Goal: Task Accomplishment & Management: Manage account settings

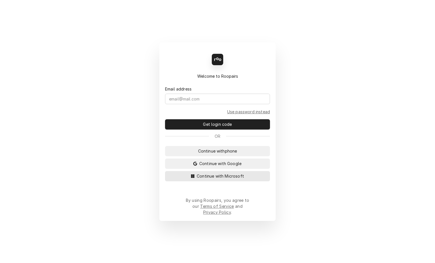
click at [207, 182] on button "Continue with Microsoft" at bounding box center [217, 176] width 105 height 10
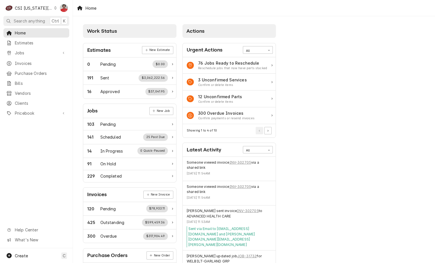
click at [29, 8] on div "CSI [US_STATE][GEOGRAPHIC_DATA]" at bounding box center [34, 8] width 38 height 6
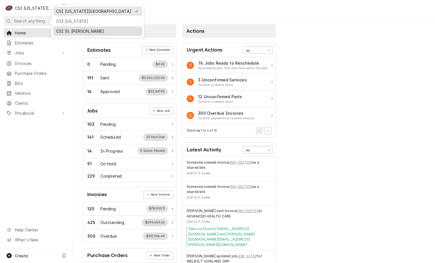
click at [76, 29] on div "CSI St. [PERSON_NAME]" at bounding box center [97, 31] width 83 height 6
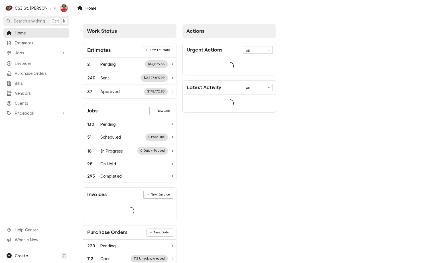
click at [37, 74] on span "Purchase Orders" at bounding box center [41, 73] width 52 height 6
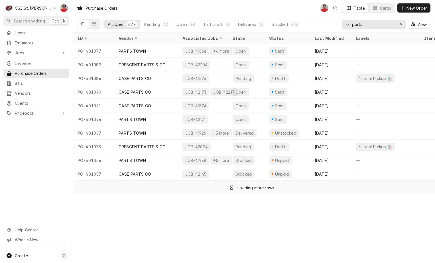
click at [379, 23] on input "parts" at bounding box center [373, 24] width 43 height 9
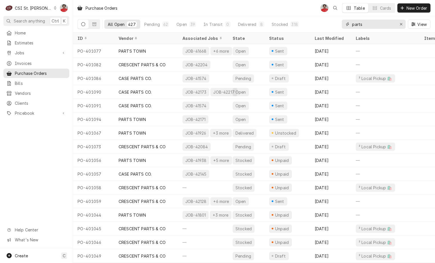
click at [379, 23] on input "parts" at bounding box center [373, 24] width 43 height 9
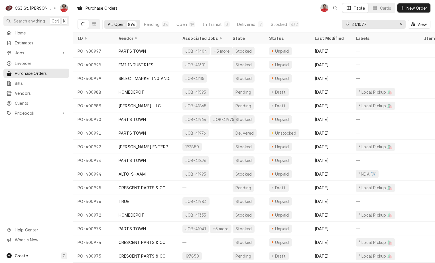
type input "401077"
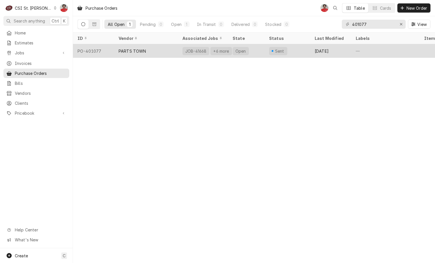
click at [130, 53] on div "PARTS TOWN" at bounding box center [146, 51] width 64 height 14
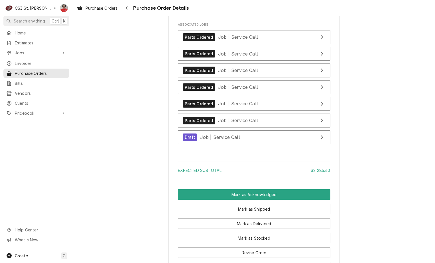
scroll to position [2163, 0]
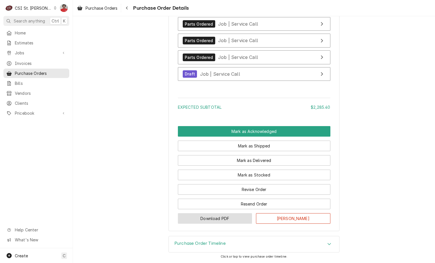
click at [220, 220] on button "Download PDF" at bounding box center [215, 219] width 74 height 11
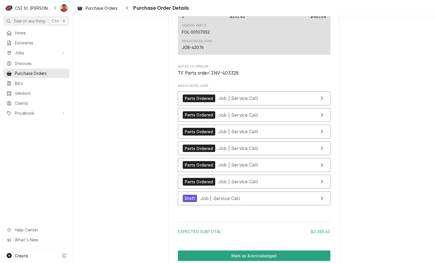
click at [226, 76] on span "TF Parts order: INV-403328" at bounding box center [208, 72] width 61 height 5
copy span "403328"
click at [29, 63] on span "Invoices" at bounding box center [41, 63] width 52 height 6
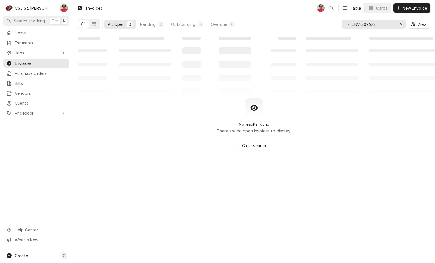
click at [391, 25] on input "INV-302672" at bounding box center [373, 24] width 43 height 9
type input "I"
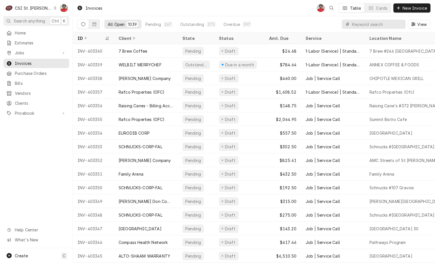
paste input "403328"
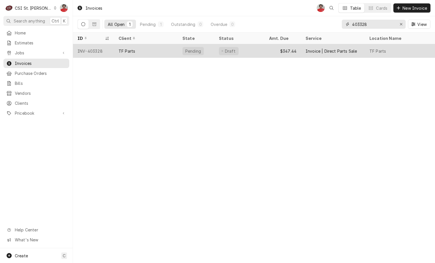
type input "403328"
click at [168, 53] on div "TF Parts" at bounding box center [146, 51] width 64 height 14
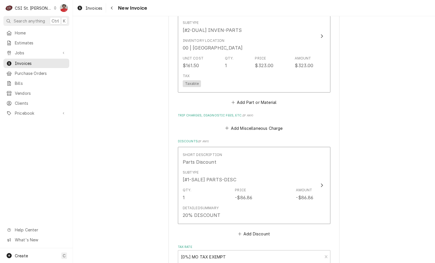
scroll to position [1083, 0]
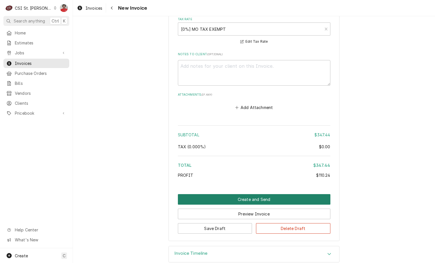
click at [222, 194] on button "Create and Send" at bounding box center [254, 199] width 153 height 11
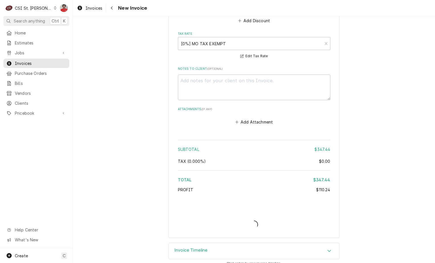
type textarea "x"
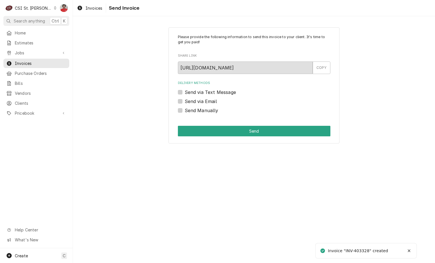
click at [200, 105] on div "Delivery Methods Send via Text Message Send via Email Send Manually" at bounding box center [254, 97] width 153 height 33
drag, startPoint x: 200, startPoint y: 105, endPoint x: 201, endPoint y: 109, distance: 4.0
click at [201, 109] on label "Send Manually" at bounding box center [202, 110] width 34 height 7
click at [201, 109] on input "Send Manually" at bounding box center [261, 113] width 153 height 13
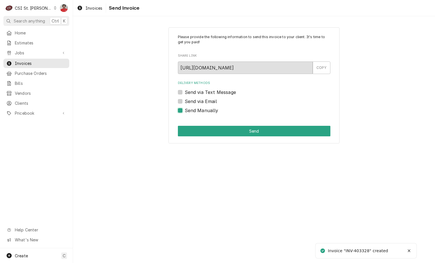
checkbox input "true"
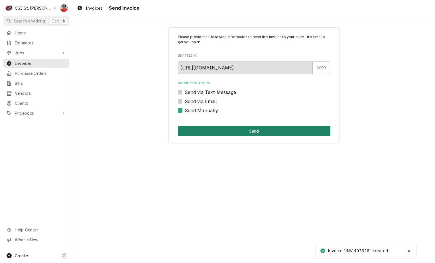
click at [213, 134] on button "Send" at bounding box center [254, 131] width 153 height 11
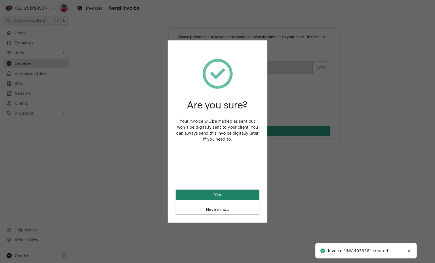
click at [223, 196] on button "Yes" at bounding box center [218, 195] width 84 height 11
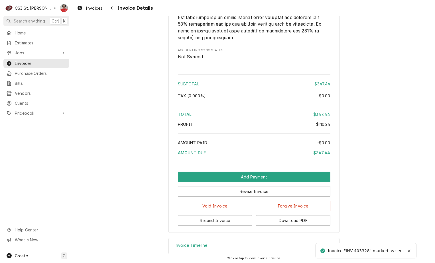
scroll to position [1048, 0]
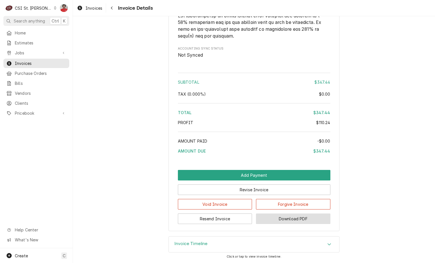
click at [277, 219] on button "Download PDF" at bounding box center [293, 219] width 74 height 11
click at [111, 7] on icon "Navigate back" at bounding box center [112, 8] width 3 height 4
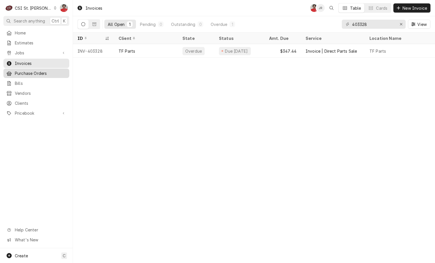
click at [37, 72] on span "Purchase Orders" at bounding box center [41, 73] width 52 height 6
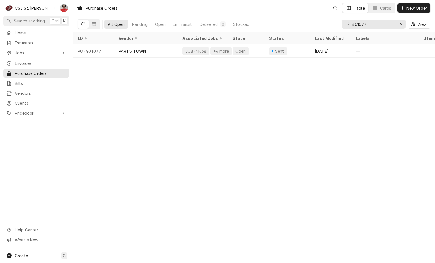
click at [367, 24] on input "401077" at bounding box center [373, 24] width 43 height 9
type input "401077"
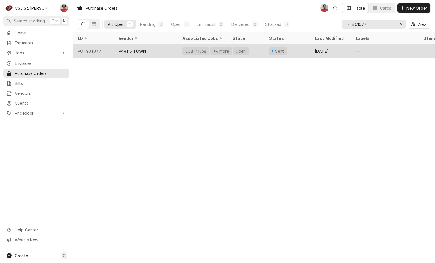
click at [164, 50] on div "PARTS TOWN" at bounding box center [146, 51] width 64 height 14
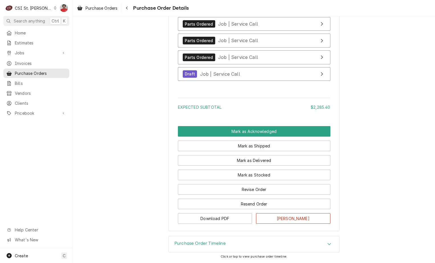
scroll to position [2163, 0]
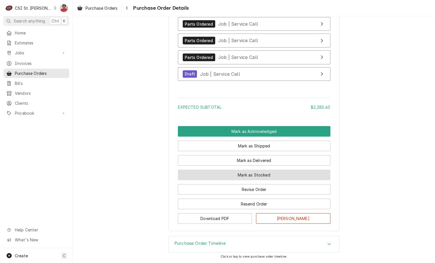
click at [213, 172] on button "Mark as Stocked" at bounding box center [254, 175] width 153 height 11
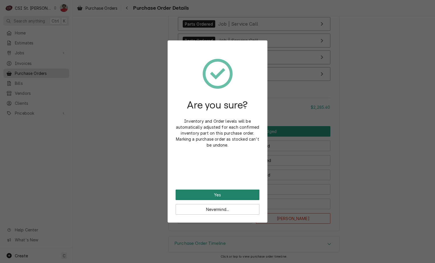
click at [216, 192] on button "Yes" at bounding box center [218, 195] width 84 height 11
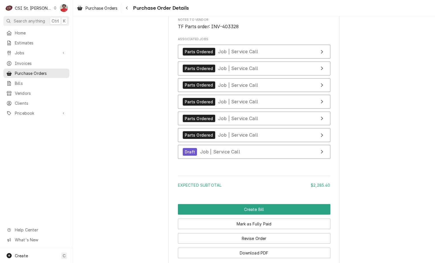
scroll to position [2134, 0]
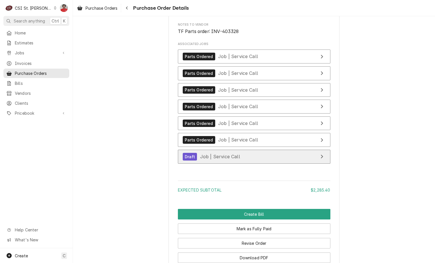
click at [236, 164] on link "Draft Job | Service Call" at bounding box center [254, 157] width 153 height 14
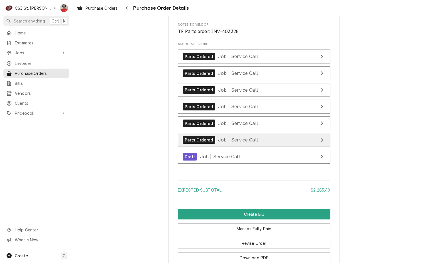
click at [236, 143] on span "Job | Service Call" at bounding box center [238, 140] width 40 height 6
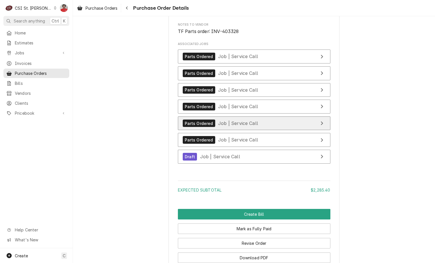
click at [236, 131] on link "Parts Ordered Job | Service Call" at bounding box center [254, 124] width 153 height 14
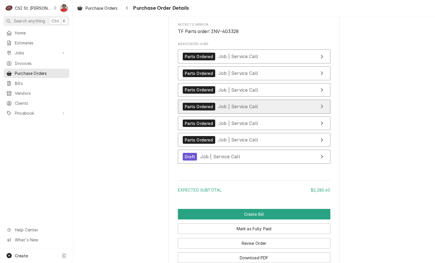
click at [233, 109] on span "Job | Service Call" at bounding box center [238, 107] width 40 height 6
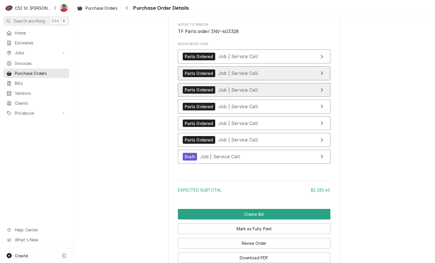
drag, startPoint x: 231, startPoint y: 109, endPoint x: 230, endPoint y: 95, distance: 13.5
click at [231, 93] on span "Job | Service Call" at bounding box center [238, 90] width 40 height 6
click at [228, 76] on span "Job | Service Call" at bounding box center [238, 73] width 40 height 6
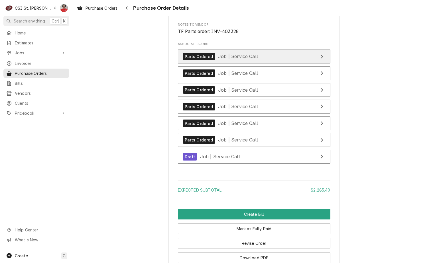
click at [226, 59] on span "Job | Service Call" at bounding box center [238, 57] width 40 height 6
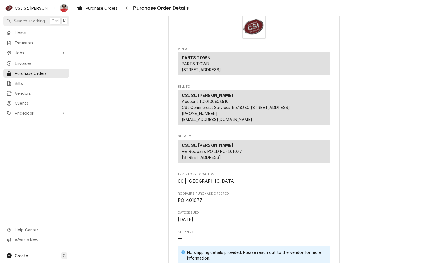
scroll to position [0, 0]
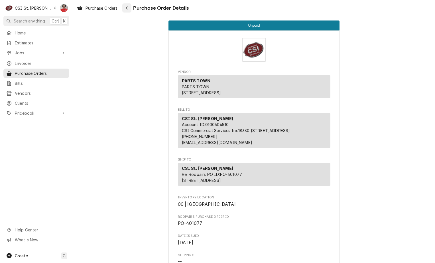
click at [127, 10] on div "Navigate back" at bounding box center [127, 8] width 6 height 6
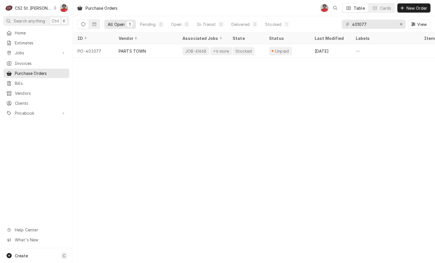
click at [347, 22] on div "Dynamic Content Wrapper" at bounding box center [348, 24] width 6 height 6
click at [358, 23] on input "401077" at bounding box center [373, 24] width 43 height 9
type input "401096"
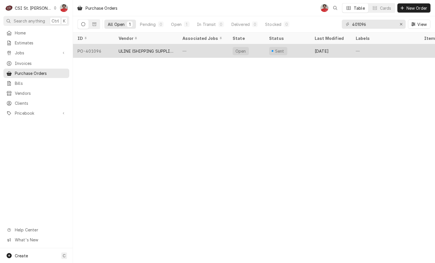
click at [150, 52] on div "ULINE (SHIPPING SUPPLIES)" at bounding box center [146, 51] width 55 height 6
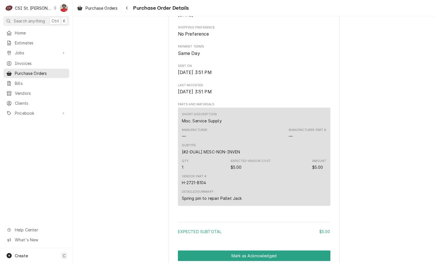
scroll to position [371, 0]
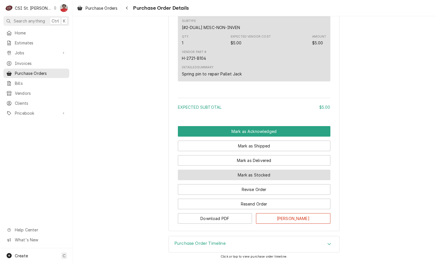
click at [250, 176] on button "Mark as Stocked" at bounding box center [254, 175] width 153 height 11
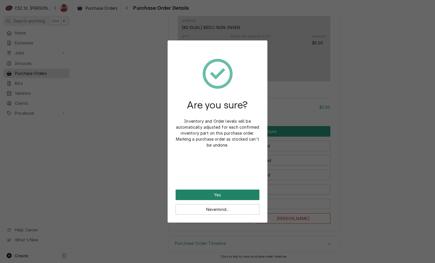
click at [235, 193] on button "Yes" at bounding box center [218, 195] width 84 height 11
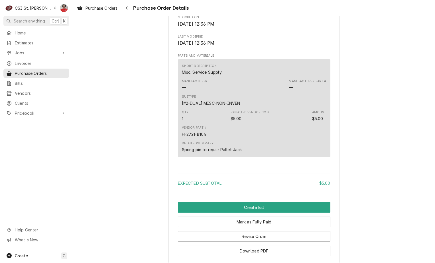
scroll to position [314, 0]
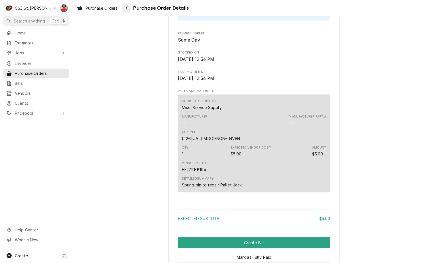
click at [124, 6] on button "Navigate back" at bounding box center [126, 7] width 9 height 9
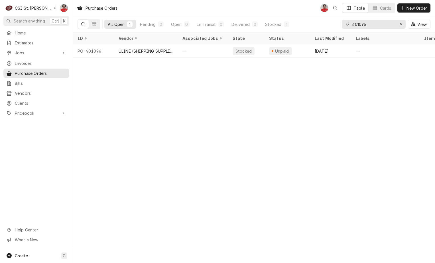
click at [363, 21] on input "401096" at bounding box center [373, 24] width 43 height 9
type input "401061"
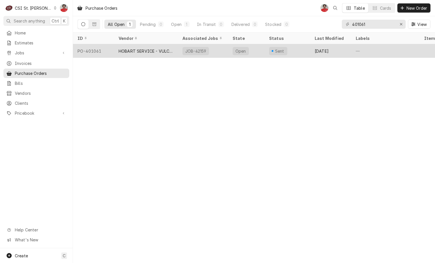
click at [155, 50] on div "HOBART SERVICE - VULCAN" at bounding box center [146, 51] width 55 height 6
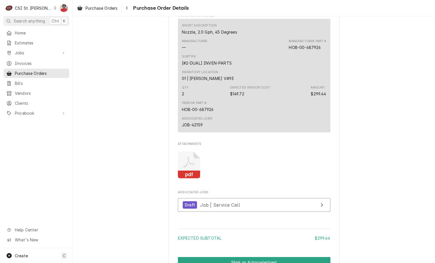
scroll to position [342, 0]
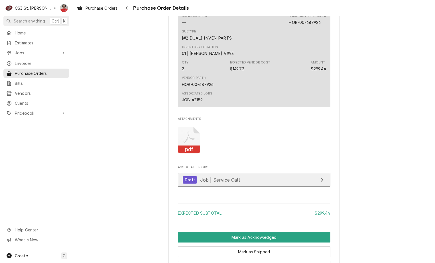
click at [220, 184] on div "Draft Job | Service Call" at bounding box center [211, 180] width 57 height 8
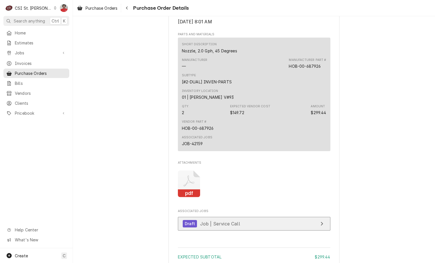
scroll to position [238, 0]
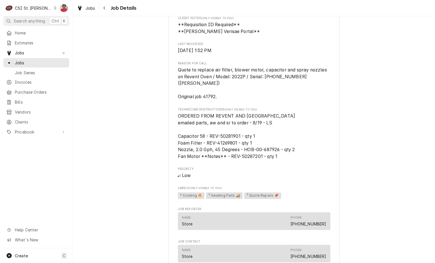
scroll to position [468, 0]
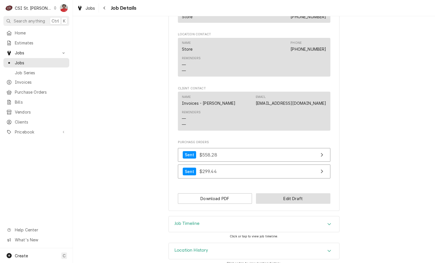
click at [289, 194] on button "Edit Draft" at bounding box center [293, 199] width 74 height 11
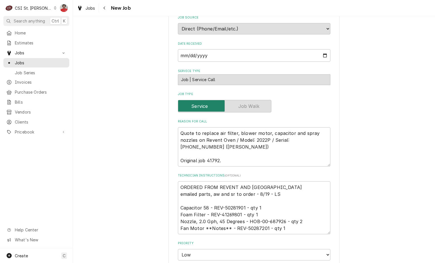
scroll to position [200, 0]
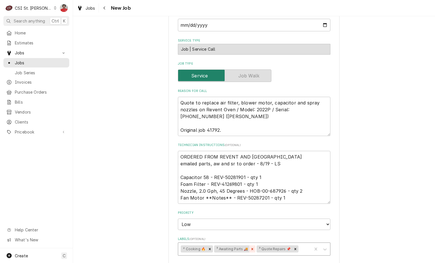
click at [252, 249] on div "Remove ³ Awaiting Parts 🚚" at bounding box center [252, 249] width 6 height 7
click at [274, 249] on div "Labels" at bounding box center [283, 249] width 52 height 10
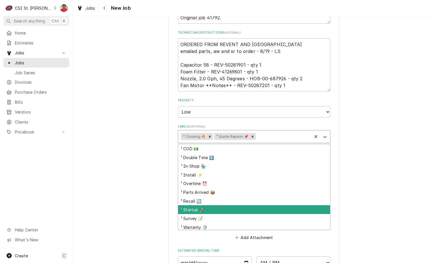
scroll to position [371, 0]
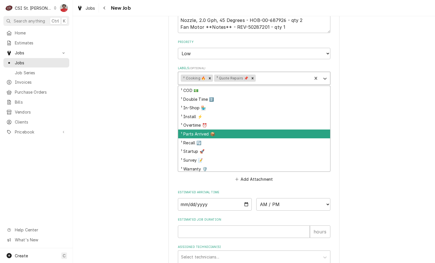
click at [263, 130] on div "¹ Parts Arrived 📦" at bounding box center [254, 134] width 152 height 9
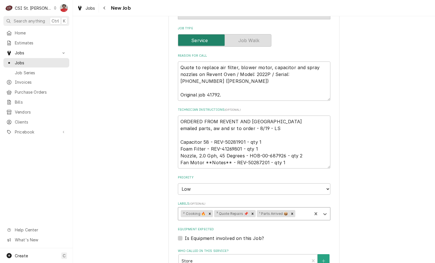
scroll to position [171, 0]
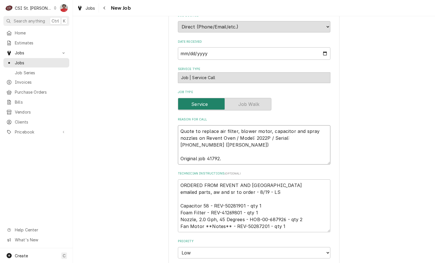
click at [247, 131] on textarea "Quote to replace air filter, blower motor, capacitor and spray nozzles on Reven…" at bounding box center [254, 144] width 153 height 39
type textarea "x"
type textarea "Quote to replace air filter, blower motor, capacitor and spray nozzles on Reven…"
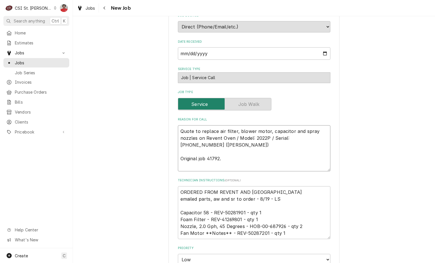
type textarea "x"
type textarea "R Quote to replace air filter, blower motor, capacitor and spray nozzles on Rev…"
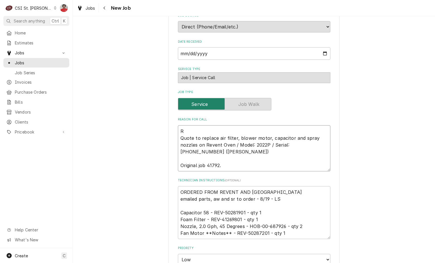
type textarea "x"
type textarea "Re Quote to replace air filter, blower motor, capacitor and spray nozzles on Re…"
type textarea "x"
type textarea "Rec Quote to replace air filter, blower motor, capacitor and spray nozzles on R…"
type textarea "x"
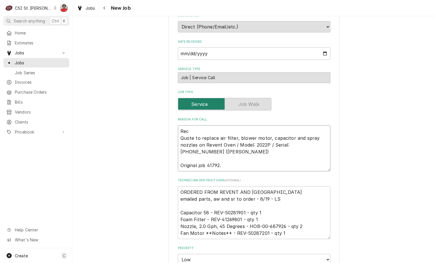
type textarea "Rec Quote to replace air filter, blower motor, capacitor and spray nozzles on R…"
type textarea "x"
type textarea "Rec 1 Quote to replace air filter, blower motor, capacitor and spray nozzles on…"
type textarea "x"
type textarea "Rec 12 Quote to replace air filter, blower motor, capacitor and spray nozzles o…"
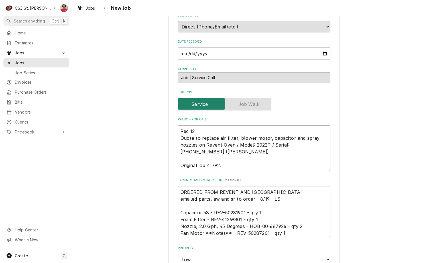
type textarea "x"
type textarea "Rec 121 Quote to replace air filter, blower motor, capacitor and spray nozzles …"
type textarea "x"
type textarea "Rec 1216 Quote to replace air filter, blower motor, capacitor and spray nozzles…"
type textarea "x"
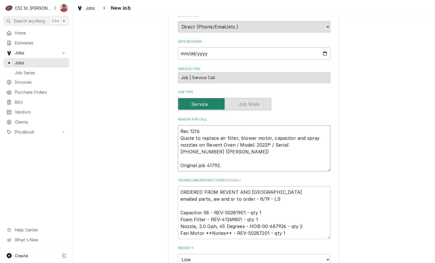
type textarea "Rec 1216 Quote to replace air filter, blower motor, capacitor and spray nozzles…"
type textarea "x"
type textarea "Rec 1216 an Quote to replace air filter, blower motor, capacitor and spray nozz…"
type textarea "x"
type textarea "Rec 1216 and Quote to replace air filter, blower motor, capacitor and spray noz…"
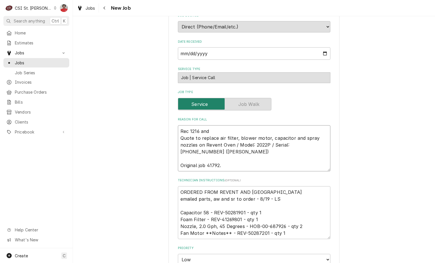
type textarea "x"
type textarea "Rec 1216 and Quote to replace air filter, blower motor, capacitor and spray noz…"
type textarea "x"
type textarea "Rec 1216 and 1 Quote to replace air filter, blower motor, capacitor and spray n…"
type textarea "x"
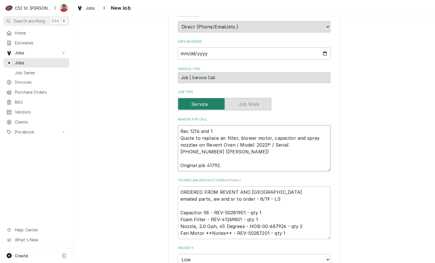
type textarea "Rec 1216 and 12 Quote to replace air filter, blower motor, capacitor and spray …"
type textarea "x"
type textarea "Rec 1216 and 121 Quote to replace air filter, blower motor, capacitor and spray…"
type textarea "x"
type textarea "Rec 1216 and 1216 Quote to replace air filter, blower motor, capacitor and spra…"
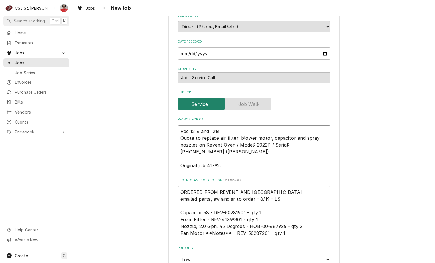
type textarea "x"
type textarea "Rec 1216 and 1216= Quote to replace air filter, blower motor, capacitor and spr…"
type textarea "x"
type textarea "Rec 1216 and 1216== Quote to replace air filter, blower motor, capacitor and sp…"
type textarea "x"
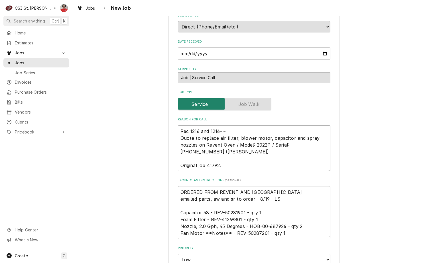
type textarea "Rec 1216 and 1216= Quote to replace air filter, blower motor, capacitor and spr…"
type textarea "x"
type textarea "Rec 1216 and 1216 Quote to replace air filter, blower motor, capacitor and spra…"
type textarea "x"
type textarea "Rec 1216 and 1216- Quote to replace air filter, blower motor, capacitor and spr…"
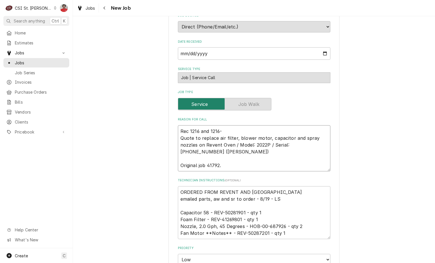
type textarea "x"
type textarea "Rec 1216 and 1216- Quote to replace air filter, blower motor, capacitor and spr…"
type textarea "x"
type textarea "Rec 1216 and 1216- s Quote to replace air filter, blower motor, capacitor and s…"
type textarea "x"
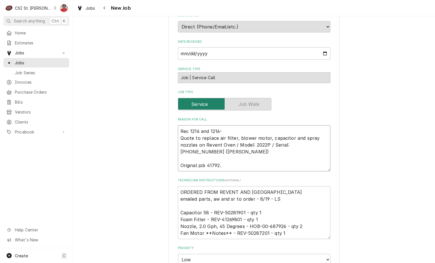
type textarea "Rec 1216 and 1216- Quote to replace air filter, blower motor, capacitor and spr…"
type textarea "x"
type textarea "Rec 1216 and 1216- Quote to replace air filter, blower motor, capacitor and spr…"
type textarea "x"
type textarea "Rec 1216 and 1216-S Quote to replace air filter, blower motor, capacitor and sp…"
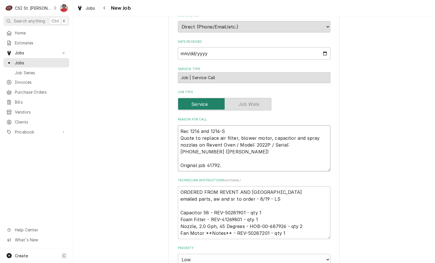
type textarea "x"
type textarea "Rec 1216 and 1216-S hi Quote to replace air filter, blower motor, capacitor and…"
type textarea "x"
type textarea "Rec 1216 and 1216-S hin Quote to replace air filter, blower motor, capacitor an…"
type textarea "x"
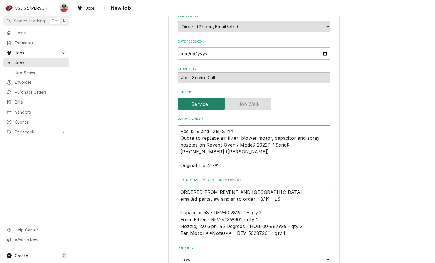
type textarea "Rec 1216 and 1216-S hing Quote to replace air filter, blower motor, capacitor a…"
type textarea "x"
type textarea "Rec 1216 and 1216-S hinge Quote to replace air filter, blower motor, capacitor …"
type textarea "x"
type textarea "Rec 1216 and 1216-S hinge Quote to replace air filter, blower motor, capacitor …"
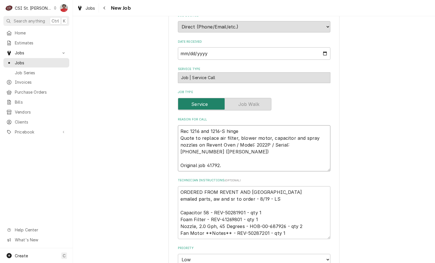
type textarea "x"
type textarea "Rec 1216 and 1216-S hinge h Quote to replace air filter, blower motor, capacito…"
type textarea "x"
type textarea "Rec 1216 and 1216-S hinge hi Quote to replace air filter, blower motor, capacit…"
type textarea "x"
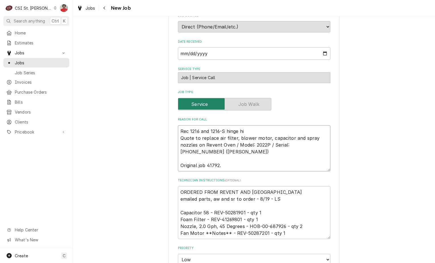
type textarea "Rec 1216 and 1216-S hinge h Quote to replace air filter, blower motor, capacito…"
type textarea "x"
type textarea "Rec 1216 and 1216-S hinge Quote to replace air filter, blower motor, capacitor …"
type textarea "x"
type textarea "Rec 1216 and 1216-S hinge k Quote to replace air filter, blower motor, capacito…"
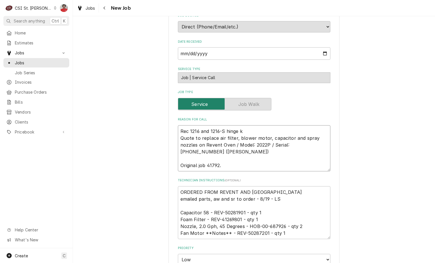
type textarea "x"
type textarea "Rec 1216 and 1216-S hinge ki Quote to replace air filter, blower motor, capacit…"
type textarea "x"
type textarea "Rec 1216 and 1216-S hinge kis Quote to replace air filter, blower motor, capaci…"
type textarea "x"
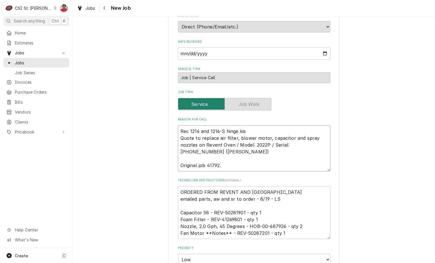
type textarea "Rec 1216 and 1216-S hinge ki Quote to replace air filter, blower motor, capacit…"
type textarea "x"
type textarea "Rec 1216 and 1216-S hinge kit Quote to replace air filter, blower motor, capaci…"
type textarea "x"
type textarea "Rec 1216 and 1216-S hinge kits Quote to replace air filter, blower motor, capac…"
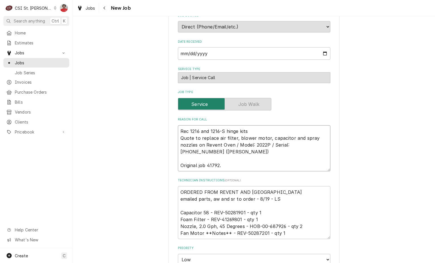
type textarea "x"
type textarea "Rec 1216 and 1216-S hinge kits tp Quote to replace air filter, blower motor, ca…"
type textarea "x"
type textarea "Rec 1216 and 1216-S hinge kits tpo Quote to replace air filter, blower motor, c…"
type textarea "x"
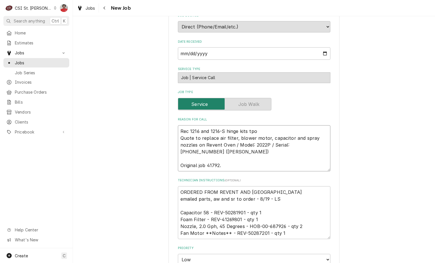
type textarea "Rec 1216 and 1216-S hinge kits tpo Quote to replace air filter, blower motor, c…"
type textarea "x"
type textarea "Rec 1216 and 1216-S hinge kits tp Quote to replace air filter, blower motor, ca…"
type textarea "x"
type textarea "Rec 1216 and 1216-S hinge kits tp Quote to replace air filter, blower motor, ca…"
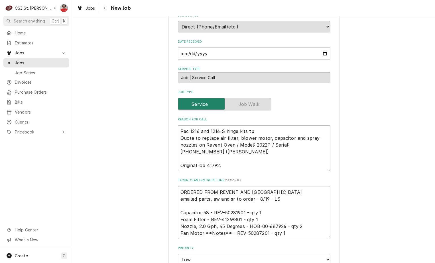
type textarea "x"
type textarea "Rec 1216 and 1216-S hinge kits tp C Quote to replace air filter, blower motor, …"
type textarea "x"
type textarea "Rec 1216 and 1216-S hinge kits tp Ch Quote to replace air filter, blower motor,…"
type textarea "x"
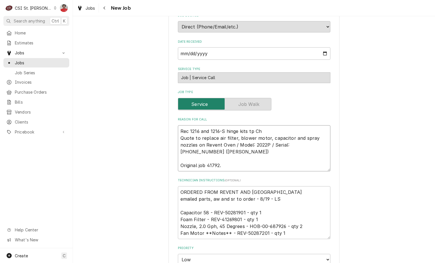
type textarea "Rec 1216 and 1216-S hinge kits tp Chu Quote to replace air filter, blower motor…"
type textarea "x"
type textarea "Rec 1216 and 1216-S hinge kits tp Chuc Quote to replace air filter, blower moto…"
type textarea "x"
type textarea "Rec 1216 and 1216-S hinge kits tp Chuck Quote to replace air filter, blower mot…"
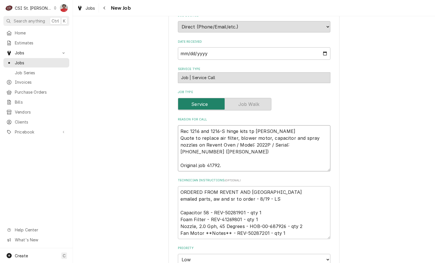
type textarea "x"
type textarea "Rec 1216 and 1216-S hinge kits tp Chuck Quote to replace air filter, blower mot…"
type textarea "x"
type textarea "Rec 1216 and 1216-S hinge kits t Chuck Quote to replace air filter, blower moto…"
type textarea "x"
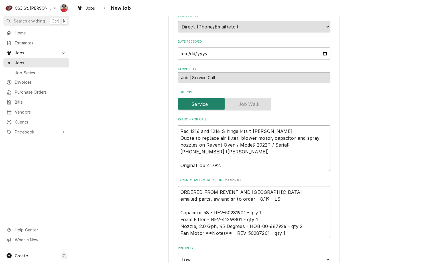
type textarea "Rec 1216 and 1216-S hinge kits Chuck Quote to replace air filter, blower motor,…"
type textarea "x"
type textarea "Rec 1216 and 1216-S hinge kits t Chuck Quote to replace air filter, blower moto…"
type textarea "x"
type textarea "Rec 1216 and 1216-S hinge kits to Chuck Quote to replace air filter, blower mot…"
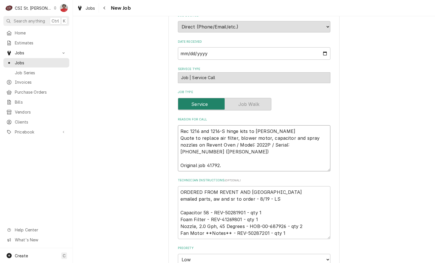
type textarea "x"
type textarea "Rec 1216 and 1216-S hinge kits to Chuck Quote to replace air filter, blower mot…"
click at [284, 131] on textarea "Rec 1216 and 1216-S hinge kits to Chuck Quote to replace air filter, blower mot…" at bounding box center [254, 148] width 153 height 46
type textarea "x"
type textarea "Rec 1216 and 1216-S hinge kits to Chuck' Quote to replace air filter, blower mo…"
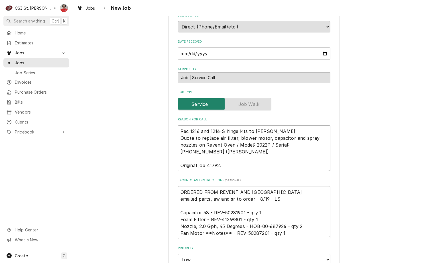
type textarea "x"
type textarea "Rec 1216 and 1216-S hinge kits to Chuck's Quote to replace air filter, blower m…"
type textarea "x"
type textarea "Rec 1216 and 1216-S hinge kits to Chuck's Quote to replace air filter, blower m…"
type textarea "x"
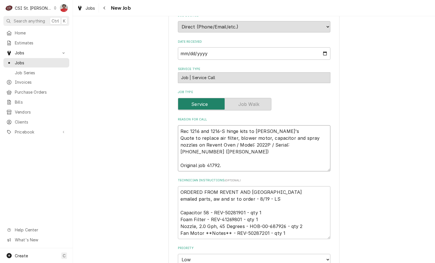
type textarea "Rec 1216 and 1216-S hinge kits to Chuck's s Quote to replace air filter, blower…"
type textarea "x"
type textarea "Rec 1216 and 1216-S hinge kits to Chuck's sh Quote to replace air filter, blowe…"
type textarea "x"
type textarea "Rec 1216 and 1216-S hinge kits to Chuck's she Quote to replace air filter, blow…"
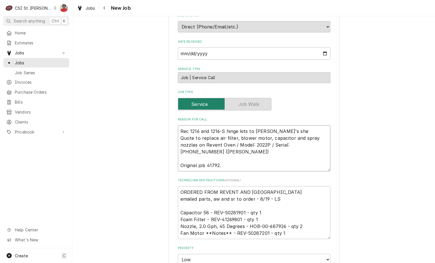
type textarea "x"
type textarea "Rec 1216 and 1216-S hinge kits to Chuck's shel Quote to replace air filter, blo…"
type textarea "x"
type textarea "Rec 1216 and 1216-S hinge kits to Chuck's shelf Quote to replace air filter, bl…"
type textarea "x"
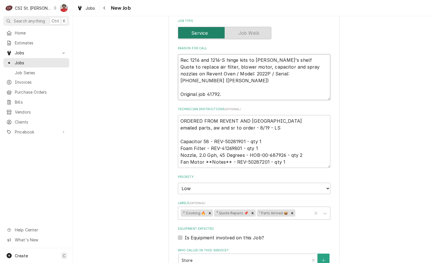
scroll to position [442, 0]
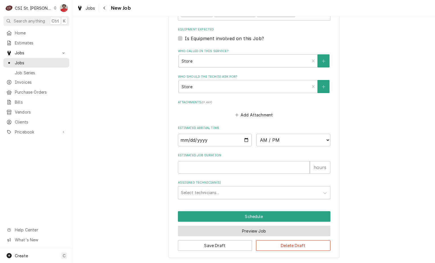
type textarea "Rec 1216 and 1216-S hinge kits to Chuck's shelf Quote to replace air filter, bl…"
click at [237, 232] on button "Preview Job" at bounding box center [254, 231] width 153 height 11
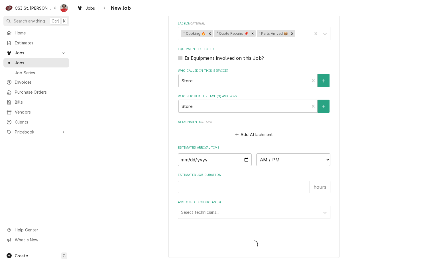
scroll to position [422, 0]
type textarea "x"
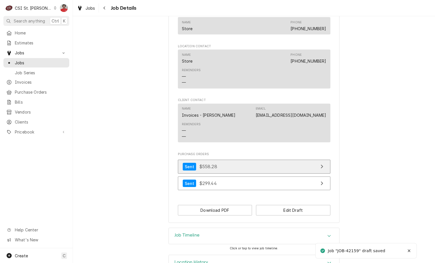
scroll to position [475, 0]
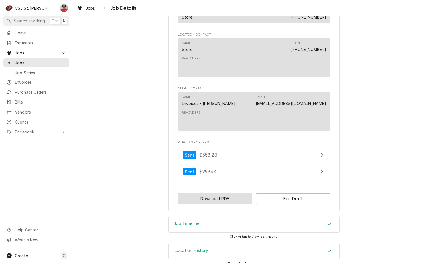
click at [225, 194] on button "Download PDF" at bounding box center [215, 199] width 74 height 11
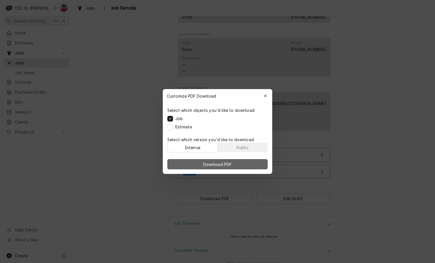
click at [218, 163] on span "Download PDF" at bounding box center [217, 165] width 31 height 6
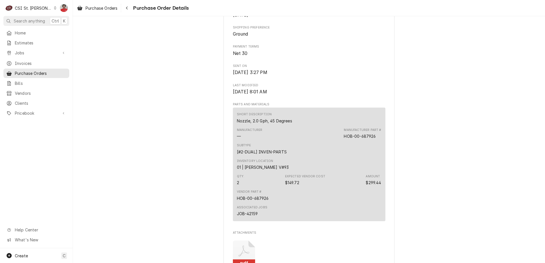
scroll to position [399, 0]
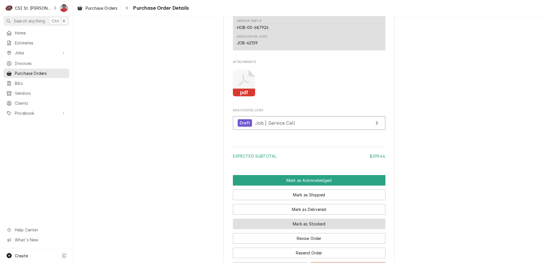
click at [266, 230] on button "Mark as Stocked" at bounding box center [309, 224] width 153 height 11
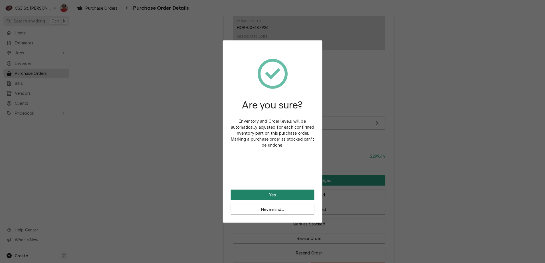
click at [269, 195] on button "Yes" at bounding box center [273, 195] width 84 height 11
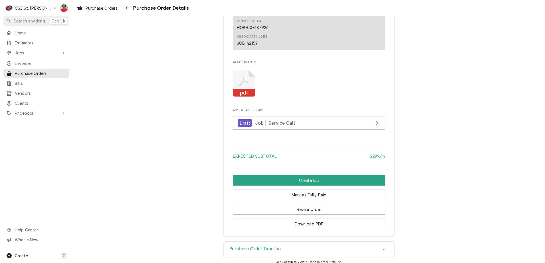
scroll to position [485, 0]
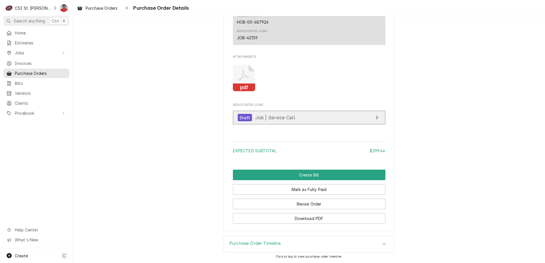
click at [271, 121] on span "Job | Service Call" at bounding box center [275, 118] width 40 height 6
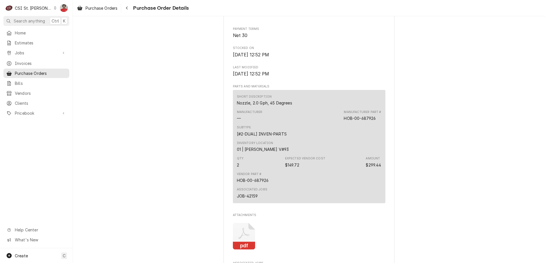
scroll to position [342, 0]
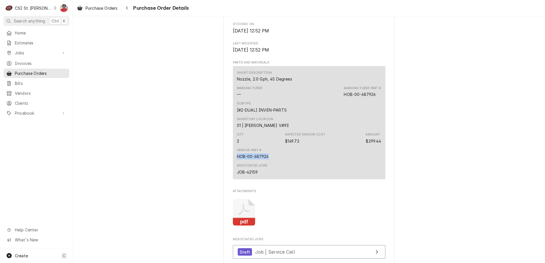
drag, startPoint x: 267, startPoint y: 174, endPoint x: 206, endPoint y: 173, distance: 60.7
click at [206, 173] on div "Unpaid Vendor HOBART SERVICE - VULCAN ITW FOOD EQUIPMENT GROUP LLC PO BOX 2517 …" at bounding box center [309, 22] width 472 height 697
copy div "HOB-00-687926"
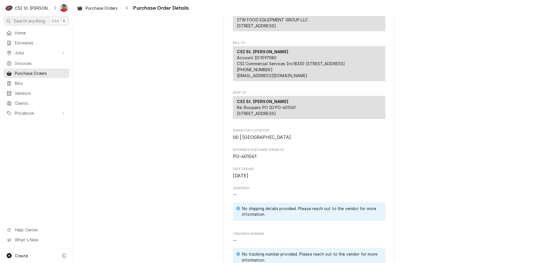
scroll to position [0, 0]
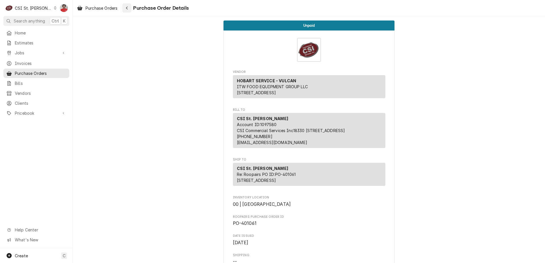
click at [127, 6] on icon "Navigate back" at bounding box center [127, 8] width 3 height 4
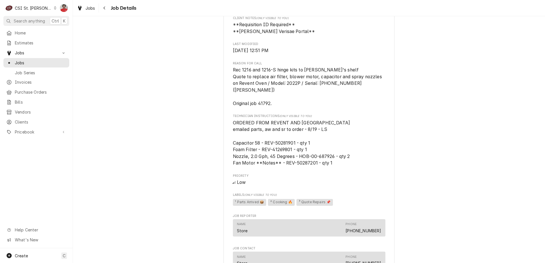
scroll to position [428, 0]
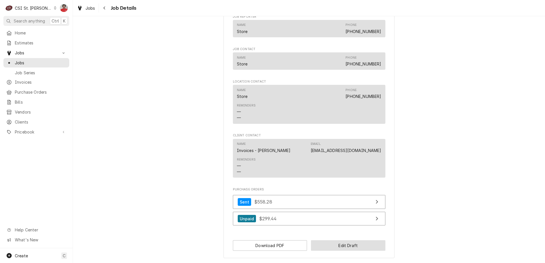
click at [319, 241] on button "Edit Draft" at bounding box center [348, 246] width 74 height 11
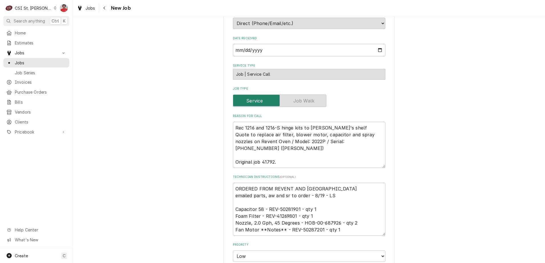
scroll to position [228, 0]
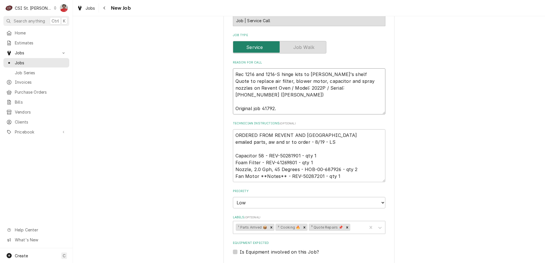
drag, startPoint x: 277, startPoint y: 74, endPoint x: 246, endPoint y: 74, distance: 31.4
click at [246, 74] on textarea "Rec 1216 and 1216-S hinge kits to Chuck's shelf Quote to replace air filter, bl…" at bounding box center [309, 91] width 153 height 46
click at [245, 74] on textarea "Rec 1216 and 1216-S hinge kits to Chuck's shelf Quote to replace air filter, bl…" at bounding box center [309, 91] width 153 height 46
drag, startPoint x: 244, startPoint y: 74, endPoint x: 300, endPoint y: 72, distance: 56.2
click at [300, 72] on textarea "Rec 1216 and 1216-S hinge kits to Chuck's shelf Quote to replace air filter, bl…" at bounding box center [309, 91] width 153 height 46
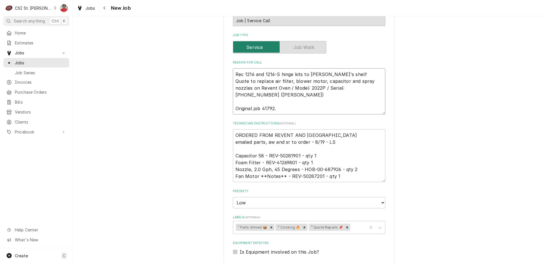
type textarea "x"
type textarea "Rec N to Chuck's shelf Quote to replace air filter, blower motor, capacitor and…"
type textarea "x"
type textarea "Rec No to Chuck's shelf Quote to replace air filter, blower motor, capacitor an…"
type textarea "x"
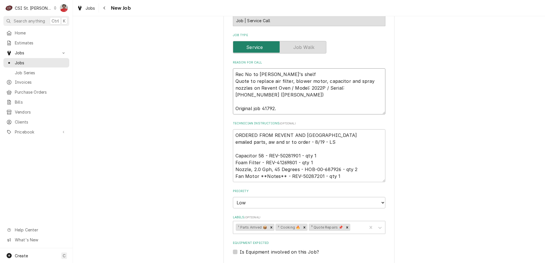
type textarea "Rec Noz to Chuck's shelf Quote to replace air filter, blower motor, capacitor a…"
type textarea "x"
type textarea "Rec Nozz to Chuck's shelf Quote to replace air filter, blower motor, capacitor …"
type textarea "x"
type textarea "Rec Nozze to Chuck's shelf Quote to replace air filter, blower motor, capacitor…"
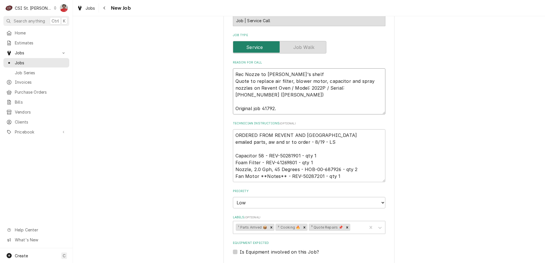
type textarea "x"
type textarea "Rec Nozzel to Chuck's shelf Quote to replace air filter, blower motor, capacito…"
type textarea "x"
type textarea "Rec Nozze to Chuck's shelf Quote to replace air filter, blower motor, capacitor…"
type textarea "x"
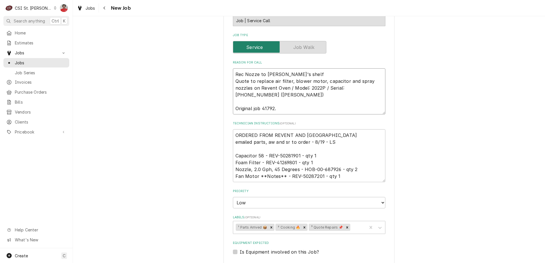
type textarea "Rec Nozz to Chuck's shelf Quote to replace air filter, blower motor, capacitor …"
type textarea "x"
type textarea "Rec Nozz to Chuck's shelf Quote to replace air filter, blower motor, capacitor …"
drag, startPoint x: 253, startPoint y: 75, endPoint x: 242, endPoint y: 76, distance: 11.7
click at [242, 76] on textarea "Rec Nozz to Chuck's shelf Quote to replace air filter, blower motor, capacitor …" at bounding box center [309, 91] width 153 height 46
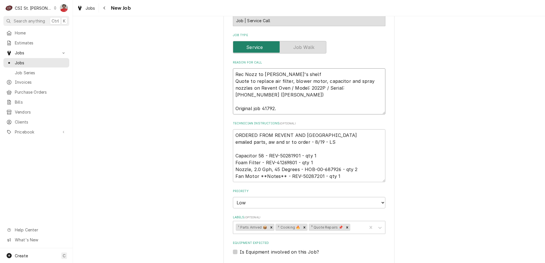
paste textarea "HOB-00-687926"
type textarea "x"
type textarea "RecHOB-00-687926 to Chuck's shelf Quote to replace air filter, blower motor, ca…"
click at [241, 72] on textarea "RecHOB-00-687926 to Chuck's shelf Quote to replace air filter, blower motor, ca…" at bounding box center [309, 91] width 153 height 46
type textarea "x"
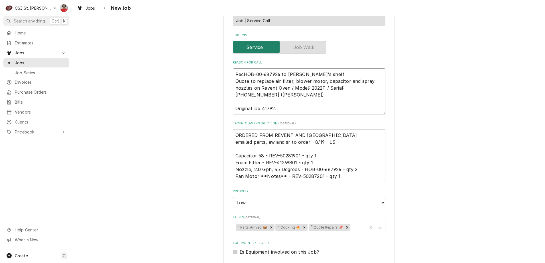
type textarea "Rec HOB-00-687926 to Chuck's shelf Quote to replace air filter, blower motor, c…"
type textarea "x"
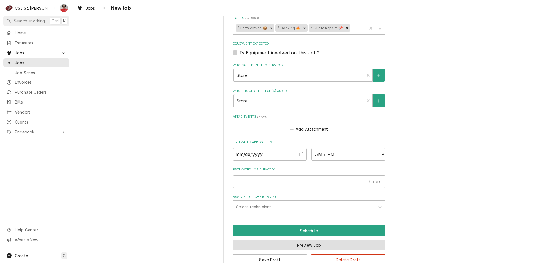
type textarea "Rec HOB-00-687926 to Chuck's shelf Quote to replace air filter, blower motor, c…"
click at [301, 246] on button "Preview Job" at bounding box center [309, 245] width 153 height 11
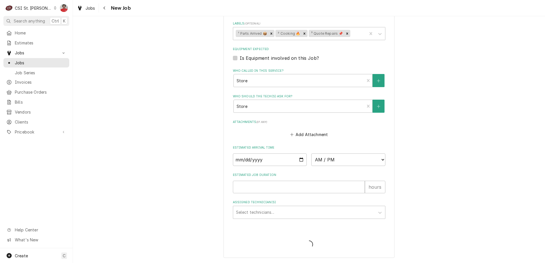
scroll to position [422, 0]
type textarea "x"
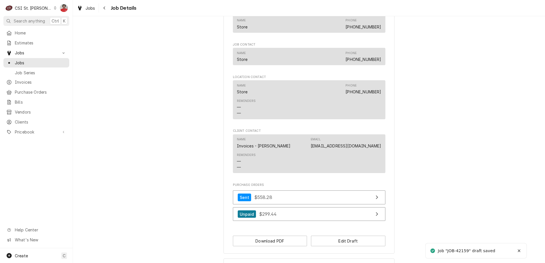
scroll to position [475, 0]
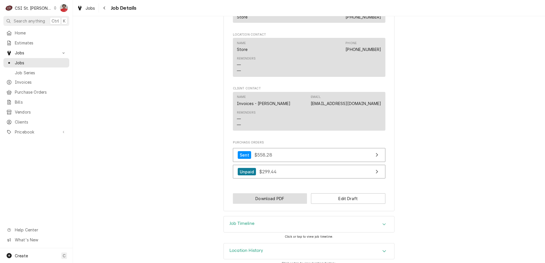
click at [280, 194] on button "Download PDF" at bounding box center [270, 199] width 74 height 11
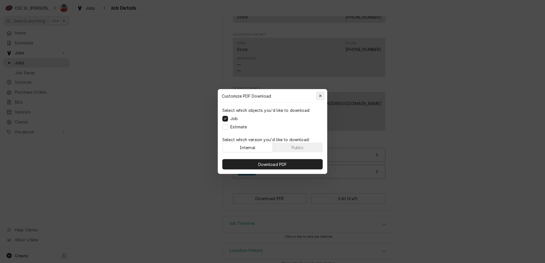
click at [320, 97] on icon "button" at bounding box center [320, 96] width 3 height 3
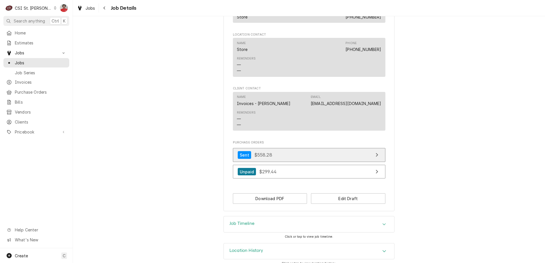
click at [280, 149] on link "Sent $558.28" at bounding box center [309, 155] width 153 height 14
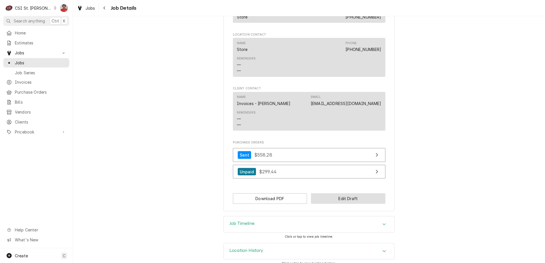
click at [317, 194] on button "Edit Draft" at bounding box center [348, 199] width 74 height 11
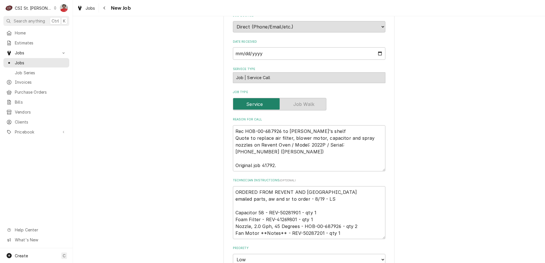
scroll to position [314, 0]
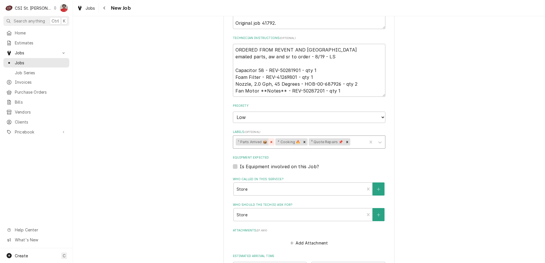
click at [270, 143] on icon "Remove ¹ Parts Arrived 📦" at bounding box center [271, 142] width 4 height 4
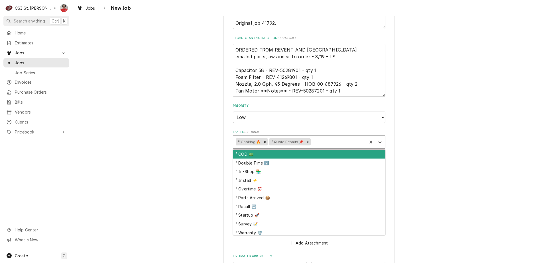
click at [323, 143] on div "Labels" at bounding box center [338, 142] width 52 height 10
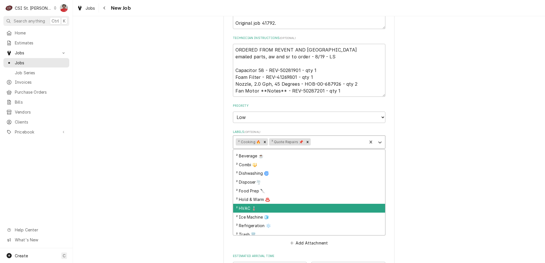
scroll to position [150, 0]
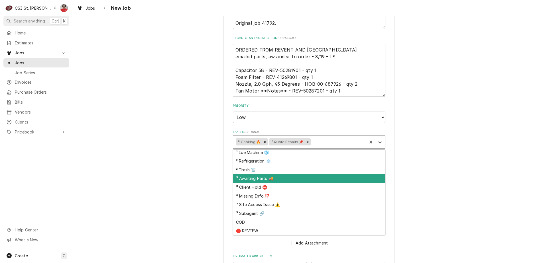
click at [279, 178] on div "³ Awaiting Parts 🚚" at bounding box center [309, 178] width 152 height 9
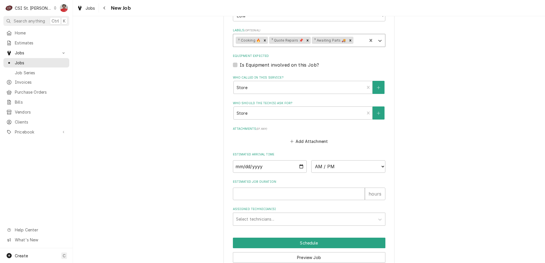
scroll to position [442, 0]
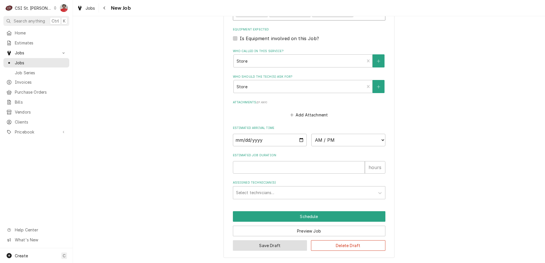
click at [274, 246] on button "Save Draft" at bounding box center [270, 246] width 74 height 11
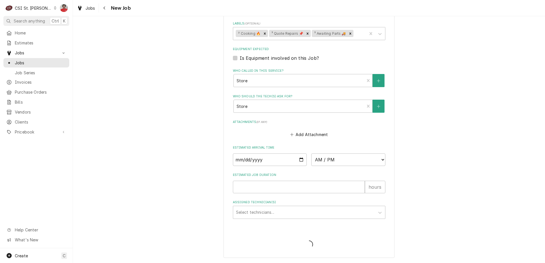
scroll to position [422, 0]
type textarea "x"
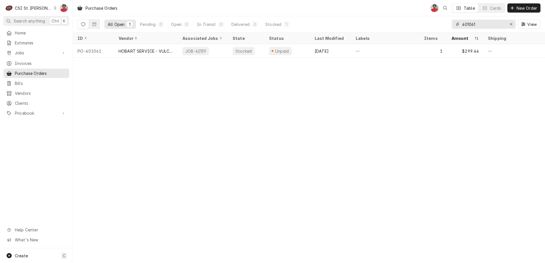
click at [493, 27] on input "401061" at bounding box center [483, 24] width 43 height 9
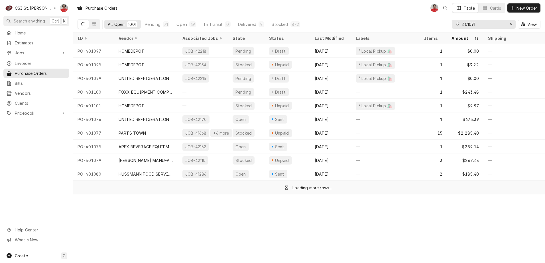
type input "401091"
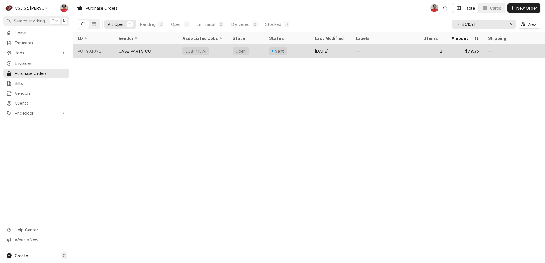
click at [184, 52] on div "JOB-41574" at bounding box center [195, 51] width 27 height 8
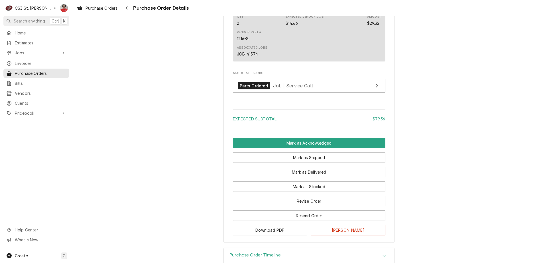
scroll to position [534, 0]
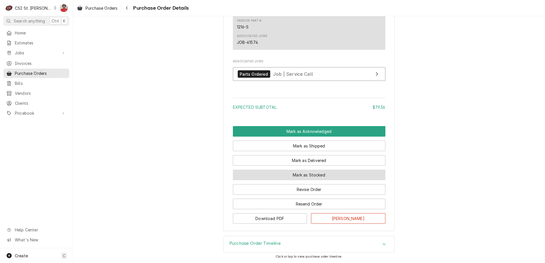
click at [289, 178] on button "Mark as Stocked" at bounding box center [309, 175] width 153 height 11
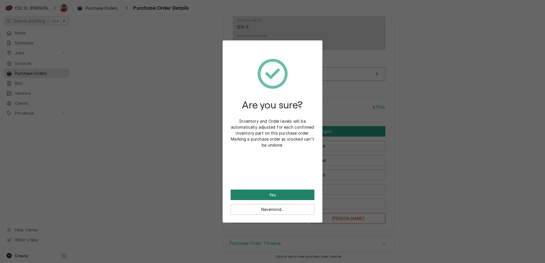
click at [274, 194] on button "Yes" at bounding box center [273, 195] width 84 height 11
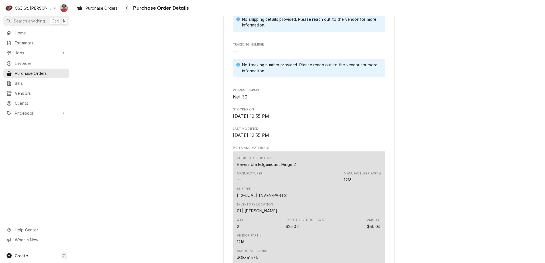
scroll to position [456, 0]
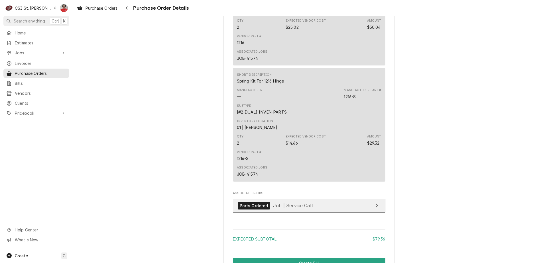
click at [302, 209] on span "Job | Service Call" at bounding box center [293, 206] width 40 height 6
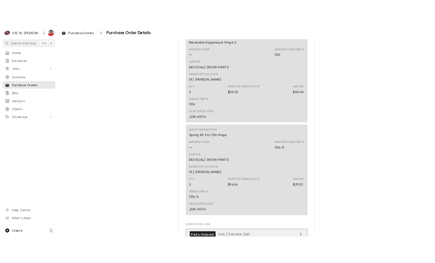
scroll to position [399, 0]
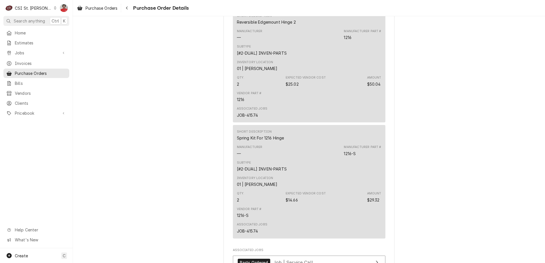
click at [346, 40] on div "1216" at bounding box center [348, 37] width 8 height 6
copy div "1216"
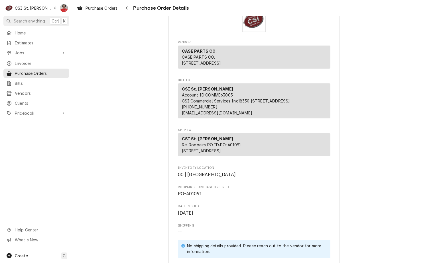
scroll to position [0, 0]
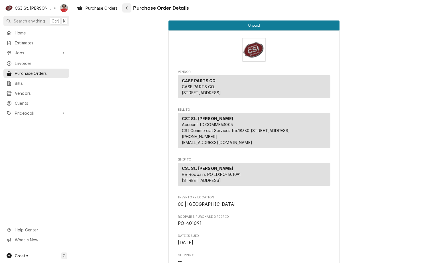
click at [130, 8] on div "Navigate back" at bounding box center [127, 8] width 6 height 6
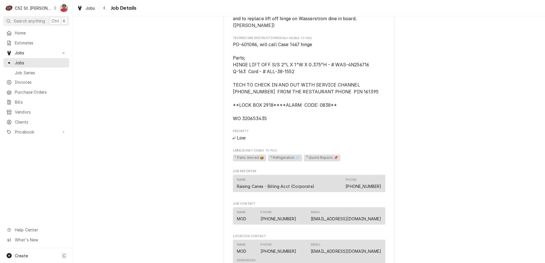
scroll to position [827, 0]
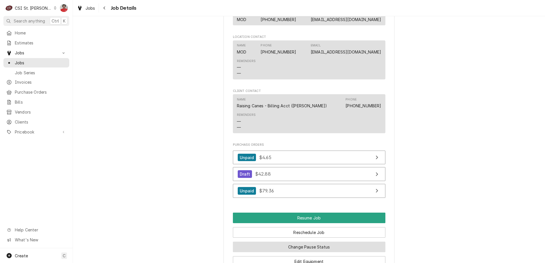
click at [288, 242] on button "Change Pause Status" at bounding box center [309, 247] width 153 height 11
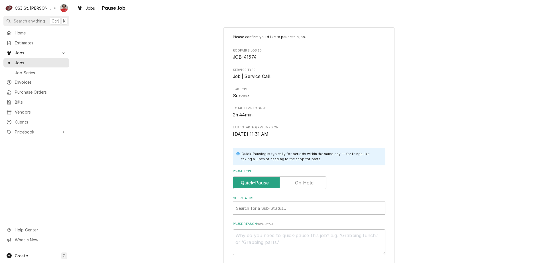
click at [296, 185] on label "Pause Type" at bounding box center [280, 183] width 94 height 13
click at [296, 185] on input "Pause Type" at bounding box center [279, 183] width 88 height 13
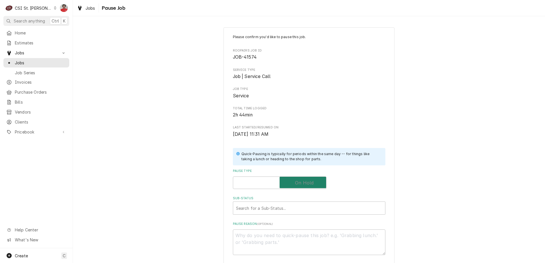
checkbox input "true"
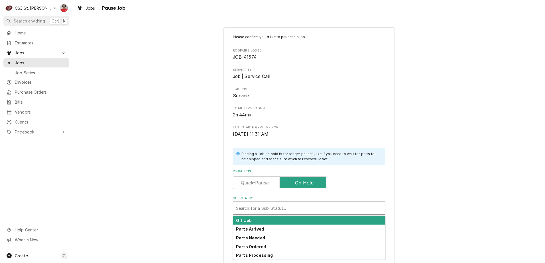
click at [292, 206] on div "Sub-Status" at bounding box center [309, 208] width 146 height 10
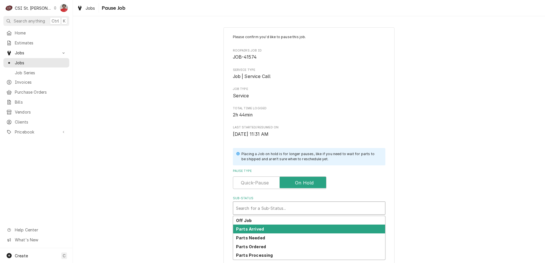
click at [288, 229] on div "Parts Arrived" at bounding box center [309, 229] width 152 height 9
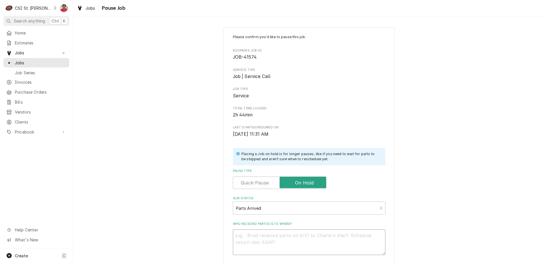
click at [288, 243] on textarea "Who received part(s) & to where?" at bounding box center [309, 243] width 153 height 26
type textarea "x"
type textarea "R"
type textarea "x"
type textarea "RE"
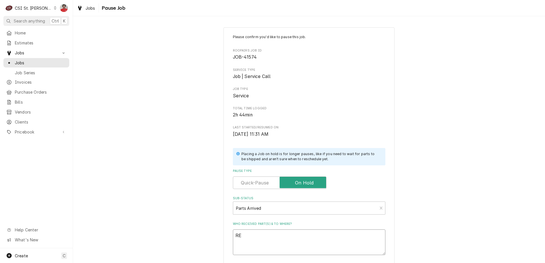
type textarea "x"
type textarea "REc"
type textarea "x"
type textarea "REc"
paste textarea "1216"
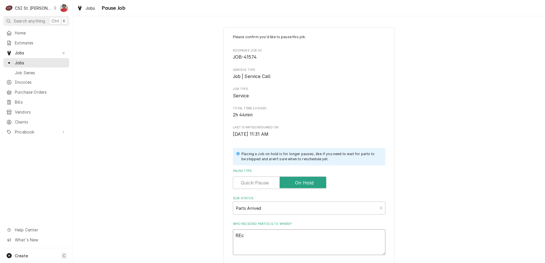
type textarea "x"
type textarea "REc 1216"
type textarea "x"
type textarea "REc 1216"
type textarea "x"
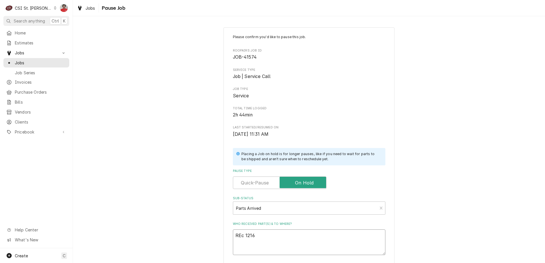
type textarea "REc 1216 a"
type textarea "x"
type textarea "REc 1216 an"
type textarea "x"
type textarea "REc 1216 and"
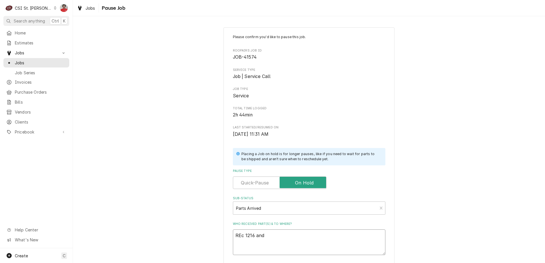
type textarea "x"
type textarea "REc 1216 and"
paste textarea "1216"
type textarea "x"
type textarea "REc 1216 and 1216"
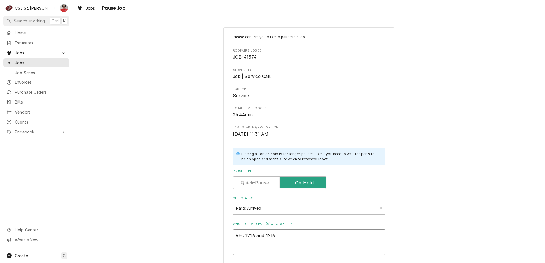
type textarea "x"
type textarea "REc 1216 and 1216-"
type textarea "x"
type textarea "REc 1216 and 1216-S"
type textarea "x"
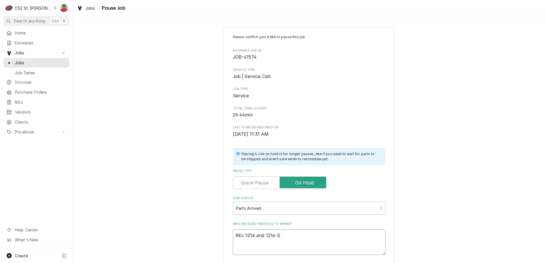
type textarea "REc 1216 and 1216-S"
type textarea "x"
type textarea "REc 1216 and 1216-S t"
type textarea "x"
type textarea "REc 1216 and 1216-S to"
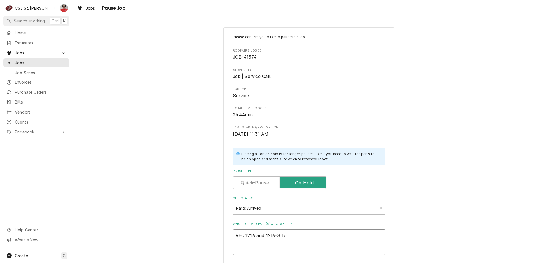
type textarea "x"
type textarea "REc 1216 and 1216-S to"
type textarea "x"
type textarea "REc 1216 and 1216-S to R"
type textarea "x"
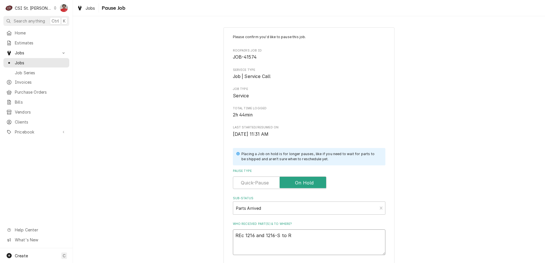
type textarea "REc 1216 and 1216-S to Ry"
type textarea "x"
type textarea "REc 1216 and 1216-S to Rya"
type textarea "x"
type textarea "REc 1216 and 1216-S to Ryan"
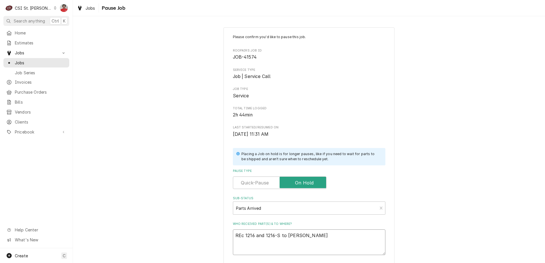
type textarea "x"
type textarea "REc 1216 and 1216-S to Ryan"
type textarea "x"
type textarea "REc 1216 and 1216-S to Ryan S"
type textarea "x"
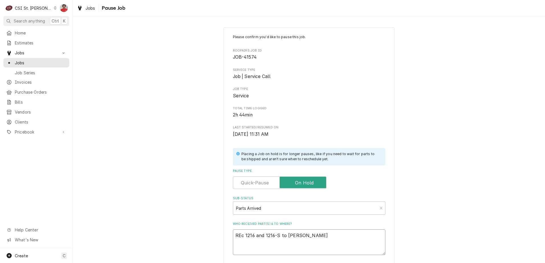
type textarea "REc 1216 and 1216-S to Ryan S'"
type textarea "x"
type textarea "REc 1216 and 1216-S to Ryan S'"
type textarea "x"
type textarea "REc 1216 and 1216-S to Ryan S' s"
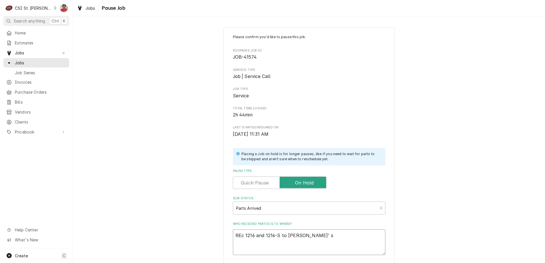
type textarea "x"
type textarea "REc 1216 and 1216-S to Ryan S' sh"
type textarea "x"
type textarea "REc 1216 and 1216-S to Ryan S' she"
type textarea "x"
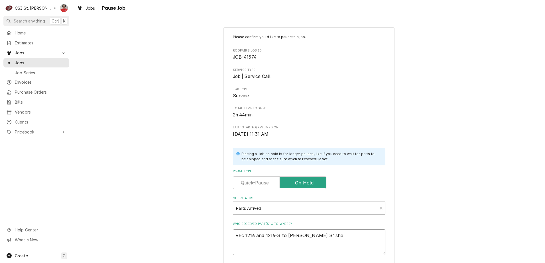
type textarea "REc 1216 and 1216-S to Ryan S' shel"
type textarea "x"
type textarea "REc 1216 and 1216-S to Ryan S' shelf"
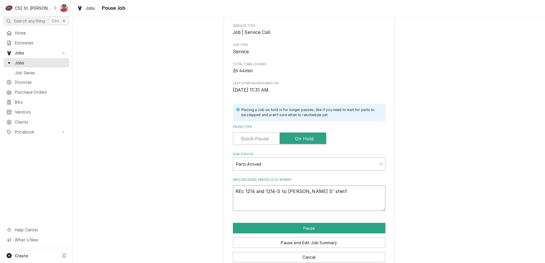
scroll to position [56, 0]
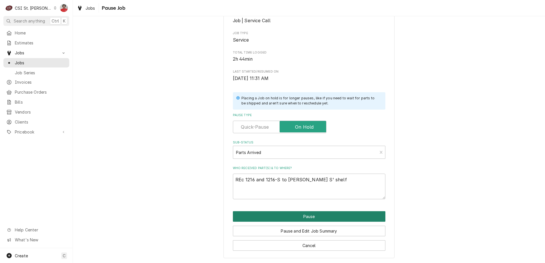
click at [279, 216] on button "Pause" at bounding box center [309, 217] width 153 height 11
type textarea "x"
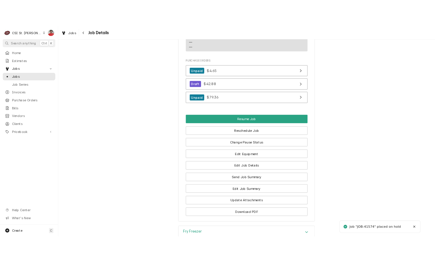
scroll to position [1016, 0]
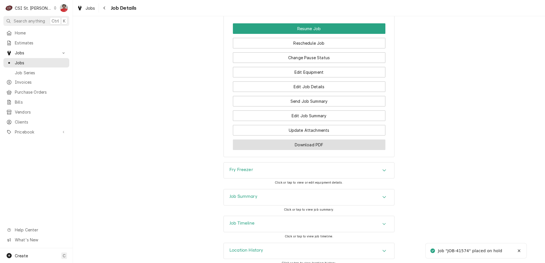
click at [283, 140] on button "Download PDF" at bounding box center [309, 145] width 153 height 11
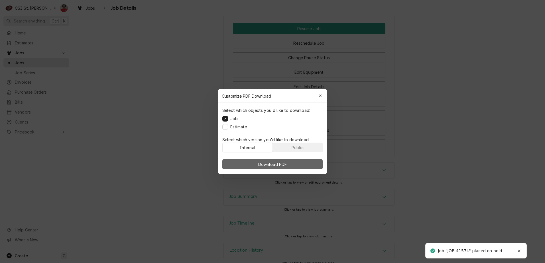
click at [283, 166] on span "Download PDF" at bounding box center [272, 165] width 31 height 6
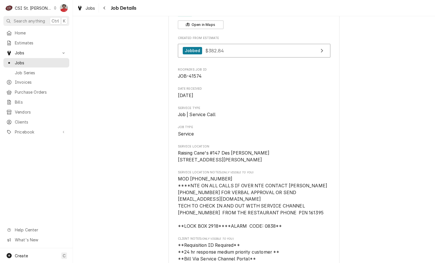
scroll to position [0, 0]
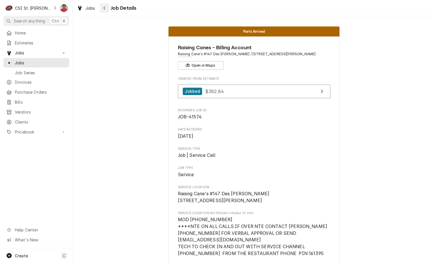
click at [102, 7] on div "Navigate back" at bounding box center [105, 8] width 6 height 6
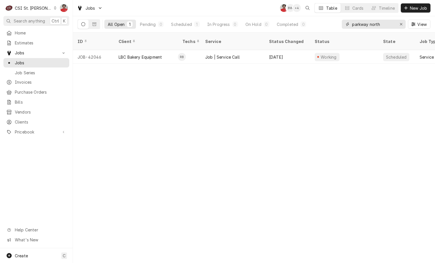
click at [383, 21] on input "parkway north" at bounding box center [373, 24] width 43 height 9
type input "401090"
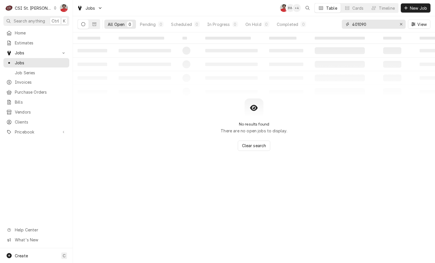
click at [376, 26] on input "401090" at bounding box center [373, 24] width 43 height 9
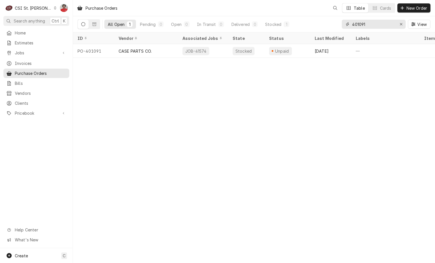
click at [389, 25] on input "401091" at bounding box center [373, 24] width 43 height 9
type input "401090"
click at [192, 48] on div "JOB-42173" at bounding box center [196, 51] width 22 height 6
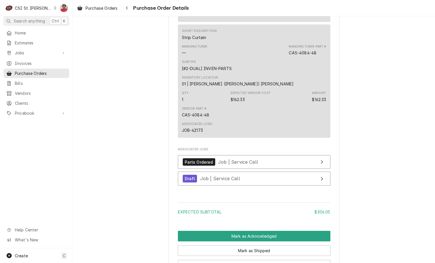
scroll to position [550, 0]
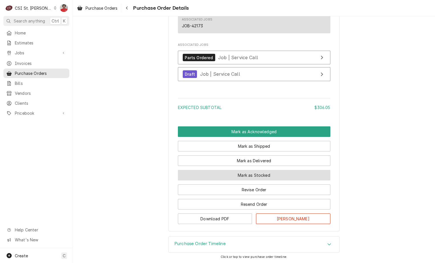
click at [245, 171] on button "Mark as Stocked" at bounding box center [254, 175] width 153 height 11
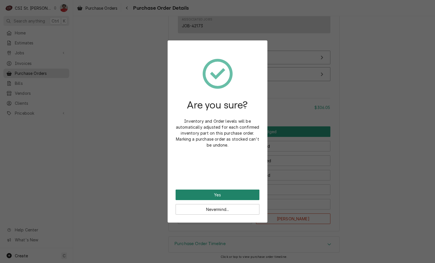
click at [243, 196] on button "Yes" at bounding box center [218, 195] width 84 height 11
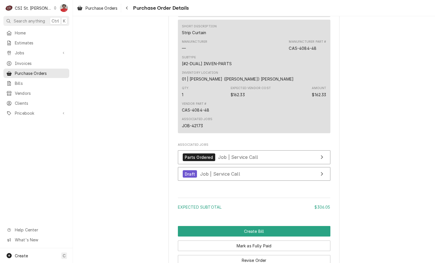
scroll to position [579, 0]
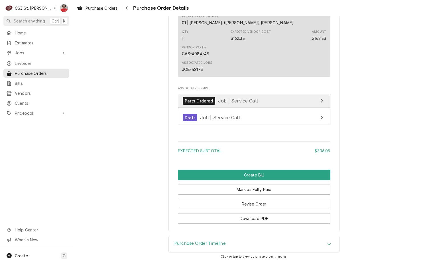
click at [250, 100] on span "Job | Service Call" at bounding box center [238, 101] width 40 height 6
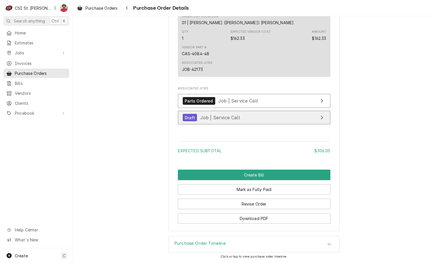
click at [247, 123] on link "Draft Job | Service Call" at bounding box center [254, 118] width 153 height 14
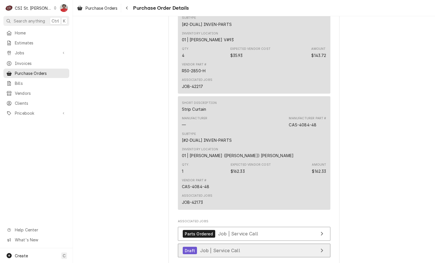
scroll to position [428, 0]
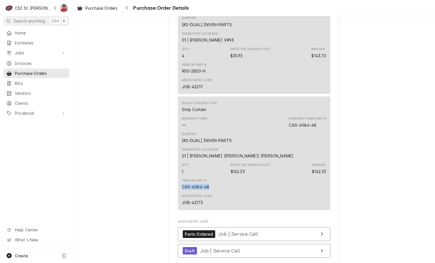
drag, startPoint x: 207, startPoint y: 205, endPoint x: 169, endPoint y: 206, distance: 38.2
copy div "CAS-4084-48"
drag, startPoint x: 203, startPoint y: 88, endPoint x: 169, endPoint y: 90, distance: 33.4
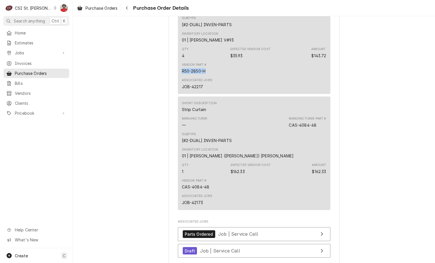
copy div "R50-2850-H"
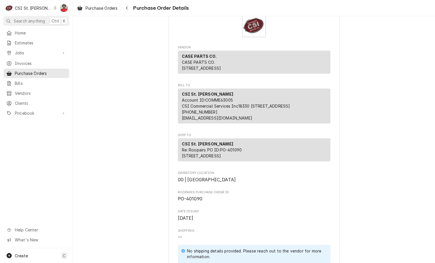
scroll to position [0, 0]
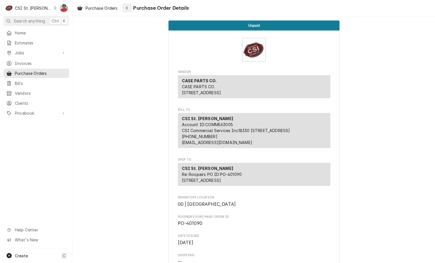
click at [129, 7] on div "Navigate back" at bounding box center [127, 8] width 6 height 6
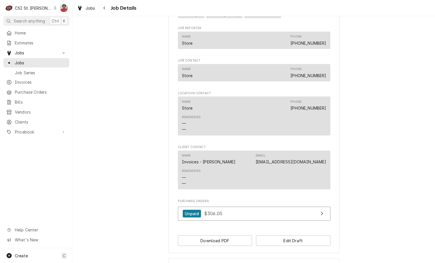
scroll to position [431, 0]
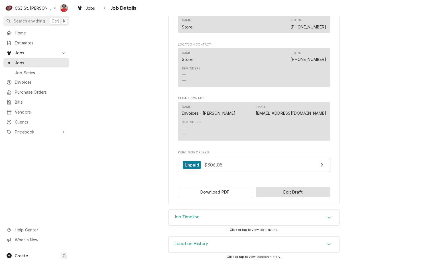
click at [273, 193] on button "Edit Draft" at bounding box center [293, 192] width 74 height 11
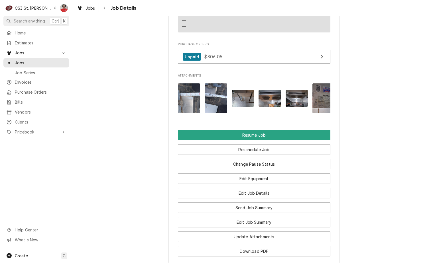
scroll to position [684, 0]
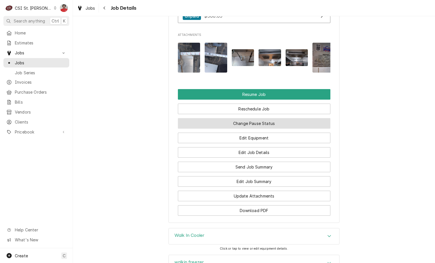
click at [240, 129] on button "Change Pause Status" at bounding box center [254, 123] width 153 height 11
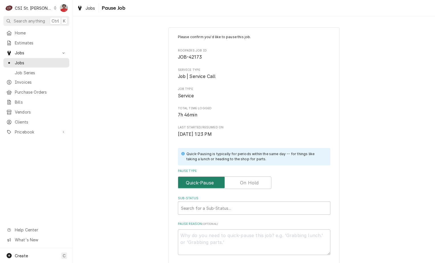
click at [257, 185] on input "Pause Type" at bounding box center [224, 183] width 88 height 13
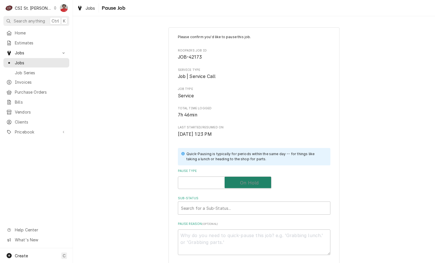
checkbox input "true"
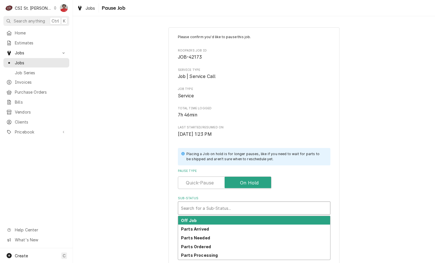
click at [253, 208] on div "Sub-Status" at bounding box center [254, 208] width 146 height 10
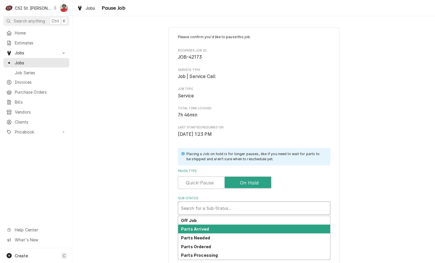
click at [247, 228] on div "Parts Arrived" at bounding box center [254, 229] width 152 height 9
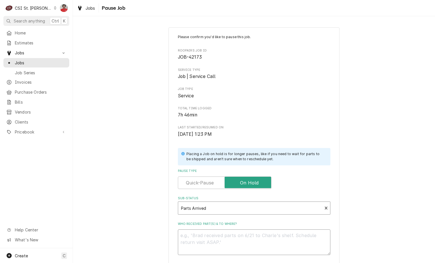
click at [242, 250] on textarea "Who received part(s) & to where?" at bounding box center [254, 243] width 153 height 26
type textarea "x"
type textarea "R"
type textarea "x"
type textarea "RE"
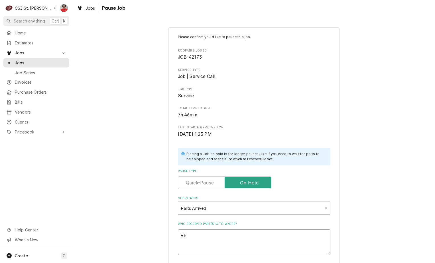
type textarea "x"
type textarea "REc"
type textarea "x"
type textarea "REc"
paste textarea "CAS-4084-48"
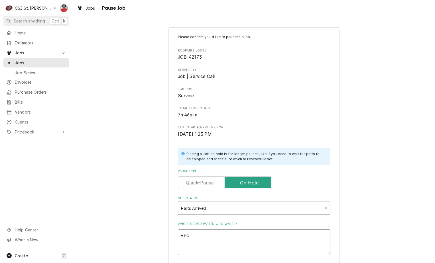
type textarea "x"
type textarea "REc CAS-4084-48"
type textarea "x"
type textarea "REc CAS-4084-48"
type textarea "x"
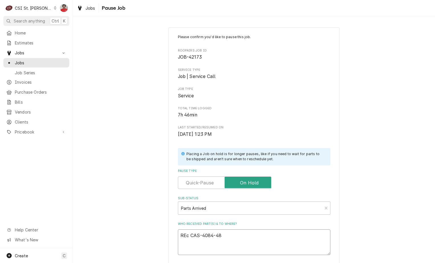
type textarea "REc CAS-4084-48 t"
type textarea "x"
type textarea "REc CAS-4084-48 to"
type textarea "x"
type textarea "REc CAS-4084-48 top"
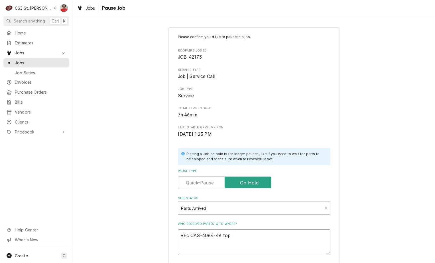
type textarea "x"
type textarea "REc CAS-4084-48 top"
type textarea "x"
type textarea "REc CAS-4084-48 top"
type textarea "x"
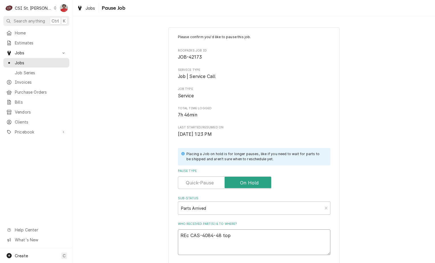
type textarea "REc CAS-4084-48 to"
type textarea "x"
type textarea "REc CAS-4084-48 t"
type textarea "x"
type textarea "REc CAS-4084-48 to"
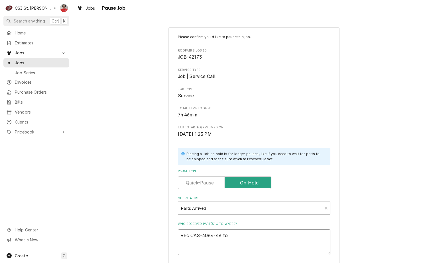
type textarea "x"
type textarea "REc CAS-4084-48 to"
type textarea "x"
type textarea "REc CAS-4084-48 to B"
type textarea "x"
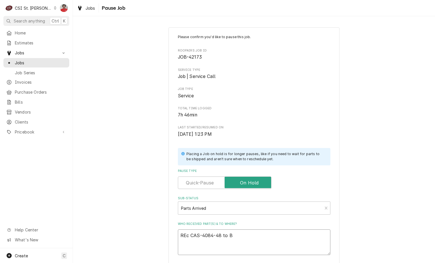
type textarea "REc CAS-4084-48 to Br"
type textarea "x"
type textarea "REc CAS-4084-48 to Bra"
type textarea "x"
type textarea "REc CAS-4084-48 to Brac"
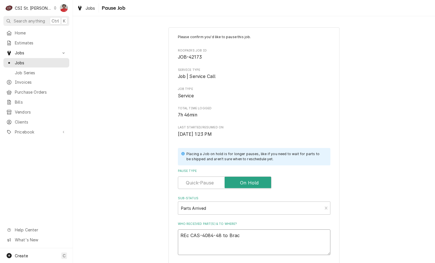
type textarea "x"
type textarea "REc CAS-4084-48 to Bra"
type textarea "x"
type textarea "REc CAS-4084-48 to Brad"
type textarea "x"
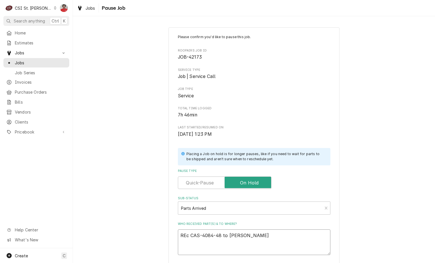
type textarea "REc CAS-4084-48 to Brad"
type textarea "x"
type textarea "REc CAS-4084-48 to Brad C"
type textarea "x"
type textarea "REc CAS-4084-48 to Brad C'"
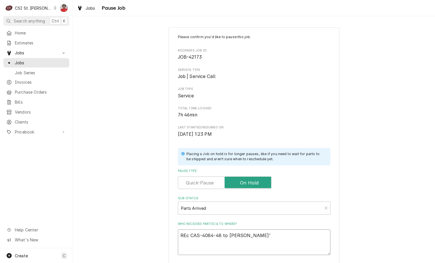
type textarea "x"
type textarea "REc CAS-4084-48 to Brad C's"
type textarea "x"
type textarea "REc CAS-4084-48 to Brad C's"
type textarea "x"
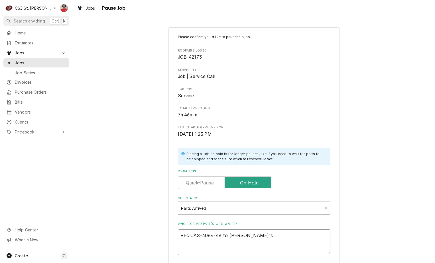
type textarea "REc CAS-4084-48 to Brad C's s"
type textarea "x"
type textarea "REc CAS-4084-48 to Brad C's sh"
type textarea "x"
type textarea "REc CAS-4084-48 to Brad C's she"
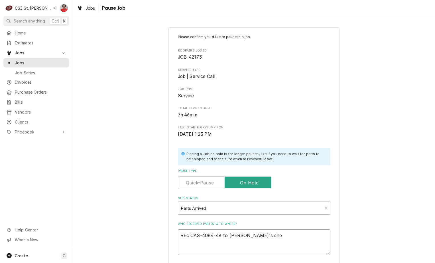
type textarea "x"
type textarea "REc CAS-4084-48 to Brad C's shel"
type textarea "x"
type textarea "REc CAS-4084-48 to Brad C's shelf"
type textarea "x"
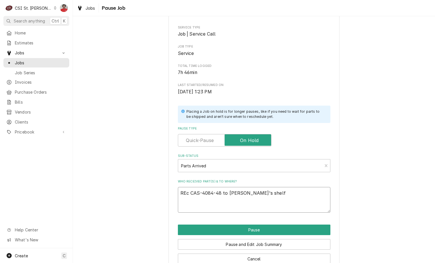
scroll to position [56, 0]
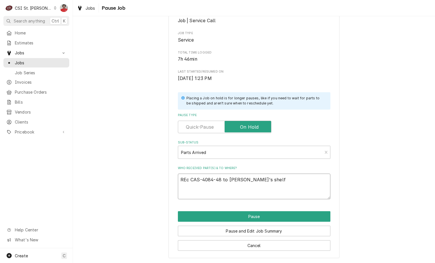
type textarea "REc CAS-4084-48 to Brad C's shelf"
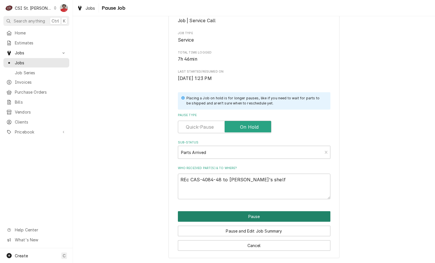
click at [239, 216] on button "Pause" at bounding box center [254, 217] width 153 height 11
type textarea "x"
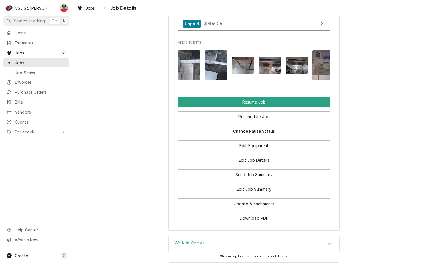
scroll to position [683, 0]
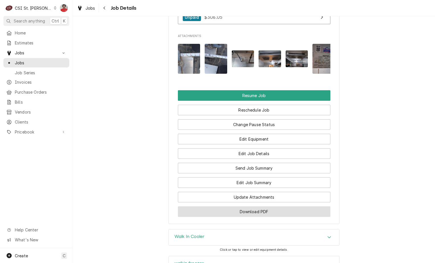
click at [230, 217] on button "Download PDF" at bounding box center [254, 212] width 153 height 11
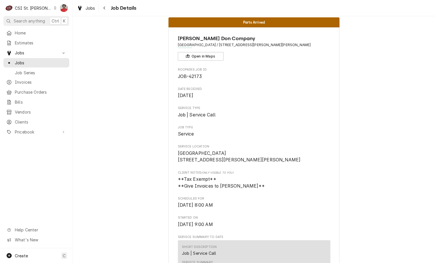
scroll to position [0, 0]
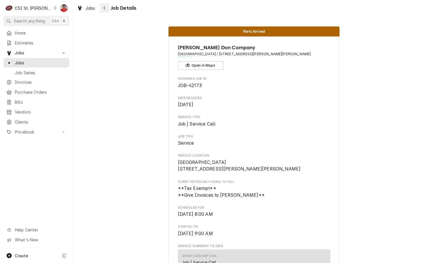
click at [105, 7] on icon "Navigate back" at bounding box center [104, 8] width 2 height 3
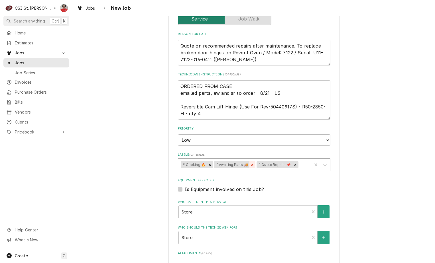
scroll to position [408, 0]
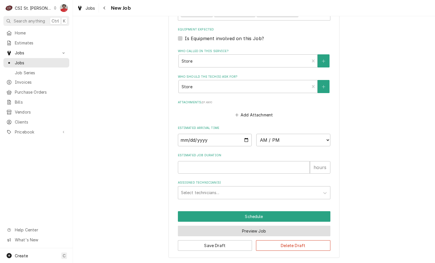
click at [239, 231] on button "Preview Job" at bounding box center [254, 231] width 153 height 11
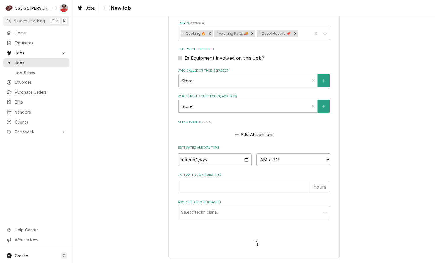
type textarea "x"
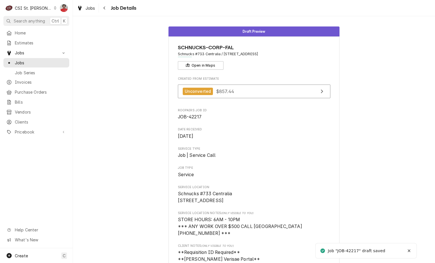
click at [255, 178] on span "Service" at bounding box center [254, 175] width 153 height 7
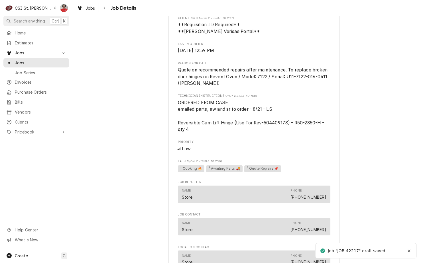
scroll to position [431, 0]
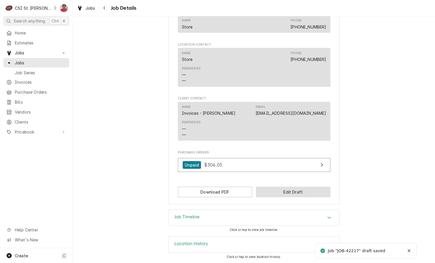
click at [258, 193] on button "Edit Draft" at bounding box center [293, 192] width 74 height 11
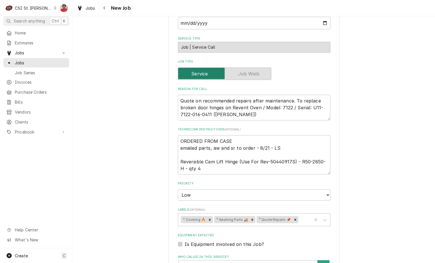
scroll to position [228, 0]
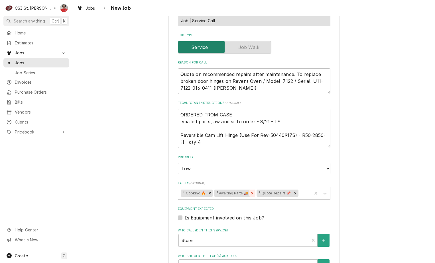
click at [250, 194] on icon "Remove ³ Awaiting Parts 🚚" at bounding box center [252, 194] width 4 height 4
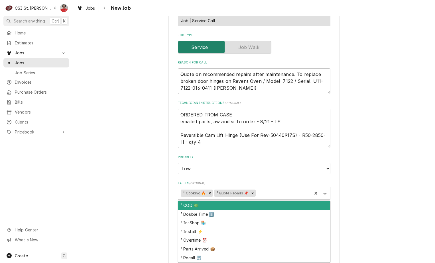
click at [264, 192] on div "Labels" at bounding box center [283, 193] width 52 height 10
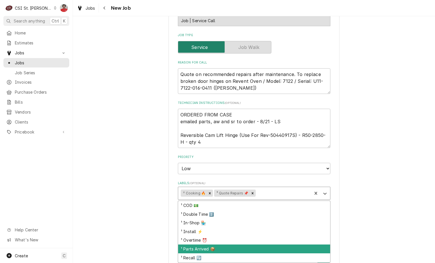
click at [236, 245] on div "¹ Parts Arrived 📦" at bounding box center [254, 249] width 152 height 9
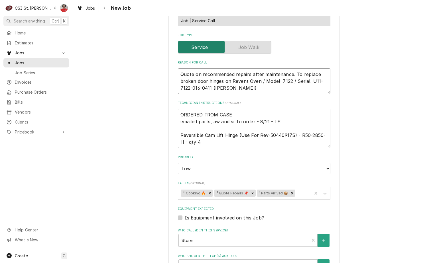
click at [212, 73] on textarea "Quote on recommended repairs after maintenance. To replace broken door hinges o…" at bounding box center [254, 81] width 153 height 26
type textarea "x"
type textarea "Quote on recommended repairs after maintenance. To replace broken door hinges o…"
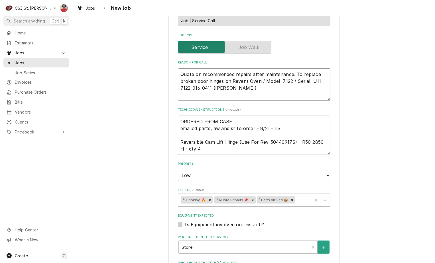
type textarea "x"
type textarea "Quote on recommended repairs after maintenance. To replace broken door hinges o…"
type textarea "x"
type textarea "R Quote on recommended repairs after maintenance. To replace broken door hinges…"
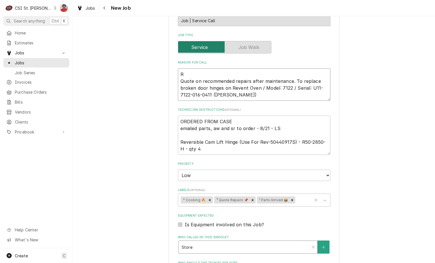
type textarea "x"
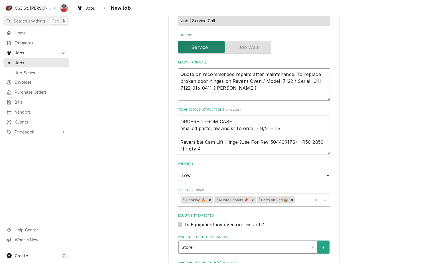
paste textarea "R50-2850-H"
type textarea "R50-2850-H Quote on recommended repairs after maintenance. To replace broken do…"
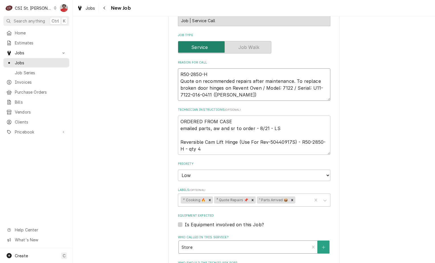
type textarea "x"
type textarea "R50-2850-H Quote on recommended repairs after maintenance. To replace broken do…"
type textarea "x"
type textarea "R50-2850-H r Quote on recommended repairs after maintenance. To replace broken …"
type textarea "x"
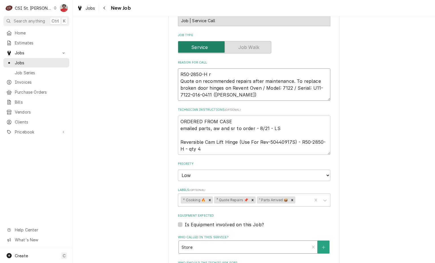
type textarea "R50-2850-H re Quote on recommended repairs after maintenance. To replace broken…"
type textarea "x"
type textarea "R50-2850-H rec Quote on recommended repairs after maintenance. To replace broke…"
type textarea "x"
type textarea "R50-2850-H rec Quote on recommended repairs after maintenance. To replace broke…"
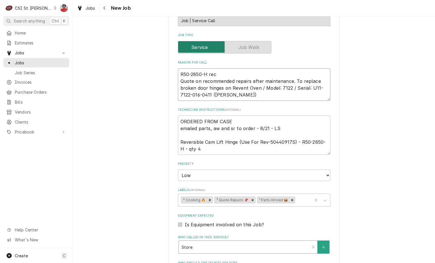
type textarea "x"
type textarea "R50-2850-H rec t Quote on recommended repairs after maintenance. To replace bro…"
type textarea "x"
type textarea "R50-2850-H rec to Quote on recommended repairs after maintenance. To replace br…"
type textarea "x"
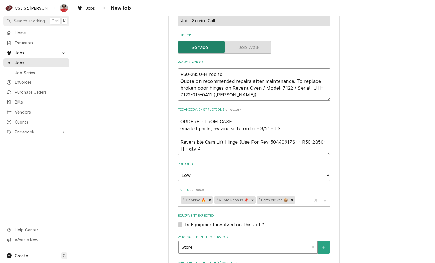
type textarea "R50-2850-H rec to Quote on recommended repairs after maintenance. To replace br…"
type textarea "x"
type textarea "R50-2850-H rec to C Quote on recommended repairs after maintenance. To replace …"
type textarea "x"
type textarea "R50-2850-H rec to Ch Quote on recommended repairs after maintenance. To replace…"
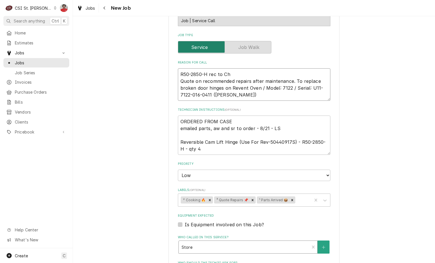
type textarea "x"
type textarea "R50-2850-H rec to Chu Quote on recommended repairs after maintenance. To replac…"
type textarea "x"
type textarea "R50-2850-H rec to Chuc Quote on recommended repairs after maintenance. To repla…"
type textarea "x"
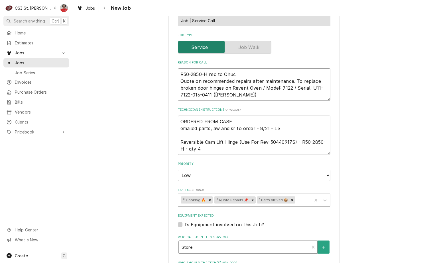
type textarea "R50-2850-H rec to Chuck Quote on recommended repairs after maintenance. To repl…"
type textarea "x"
type textarea "R50-2850-H rec to Chuck' Quote on recommended repairs after maintenance. To rep…"
type textarea "x"
type textarea "R50-2850-H rec to Chuck's Quote on recommended repairs after maintenance. To re…"
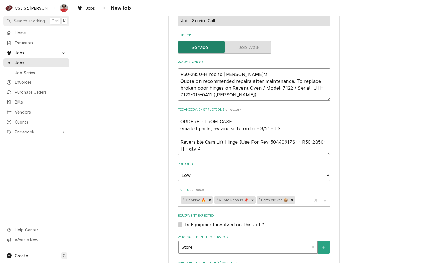
type textarea "x"
type textarea "R50-2850-H rec to Chuck's Quote on recommended repairs after maintenance. To re…"
type textarea "x"
type textarea "R50-2850-H rec to Chuck's s Quote on recommended repairs after maintenance. To …"
type textarea "x"
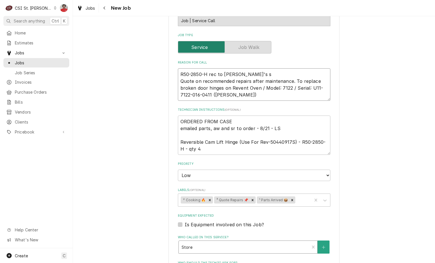
type textarea "R50-2850-H rec to Chuck's sh Quote on recommended repairs after maintenance. To…"
type textarea "x"
type textarea "R50-2850-H rec to Chuck's she Quote on recommended repairs after maintenance. T…"
type textarea "x"
type textarea "R50-2850-H rec to Chuck's shel Quote on recommended repairs after maintenance. …"
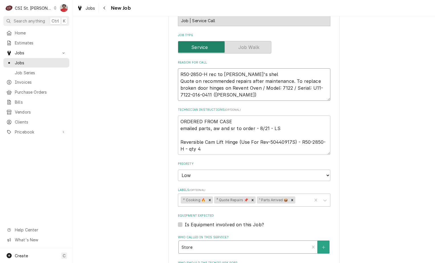
type textarea "x"
type textarea "R50-2850-H rec to Chuck's shelf Quote on recommended repairs after maintenance.…"
type textarea "x"
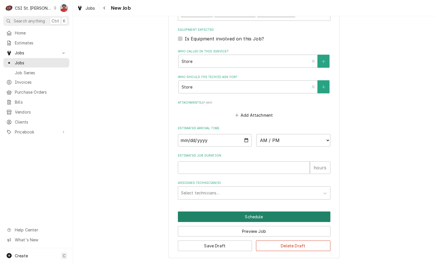
scroll to position [415, 0]
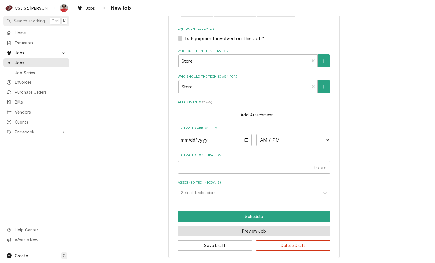
type textarea "R50-2850-H rec to Chuck's shelf Quote on recommended repairs after maintenance.…"
click at [237, 231] on button "Preview Job" at bounding box center [254, 231] width 153 height 11
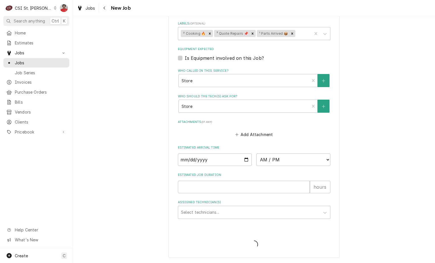
scroll to position [395, 0]
type textarea "x"
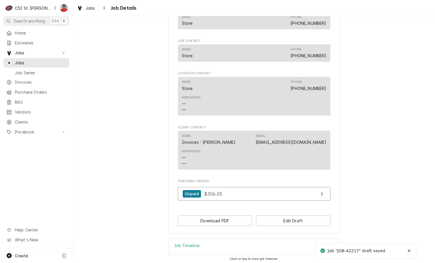
scroll to position [438, 0]
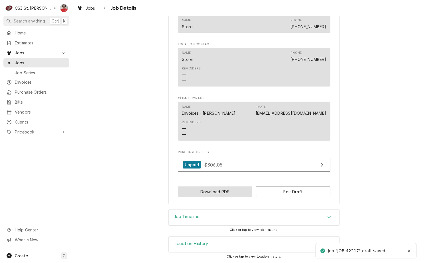
click at [229, 191] on button "Download PDF" at bounding box center [215, 192] width 74 height 11
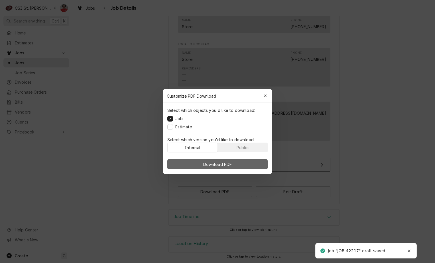
click at [224, 165] on span "Download PDF" at bounding box center [217, 165] width 31 height 6
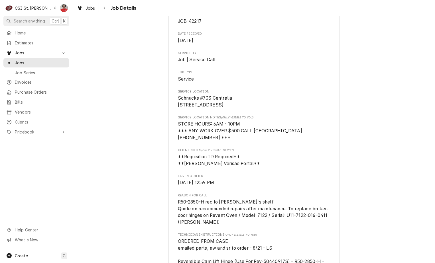
scroll to position [0, 0]
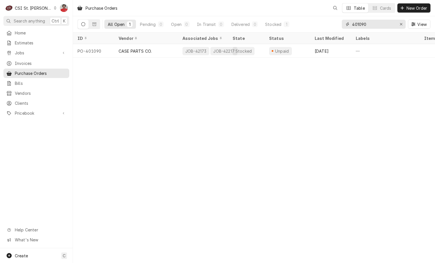
click at [374, 26] on input "401090" at bounding box center [373, 24] width 43 height 9
click at [379, 23] on input "412" at bounding box center [373, 24] width 43 height 9
type input "4"
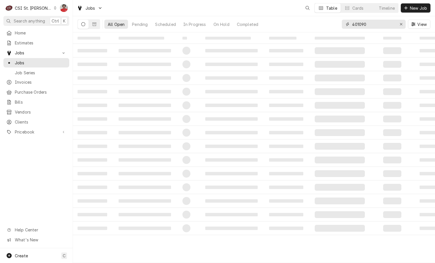
click at [356, 25] on input "401090" at bounding box center [373, 24] width 43 height 9
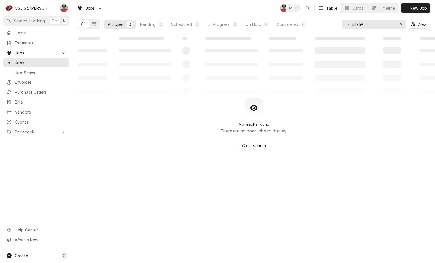
type input "41249"
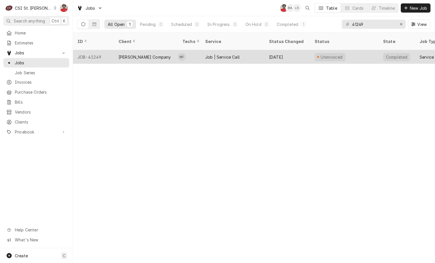
click at [243, 53] on div "Job | Service Call" at bounding box center [233, 57] width 64 height 14
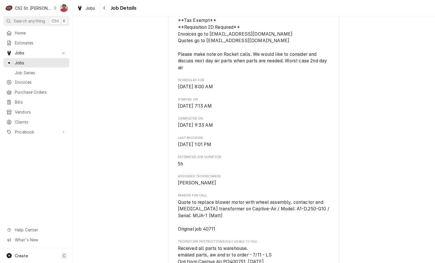
scroll to position [428, 0]
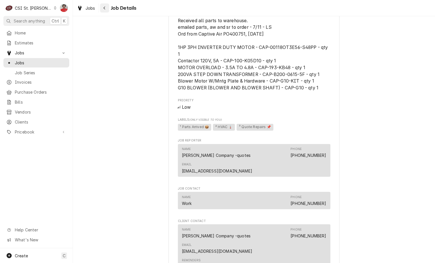
click at [105, 8] on icon "Navigate back" at bounding box center [104, 8] width 3 height 4
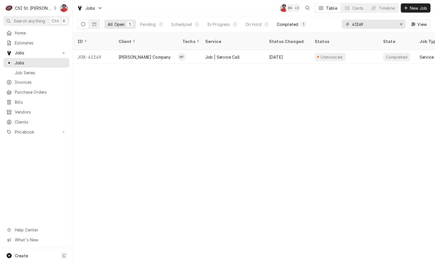
drag, startPoint x: 387, startPoint y: 23, endPoint x: 309, endPoint y: 23, distance: 78.1
click at [309, 23] on div "All Open 1 Pending 0 Scheduled 0 In Progress 0 On Hold 0 Completed 1 41249 View" at bounding box center [254, 24] width 353 height 16
type input "42159"
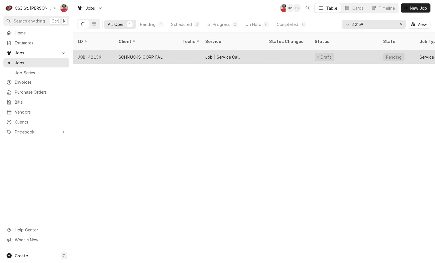
click at [192, 53] on div "—" at bounding box center [189, 57] width 23 height 14
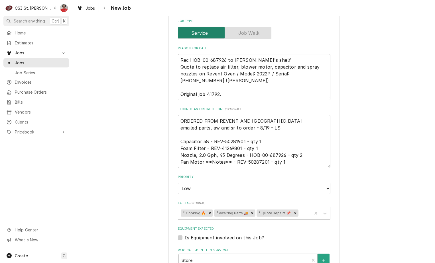
scroll to position [442, 0]
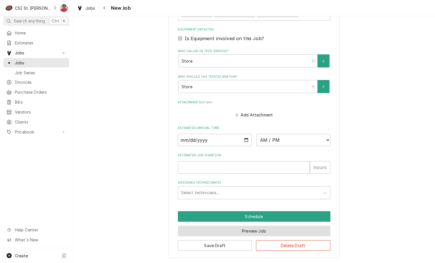
click at [230, 231] on button "Preview Job" at bounding box center [254, 231] width 153 height 11
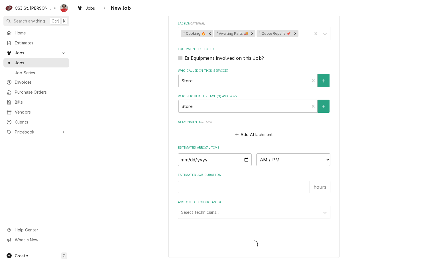
scroll to position [422, 0]
type textarea "x"
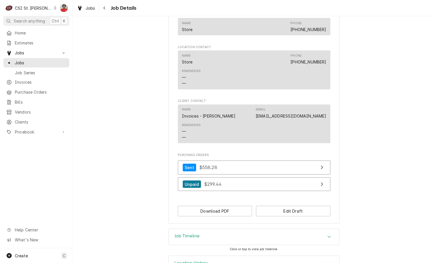
scroll to position [475, 0]
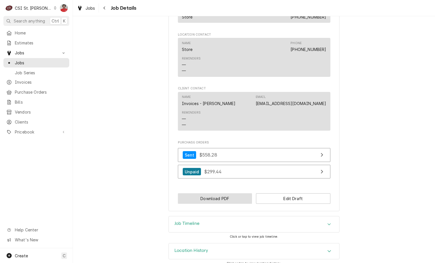
click at [225, 194] on button "Download PDF" at bounding box center [215, 199] width 74 height 11
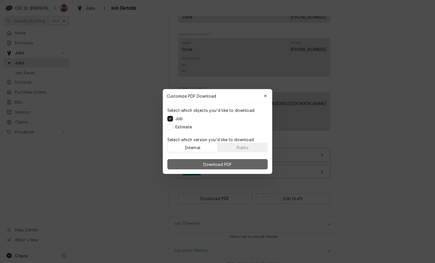
click at [234, 160] on button "Download PDF" at bounding box center [217, 164] width 100 height 10
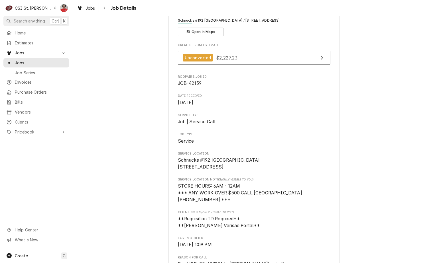
scroll to position [0, 0]
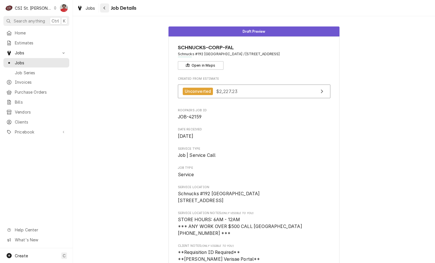
click at [106, 10] on div "Navigate back" at bounding box center [105, 8] width 6 height 6
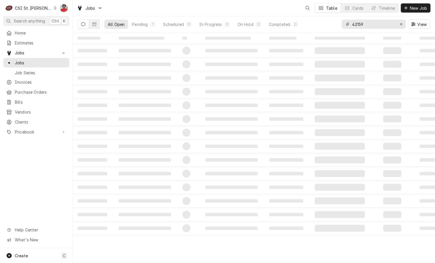
click at [356, 25] on input "42159" at bounding box center [373, 24] width 43 height 9
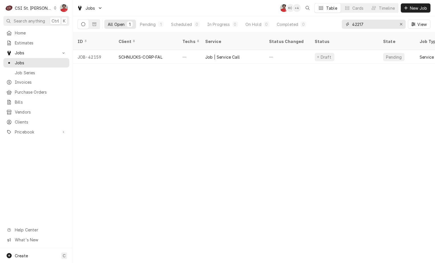
type input "42217"
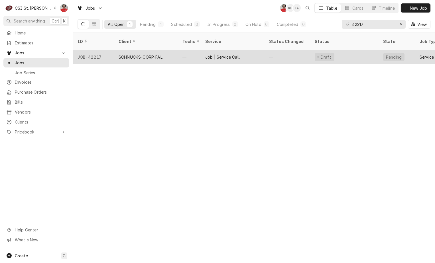
click at [247, 52] on div "Job | Service Call" at bounding box center [233, 57] width 64 height 14
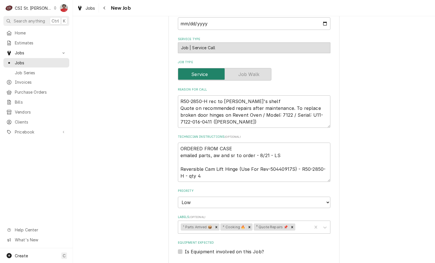
scroll to position [228, 0]
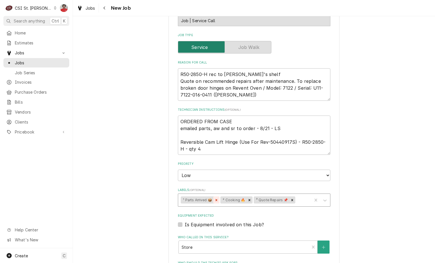
click at [214, 202] on icon "Remove ¹ Parts Arrived 📦" at bounding box center [216, 200] width 4 height 4
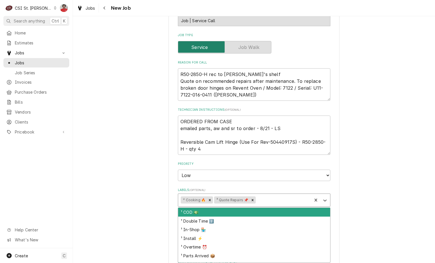
click at [266, 201] on div "Labels" at bounding box center [283, 200] width 52 height 10
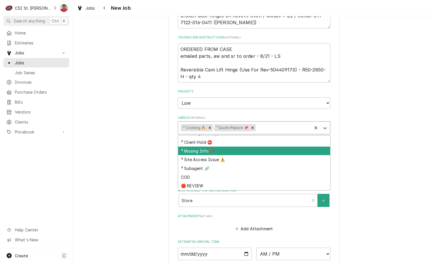
scroll to position [153, 0]
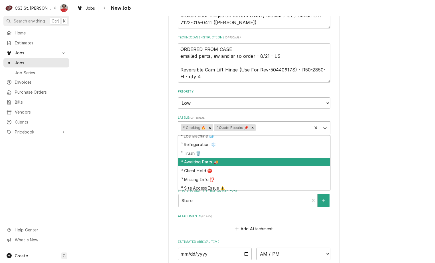
click at [252, 165] on div "³ Awaiting Parts 🚚" at bounding box center [254, 162] width 152 height 9
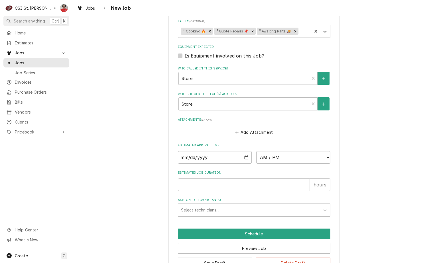
scroll to position [415, 0]
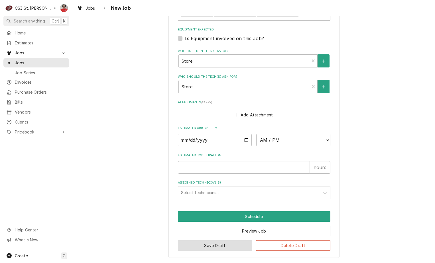
click at [235, 246] on button "Save Draft" at bounding box center [215, 246] width 74 height 11
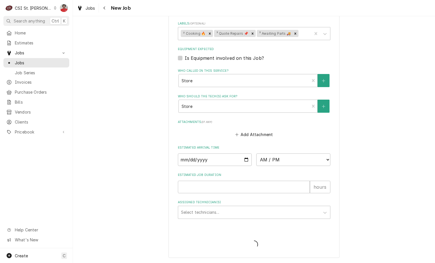
scroll to position [395, 0]
type textarea "x"
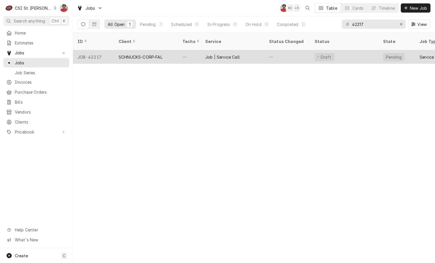
click at [154, 54] on div "SCHNUCKS-CORP-FAL" at bounding box center [141, 57] width 44 height 6
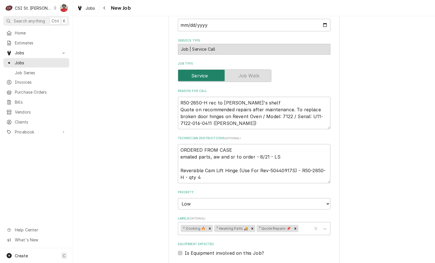
scroll to position [415, 0]
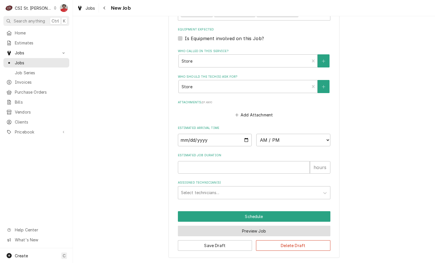
click at [239, 232] on button "Preview Job" at bounding box center [254, 231] width 153 height 11
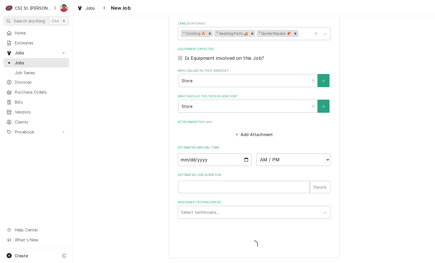
type textarea "x"
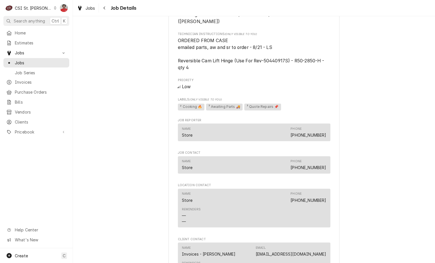
scroll to position [438, 0]
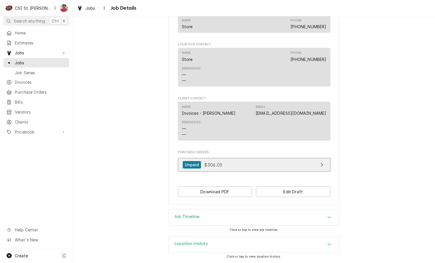
click at [211, 166] on span "$306.05" at bounding box center [213, 165] width 18 height 6
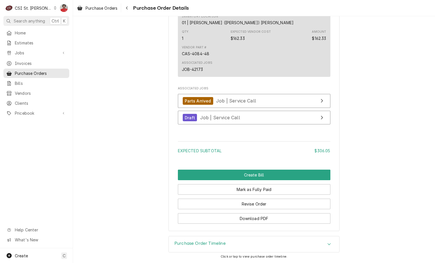
scroll to position [579, 0]
click at [214, 208] on button "Revise Order" at bounding box center [254, 204] width 153 height 11
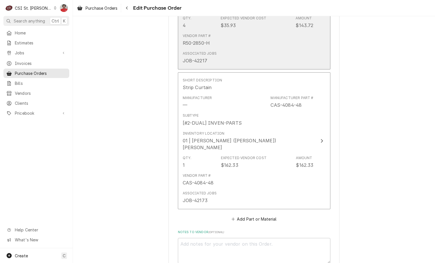
scroll to position [399, 0]
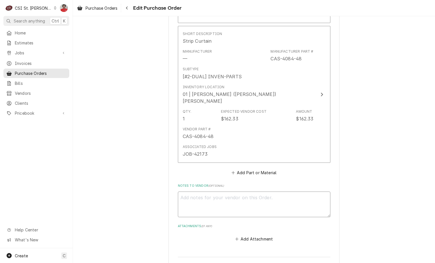
click at [207, 192] on textarea "Notes to Vendor ( optional )" at bounding box center [254, 205] width 153 height 26
type textarea "x"
type textarea "S"
type textarea "x"
type textarea "St"
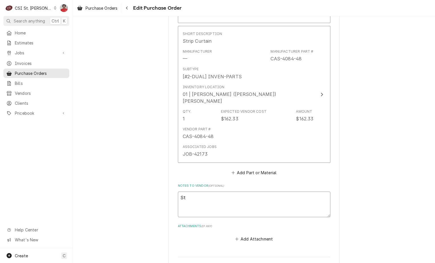
type textarea "x"
type textarea "Sti"
type textarea "x"
type textarea "Stil"
type textarea "x"
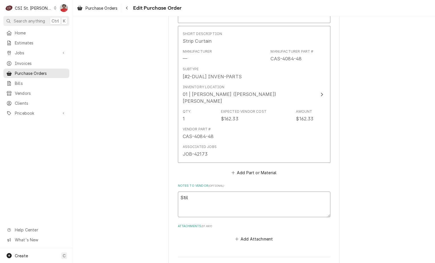
type textarea "Still"
type textarea "x"
type textarea "Still"
type textarea "x"
type textarea "Still w"
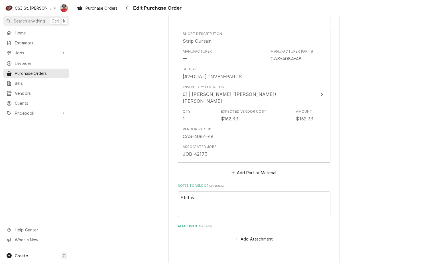
type textarea "x"
type textarea "Still wai"
type textarea "x"
type textarea "Still wait"
type textarea "x"
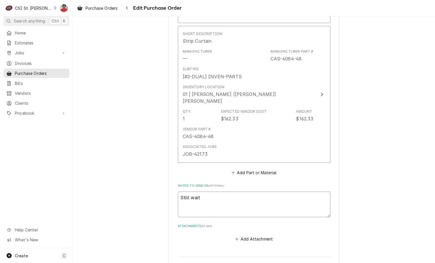
type textarea "Still waiti"
type textarea "x"
type textarea "Still waitig"
type textarea "x"
type textarea "Still waitign"
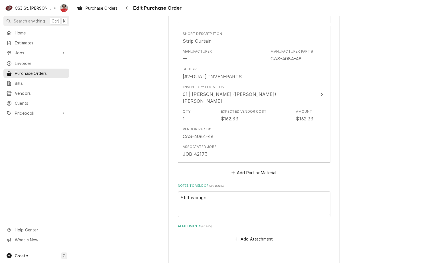
type textarea "x"
type textarea "Still waitign o"
type textarea "x"
type textarea "Still waitign on"
type textarea "x"
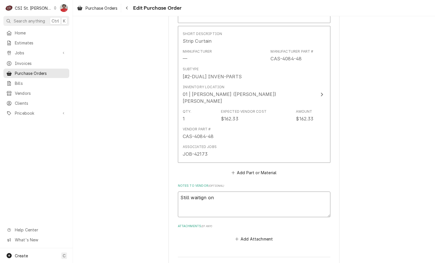
type textarea "Still waitign on"
type textarea "x"
type textarea "Still waitign on R"
type textarea "x"
type textarea "Still waitign on R5"
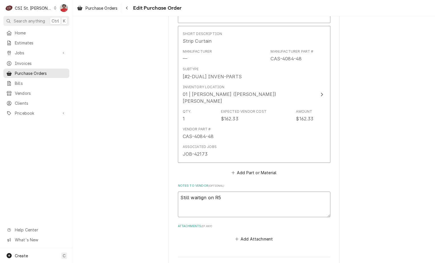
type textarea "x"
type textarea "Still waitign on R50"
type textarea "x"
type textarea "Still waitign on R50-"
type textarea "x"
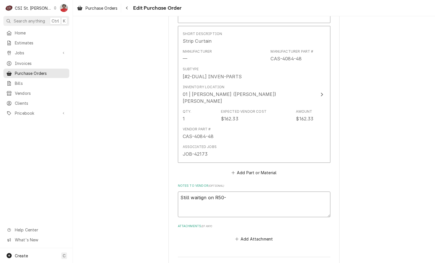
type textarea "Still waitign on R50-2"
type textarea "x"
type textarea "Still waitign on R50-25"
type textarea "x"
type textarea "Still waitign on R50-2"
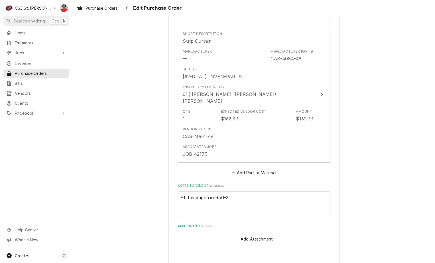
type textarea "x"
type textarea "Still waitign on R50-28"
type textarea "x"
type textarea "Still waitign on R50-285"
type textarea "x"
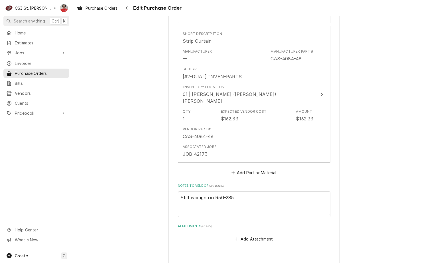
type textarea "Still waitign on R50-2850"
type textarea "x"
type textarea "Still waitign on R50-2850-"
type textarea "x"
type textarea "Still waitign on R50-2850-G"
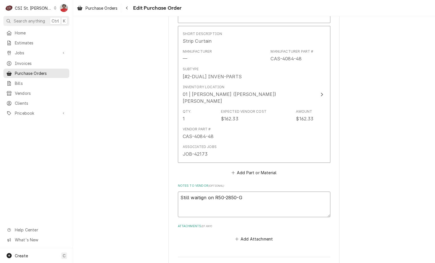
type textarea "x"
type textarea "Still waitign on R50-2850-"
type textarea "x"
type textarea "Still waitign on R50-2850-H"
type textarea "x"
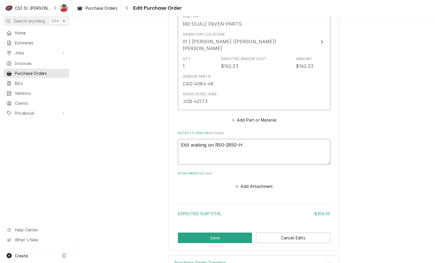
scroll to position [464, 0]
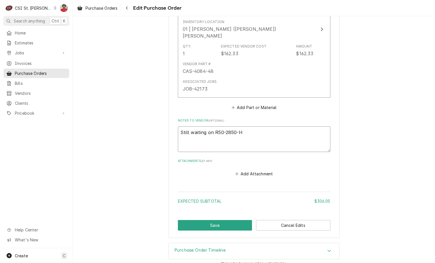
type textarea "Still waiting on R50-2850-H"
click at [194, 220] on button "Save" at bounding box center [215, 225] width 74 height 11
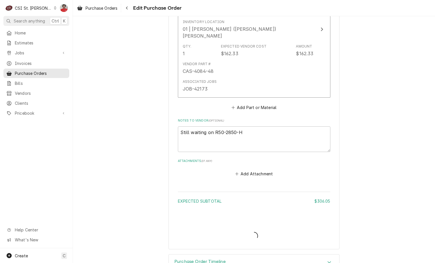
type textarea "x"
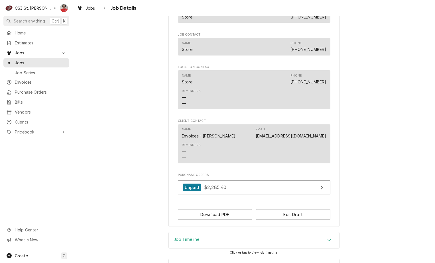
scroll to position [445, 0]
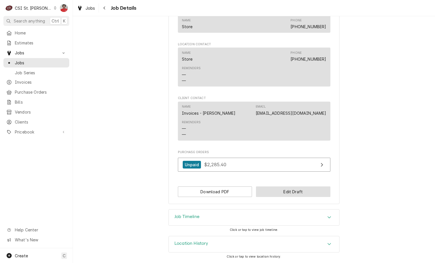
click at [267, 195] on button "Edit Draft" at bounding box center [293, 192] width 74 height 11
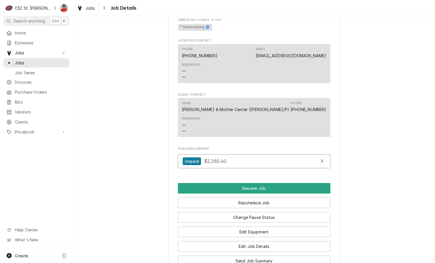
scroll to position [542, 0]
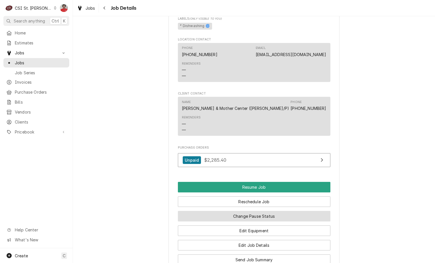
click at [213, 215] on button "Change Pause Status" at bounding box center [254, 216] width 153 height 11
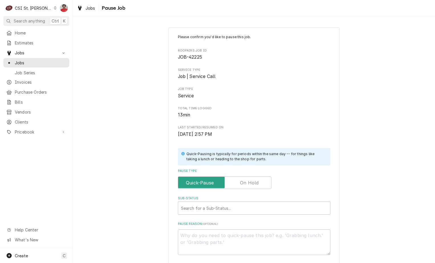
click at [243, 175] on div "Pause Type" at bounding box center [254, 179] width 153 height 20
click at [243, 179] on input "Pause Type" at bounding box center [224, 183] width 88 height 13
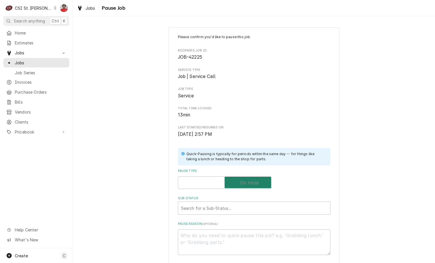
checkbox input "true"
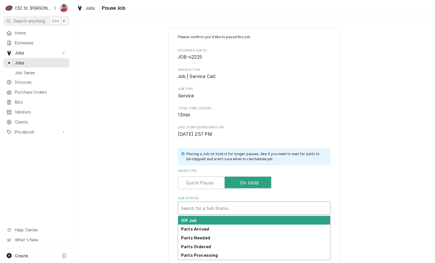
click at [230, 214] on div "Search for a Sub-Status..." at bounding box center [254, 208] width 152 height 13
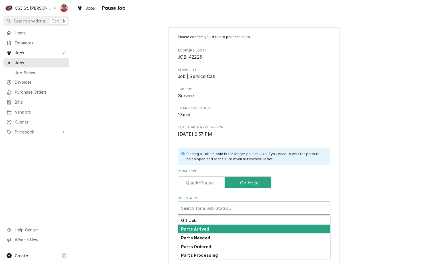
click at [225, 226] on div "Parts Arrived" at bounding box center [254, 229] width 152 height 9
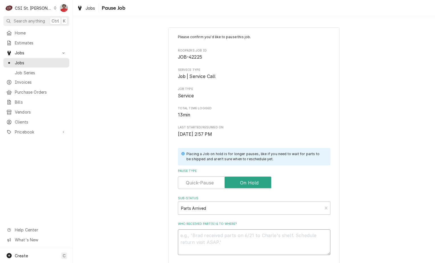
click at [223, 234] on textarea "Who received part(s) & to where?" at bounding box center [254, 243] width 153 height 26
type textarea "x"
type textarea "L"
type textarea "x"
type textarea "LE"
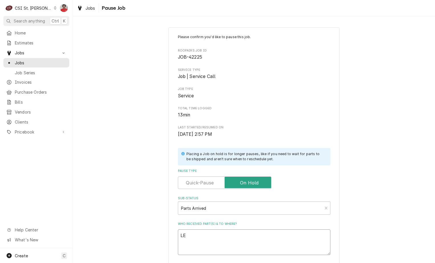
type textarea "x"
type textarea "LEN"
type textarea "x"
type textarea "LEN-"
type textarea "x"
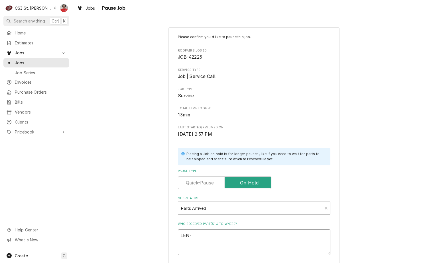
type textarea "LEN-3"
type textarea "x"
type textarea "LEN-37"
type textarea "x"
type textarea "LEN-378"
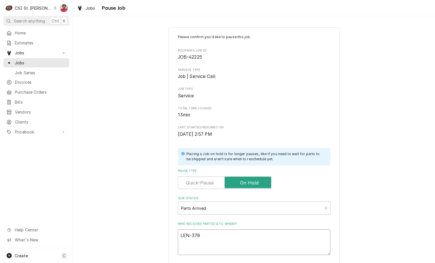
type textarea "x"
type textarea "LEN-3781"
type textarea "x"
type textarea "LEN-37811"
type textarea "x"
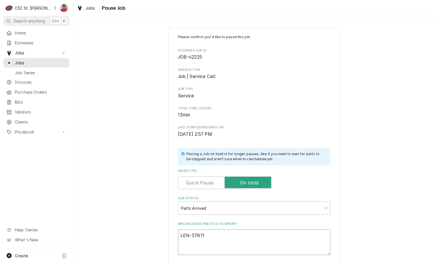
type textarea "TLEN-37811"
type textarea "x"
type textarea "ThLEN-37811"
type textarea "x"
type textarea "ThrLEN-37811"
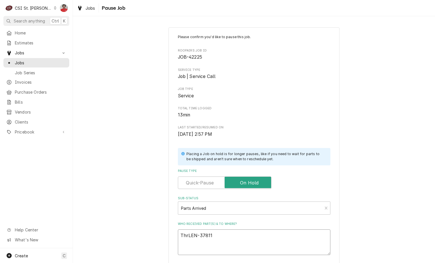
type textarea "x"
type textarea "ThreLEN-37811"
type textarea "x"
type textarea "ThreeLEN-37811"
type textarea "x"
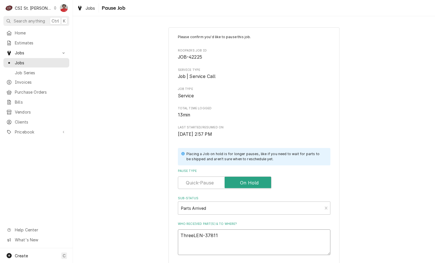
type textarea "Three LEN-37811"
type textarea "x"
type textarea "Three LEN-37811"
type textarea "x"
type textarea "Three LEN-37811 a"
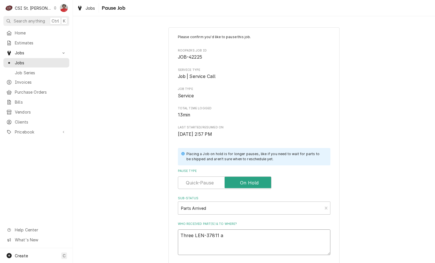
type textarea "x"
type textarea "Three LEN-37811 an"
type textarea "x"
type textarea "Three LEN-37811 and"
type textarea "x"
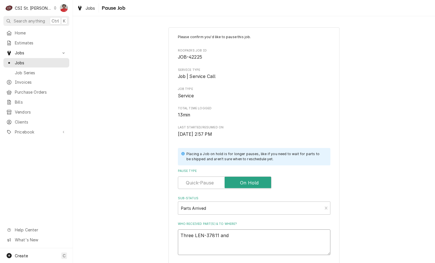
type textarea "Three LEN-37811 and"
type textarea "x"
type textarea "Three LEN-37811 and o"
type textarea "x"
type textarea "Three LEN-37811 and on"
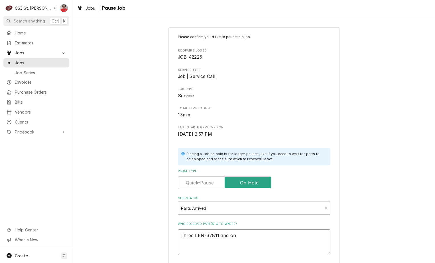
type textarea "x"
type textarea "Three LEN-37811 and one"
type textarea "x"
type textarea "Three LEN-37811 and one"
type textarea "x"
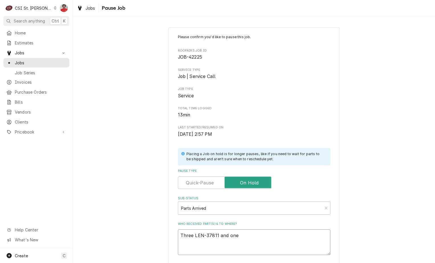
type textarea "Three LEN-37811 and one H"
type textarea "x"
type textarea "Three LEN-37811 and one HA"
type textarea "x"
type textarea "Three LEN-37811 and one HAT"
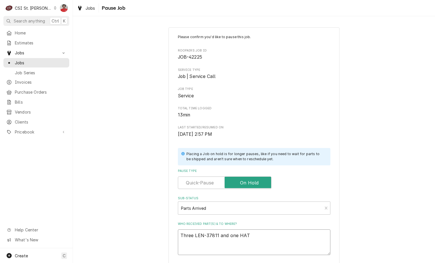
type textarea "x"
type textarea "Three LEN-37811 and one HAT-"
type textarea "x"
type textarea "Three LEN-37811 and one HAT-R"
type textarea "x"
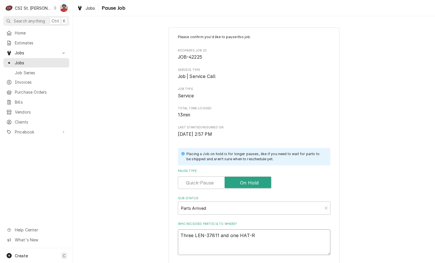
type textarea "Three LEN-37811 and one HAT-R0"
type textarea "x"
type textarea "Three LEN-37811 and one HAT-R02"
type textarea "x"
type textarea "Three LEN-37811 and one HAT-R02."
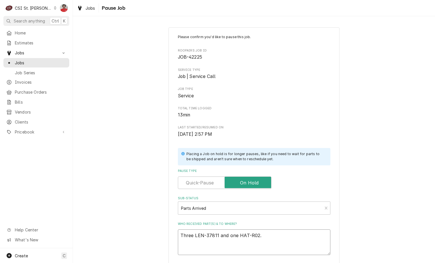
type textarea "x"
type textarea "Three LEN-37811 and one HAT-R02.0"
type textarea "x"
type textarea "Three LEN-37811 and one HAT-R02.01"
type textarea "x"
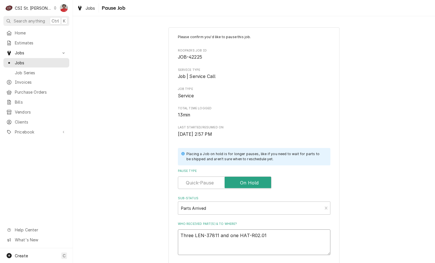
type textarea "Three LEN-37811 and one HAT-R02.01."
type textarea "x"
type textarea "Three LEN-37811 and one HAT-R02.01.2"
type textarea "x"
type textarea "Three LEN-37811 and one HAT-R02.01.21"
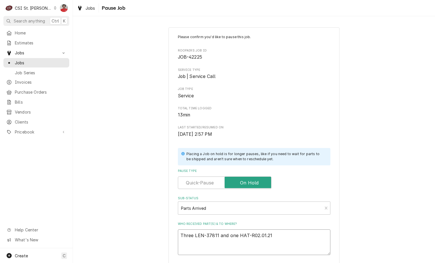
type textarea "x"
type textarea "Three LEN-37811 and one HAT-R02.01.210"
type textarea "x"
type textarea "Three LEN-37811 and one HAT-R02.01.210."
type textarea "x"
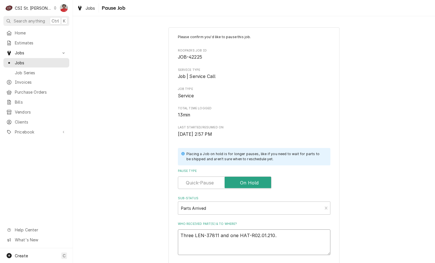
type textarea "Three LEN-37811 and one HAT-R02.01.210.0"
type textarea "x"
type textarea "Three LEN-37811 and one HAT-R02.01.210.00"
type textarea "x"
type textarea "Three LEN-37811 and one HAT-R02.01.210.00"
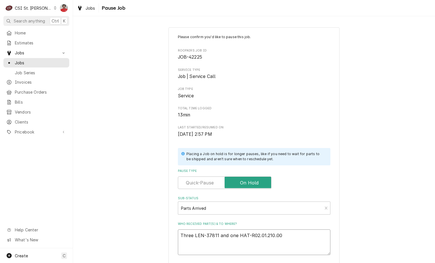
type textarea "x"
type textarea "Three LEN-37811 and one HAT-R02.01.210.00 r"
type textarea "x"
type textarea "Three LEN-37811 and one HAT-R02.01.210.00 re"
type textarea "x"
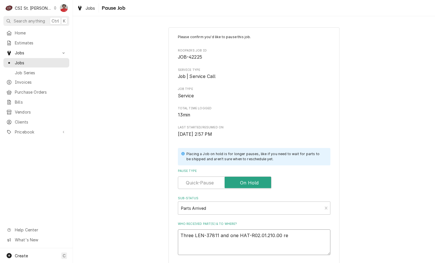
type textarea "Three LEN-37811 and one HAT-R02.01.210.00 rec"
type textarea "x"
type textarea "Three LEN-37811 and one HAT-R02.01.210.00 rec"
type textarea "x"
type textarea "Three LEN-37811 and one HAT-R02.01.210.00 rec t"
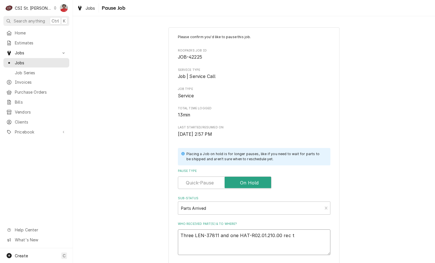
type textarea "x"
type textarea "Three LEN-37811 and one HAT-R02.01.210.00 rec to"
type textarea "x"
type textarea "Three LEN-37811 and one HAT-R02.01.210.00 rec to"
type textarea "x"
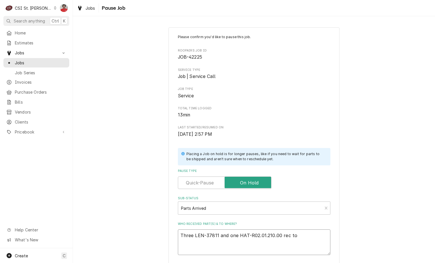
type textarea "Three LEN-37811 and one HAT-R02.01.210.00 rec to K"
type textarea "x"
type textarea "Three LEN-37811 and one HAT-R02.01.210.00 rec to Ke"
type textarea "x"
type textarea "Three LEN-37811 and one HAT-R02.01.210.00 rec to Kev"
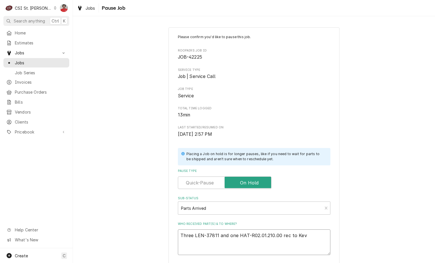
type textarea "x"
type textarea "Three LEN-37811 and one HAT-R02.01.210.00 rec to Kevi"
type textarea "x"
type textarea "Three LEN-37811 and one HAT-R02.01.210.00 rec to Kevin"
type textarea "x"
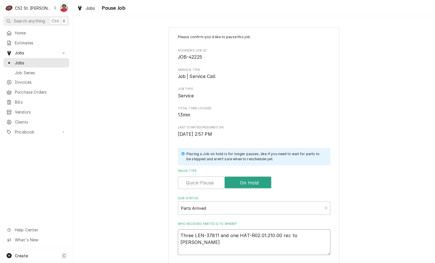
type textarea "Three LEN-37811 and one HAT-R02.01.210.00 rec to Kevin"
type textarea "x"
type textarea "Three LEN-37811 and one HAT-R02.01.210.00 rec to Kevin F"
type textarea "x"
type textarea "Three LEN-37811 and one HAT-R02.01.210.00 rec to Kevin F'"
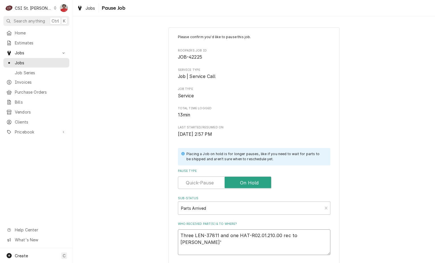
type textarea "x"
type textarea "Three LEN-37811 and one HAT-R02.01.210.00 rec to Kevin F's"
type textarea "x"
type textarea "Three LEN-37811 and one HAT-R02.01.210.00 rec to Kevin F's"
type textarea "x"
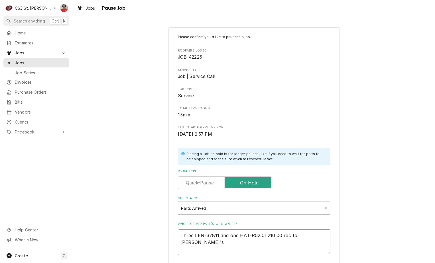
type textarea "Three LEN-37811 and one HAT-R02.01.210.00 rec to Kevin F's s"
type textarea "x"
type textarea "Three LEN-37811 and one HAT-R02.01.210.00 rec to Kevin F's sh"
type textarea "x"
type textarea "Three LEN-37811 and one HAT-R02.01.210.00 rec to Kevin F's she"
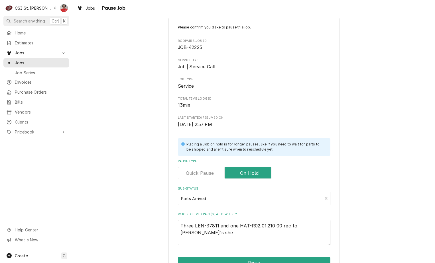
type textarea "x"
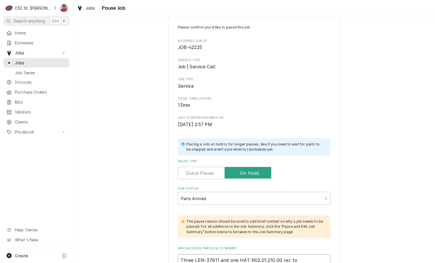
type textarea "Three LEN-37811 and one HAT-R02.01.210.00 rec to Kevin F's shelf"
type textarea "x"
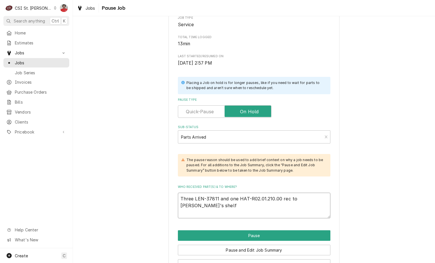
scroll to position [90, 0]
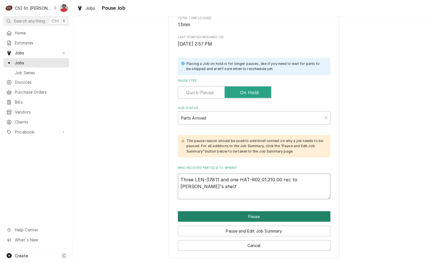
type textarea "Three LEN-37811 and one HAT-R02.01.210.00 rec to Kevin F's shelf"
click at [228, 217] on button "Pause" at bounding box center [254, 217] width 153 height 11
type textarea "x"
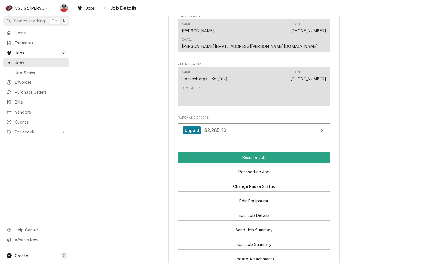
scroll to position [656, 0]
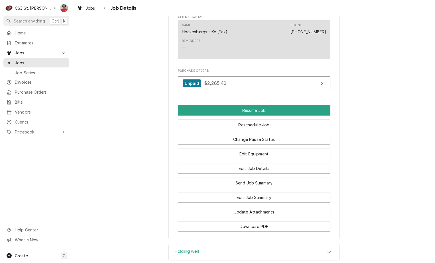
click at [225, 145] on div "Edit Equipment" at bounding box center [254, 152] width 153 height 15
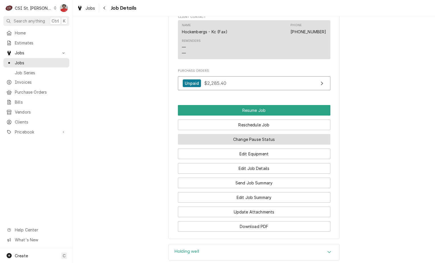
click at [223, 134] on button "Change Pause Status" at bounding box center [254, 139] width 153 height 11
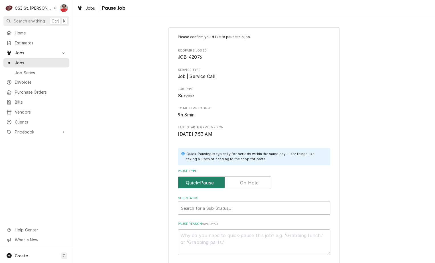
click at [226, 189] on input "Pause Type" at bounding box center [224, 183] width 88 height 13
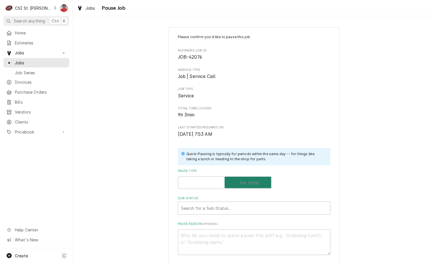
checkbox input "true"
type textarea "x"
click at [230, 183] on span "Pause Type" at bounding box center [248, 182] width 46 height 11
click at [230, 183] on input "Pause Type" at bounding box center [224, 183] width 88 height 13
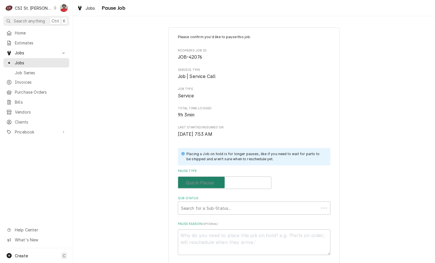
checkbox input "false"
type textarea "x"
click at [232, 179] on input "Pause Type" at bounding box center [224, 183] width 88 height 13
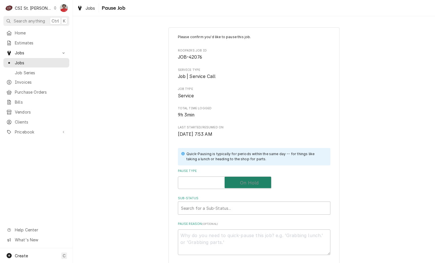
checkbox input "true"
click at [222, 205] on div "Sub-Status" at bounding box center [254, 208] width 146 height 10
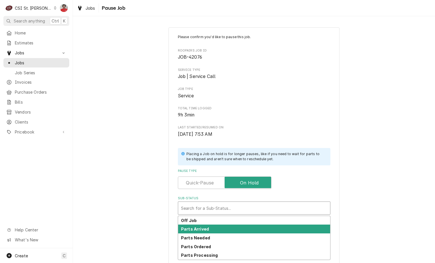
click at [220, 227] on div "Parts Arrived" at bounding box center [254, 229] width 152 height 9
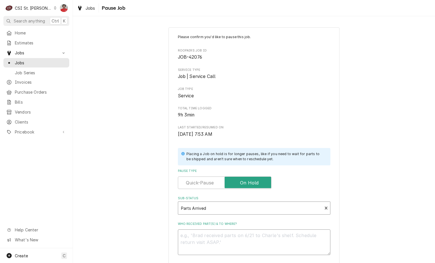
click at [220, 238] on textarea "Who received part(s) & to where?" at bounding box center [254, 243] width 153 height 26
type textarea "x"
type textarea "R"
type textarea "x"
type textarea "Re"
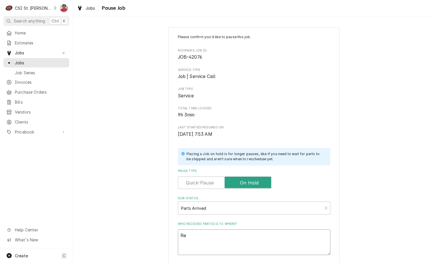
type textarea "x"
type textarea "Rec"
type textarea "x"
type textarea "Rec"
type textarea "x"
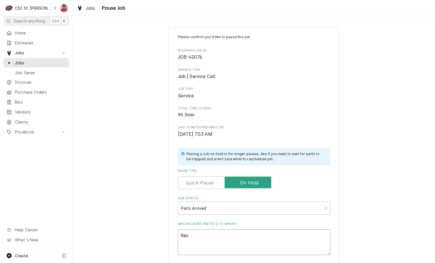
type textarea "Rec F"
type textarea "x"
type textarea "Rec FL"
type textarea "x"
type textarea "Rec F"
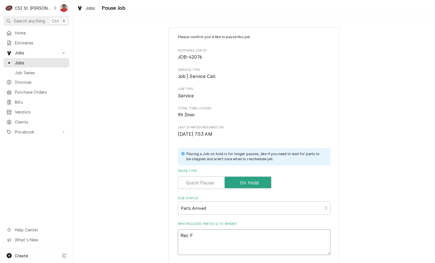
type textarea "x"
type textarea "Rec FO"
type textarea "x"
type textarea "Rec FOL"
type textarea "x"
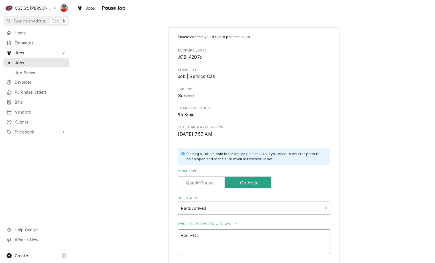
type textarea "Rec FOL-"
type textarea "x"
type textarea "Rec FOL-0"
type textarea "x"
type textarea "Rec FOL-00"
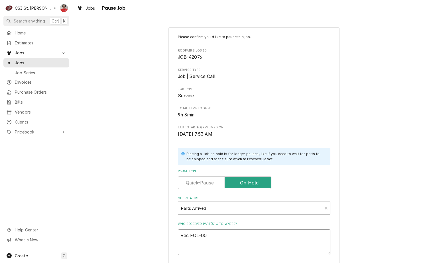
type textarea "x"
type textarea "Rec FOL-001"
type textarea "x"
type textarea "Rec FOL-0010"
type textarea "x"
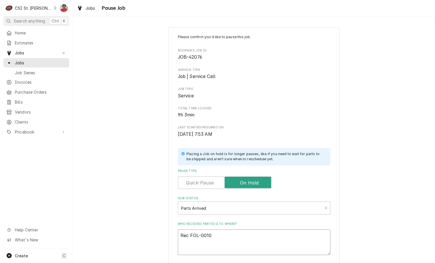
type textarea "Rec FOL-00107"
type textarea "x"
type textarea "Rec FOL-001070"
type textarea "x"
type textarea "Rec FOL-0010705"
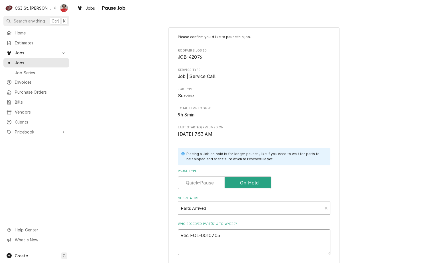
type textarea "x"
type textarea "Rec FOL-00107052"
type textarea "x"
type textarea "Rec FOL-00107052"
type textarea "x"
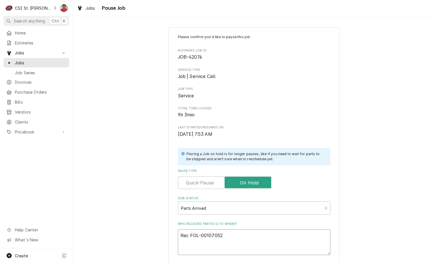
type textarea "Rec FOL-00107052 t"
type textarea "x"
type textarea "Rec FOL-00107052 to"
type textarea "x"
type textarea "Rec FOL-00107052 to"
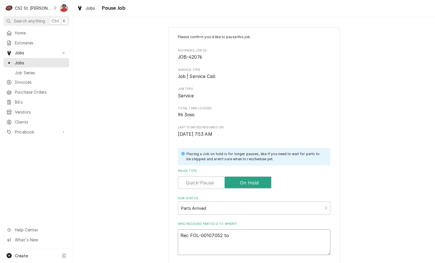
type textarea "x"
type textarea "Rec FOL-00107052 to T"
type textarea "x"
type textarea "Rec FOL-00107052 to To"
type textarea "x"
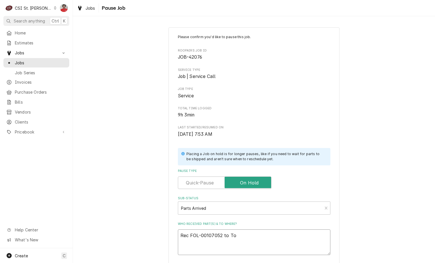
type textarea "Rec FOL-00107052 to Ton"
type textarea "x"
type textarea "Rec FOL-00107052 to Tony"
type textarea "x"
type textarea "Rec FOL-00107052 to Tony's"
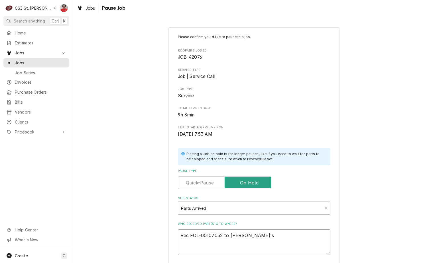
type textarea "x"
type textarea "Rec FOL-00107052 to Tony's"
type textarea "x"
type textarea "Rec FOL-00107052 to Tony's s"
type textarea "x"
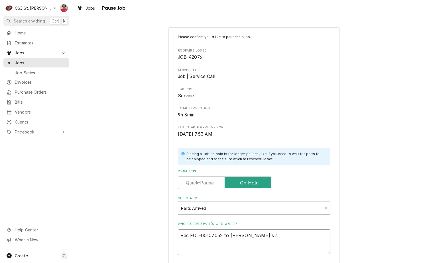
type textarea "Rec FOL-00107052 to Tony's sh"
type textarea "x"
type textarea "Rec FOL-00107052 to Tony's she"
type textarea "x"
type textarea "Rec FOL-00107052 to Tony's shef"
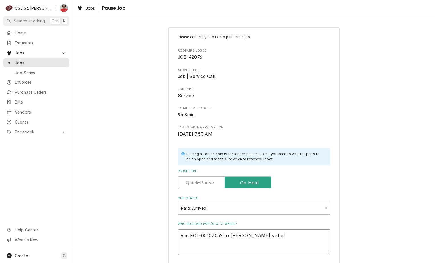
type textarea "x"
type textarea "Rec FOL-00107052 to Tony's she;f"
type textarea "x"
type textarea "Rec FOL-00107052 to Tony's shef"
type textarea "x"
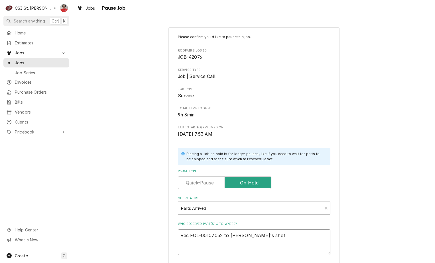
type textarea "Rec FOL-00107052 to Tony's shelf"
click at [188, 235] on textarea "Rec FOL-00107052 to Tony's shelf" at bounding box center [254, 243] width 153 height 26
type textarea "x"
type textarea "Rec tFOL-00107052 to Tony's shelf"
type textarea "x"
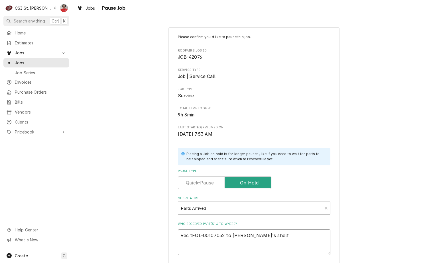
type textarea "Rec twFOL-00107052 to Tony's shelf"
type textarea "x"
type textarea "Rec twoFOL-00107052 to Tony's shelf"
type textarea "x"
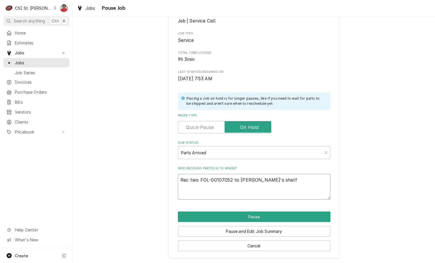
scroll to position [56, 0]
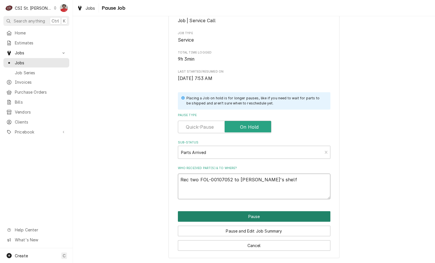
type textarea "Rec two FOL-00107052 to Tony's shelf"
click at [214, 216] on button "Pause" at bounding box center [254, 217] width 153 height 11
type textarea "x"
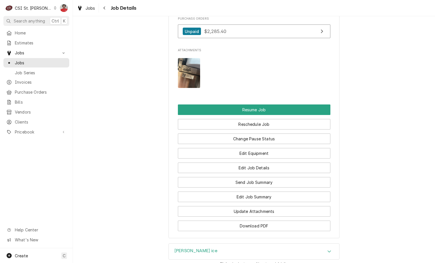
scroll to position [884, 0]
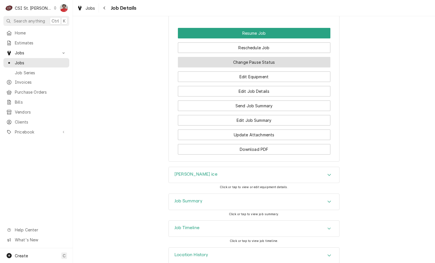
click at [254, 68] on button "Change Pause Status" at bounding box center [254, 62] width 153 height 11
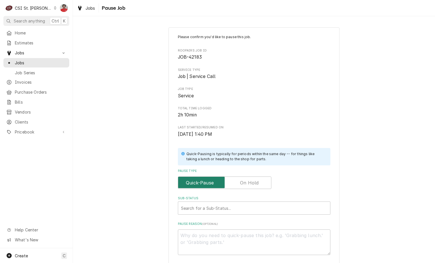
click at [236, 182] on input "Pause Type" at bounding box center [224, 183] width 88 height 13
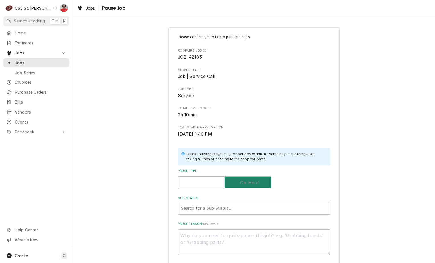
checkbox input "true"
drag, startPoint x: 234, startPoint y: 201, endPoint x: 232, endPoint y: 212, distance: 10.7
click at [232, 212] on div "Sub-Status" at bounding box center [254, 208] width 146 height 10
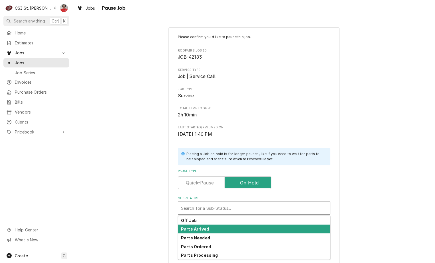
click at [227, 228] on div "Parts Arrived" at bounding box center [254, 229] width 152 height 9
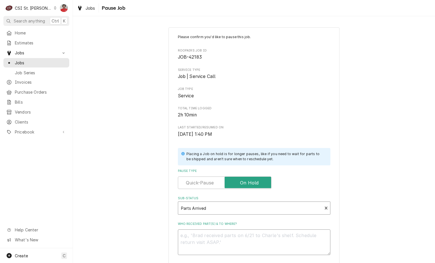
click at [227, 237] on textarea "Who received part(s) & to where?" at bounding box center [254, 243] width 153 height 26
type textarea "x"
type textarea "R"
type textarea "x"
type textarea "RE"
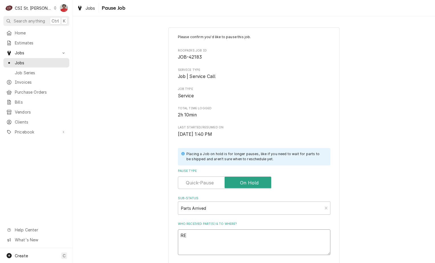
type textarea "x"
type textarea "REC"
type textarea "x"
type textarea "REC"
type textarea "x"
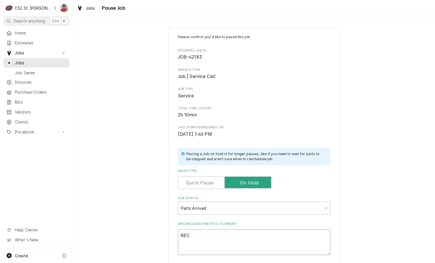
type textarea "REC M"
type textarea "x"
type textarea "REC ME"
type textarea "x"
type textarea "REC MER"
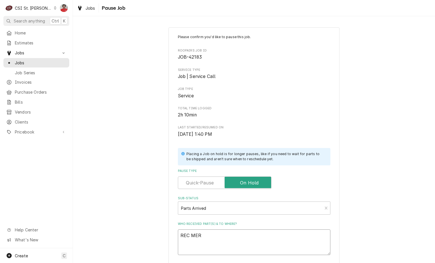
type textarea "x"
type textarea "REC MER-"
type textarea "x"
type textarea "REC MER-P"
type textarea "x"
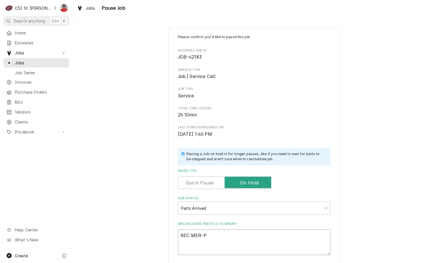
type textarea "REC MER-PS"
type textarea "x"
type textarea "REC MER-PSA"
type textarea "x"
type textarea "REC MER-PSA1"
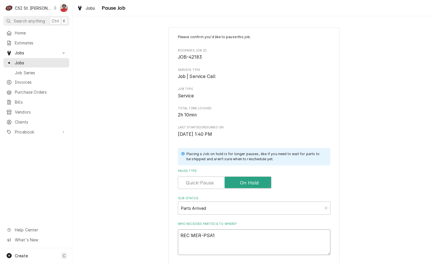
type textarea "x"
type textarea "REC MER-PSA11"
type textarea "x"
type textarea "REC MER-PSA119"
type textarea "x"
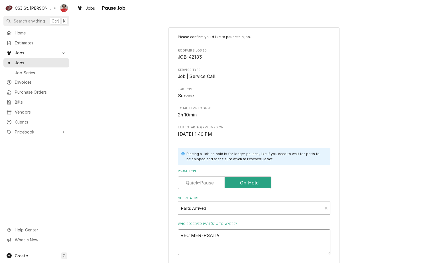
type textarea "REC MER-PSA1192"
type textarea "x"
type textarea "REC F"
type textarea "x"
type textarea "REC FO"
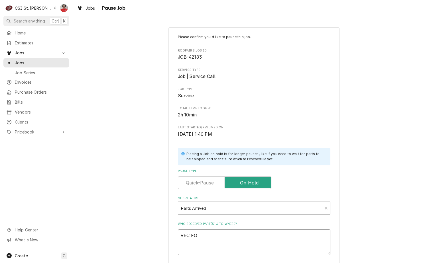
type textarea "x"
type textarea "REC FOL"
type textarea "x"
type textarea "REC FOL-"
type textarea "x"
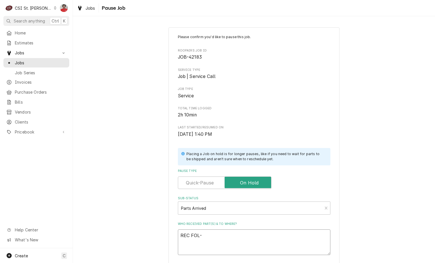
type textarea "REC FOL-1"
type textarea "x"
type textarea "REC FOL-12"
type textarea "x"
type textarea "REC FOL-123"
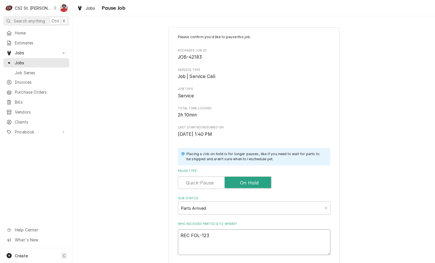
type textarea "x"
type textarea "REC FOL-0123"
type textarea "x"
type textarea "REC FOL-01230"
type textarea "x"
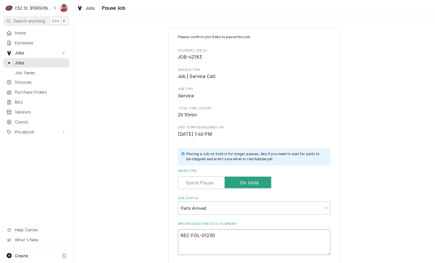
type textarea "REC FOL-012306"
type textarea "x"
type textarea "REC FOL-0123062"
type textarea "x"
type textarea "REC FOL-01230622"
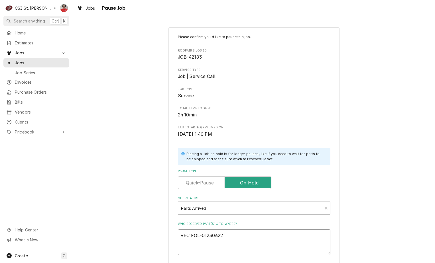
type textarea "x"
type textarea "REC FOL-01230622"
type textarea "x"
type textarea "REC FOL-01230622 t"
type textarea "x"
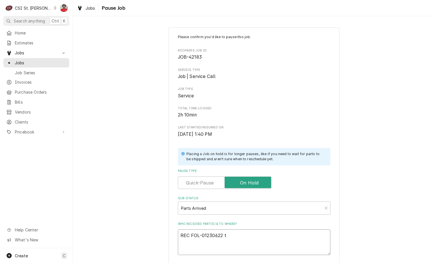
type textarea "REC FOL-01230622 to"
type textarea "x"
type textarea "REC FOL-01230622 to"
type textarea "x"
type textarea "REC FOL-01230622 to M"
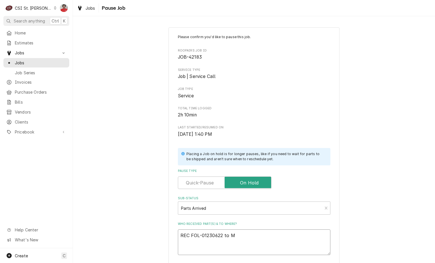
type textarea "x"
type textarea "REC FOL-01230622 to Ma"
type textarea "x"
type textarea "REC FOL-01230622 to Mat"
type textarea "x"
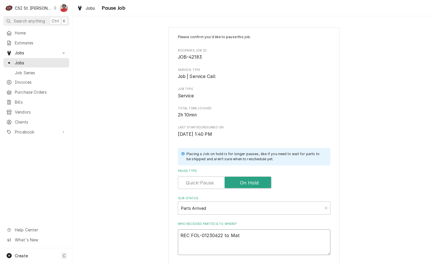
type textarea "REC FOL-01230622 to Matt"
type textarea "x"
type textarea "REC FOL-01230622 to Matt"
type textarea "x"
type textarea "REC FOL-01230622 to Matt F"
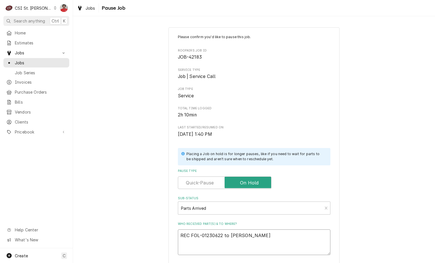
type textarea "x"
type textarea "REC FOL-01230622 to Matt Fl"
type textarea "x"
type textarea "REC FOL-01230622 to Matt F"
type textarea "x"
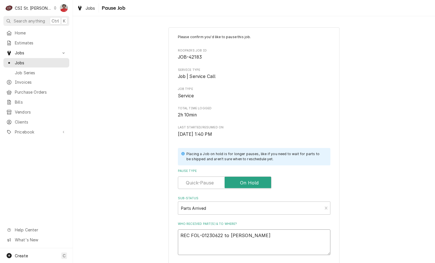
type textarea "REC FOL-01230622 to Matt"
type textarea "x"
type textarea "REC FOL-01230622 to Matt"
type textarea "x"
type textarea "REC FOL-01230622 to Matt'"
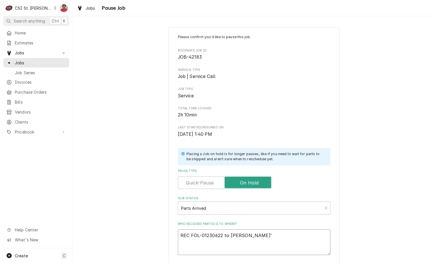
type textarea "x"
type textarea "REC FOL-01230622 to Matt's"
type textarea "x"
type textarea "REC FOL-01230622 to Matt's"
type textarea "x"
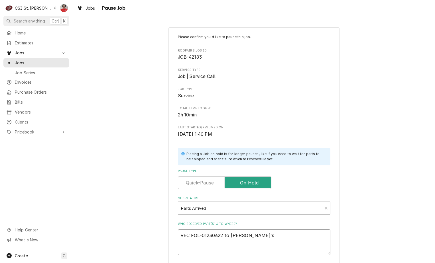
type textarea "REC FOL-01230622 to Matt's s"
type textarea "x"
type textarea "REC FOL-01230622 to Matt's sh"
type textarea "x"
type textarea "REC FOL-01230622 to Matt's she"
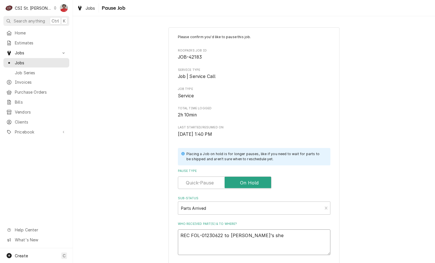
type textarea "x"
type textarea "REC FOL-01230622 to Matt's shel"
type textarea "x"
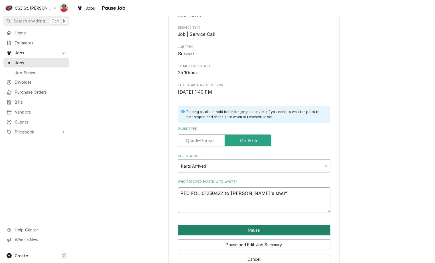
scroll to position [56, 0]
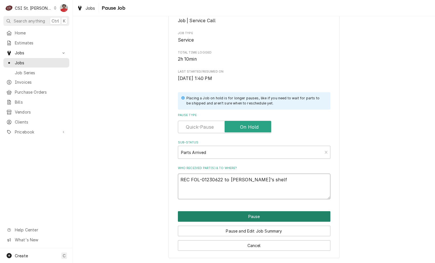
type textarea "REC FOL-01230622 to Matt's shelf"
click at [235, 217] on button "Pause" at bounding box center [254, 217] width 153 height 11
type textarea "x"
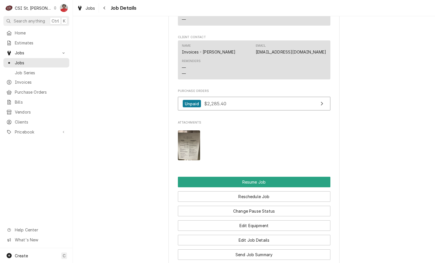
scroll to position [759, 0]
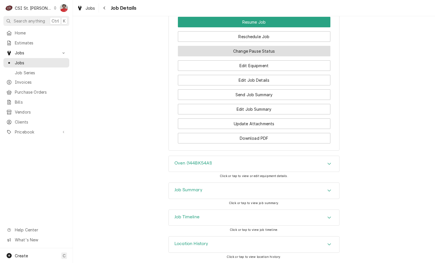
click at [250, 50] on button "Change Pause Status" at bounding box center [254, 51] width 153 height 11
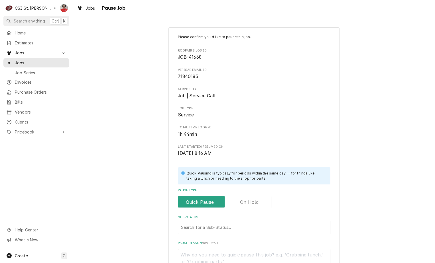
click at [239, 202] on label "Pause Type" at bounding box center [225, 202] width 94 height 13
click at [239, 202] on input "Pause Type" at bounding box center [224, 202] width 88 height 13
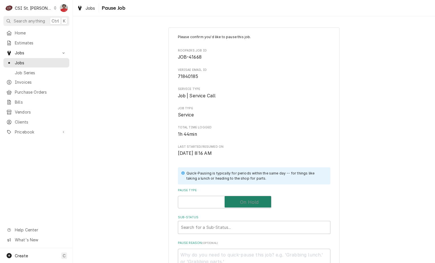
checkbox input "true"
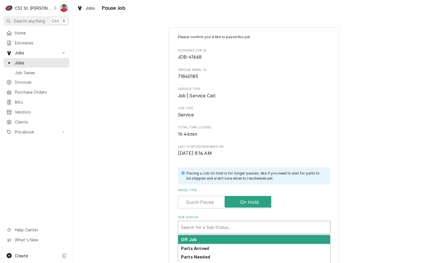
click at [237, 226] on div "Sub-Status" at bounding box center [254, 228] width 146 height 10
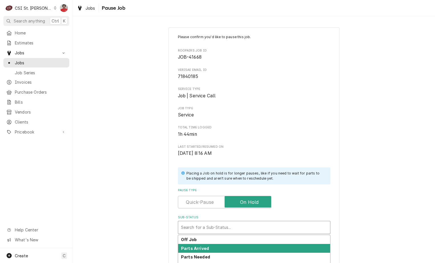
click at [234, 250] on div "Parts Arrived" at bounding box center [254, 248] width 152 height 9
type textarea "x"
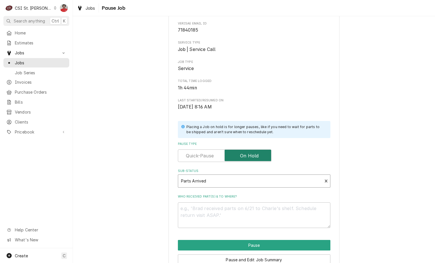
scroll to position [75, 0]
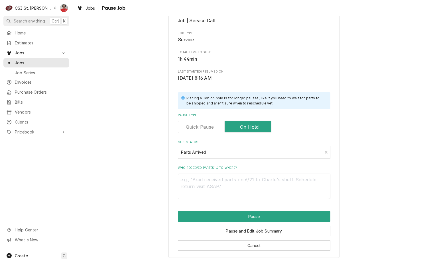
click at [237, 169] on label "Who received part(s) & to where?" at bounding box center [254, 168] width 153 height 5
click at [237, 174] on textarea "Who received part(s) & to where?" at bounding box center [254, 187] width 153 height 26
click at [236, 173] on div "Who received part(s) & to where?" at bounding box center [254, 182] width 153 height 33
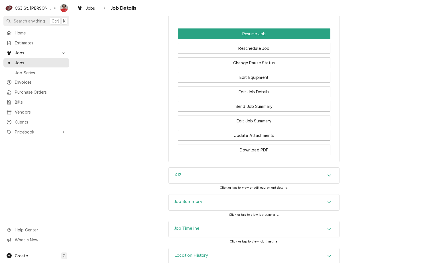
scroll to position [705, 0]
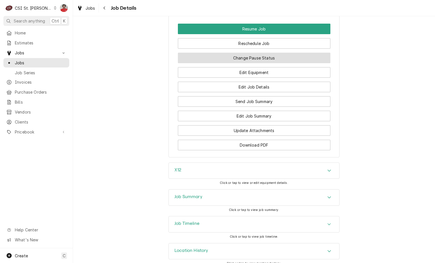
click at [245, 53] on button "Change Pause Status" at bounding box center [254, 58] width 153 height 11
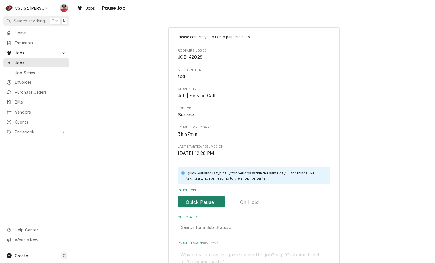
click at [251, 197] on input "Pause Type" at bounding box center [224, 202] width 88 height 13
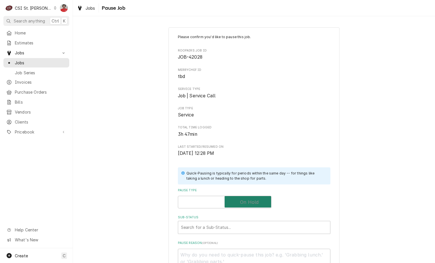
checkbox input "true"
click at [246, 231] on div "Sub-Status" at bounding box center [254, 228] width 146 height 10
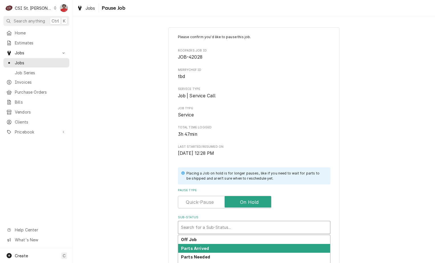
click at [243, 247] on div "Parts Arrived" at bounding box center [254, 248] width 152 height 9
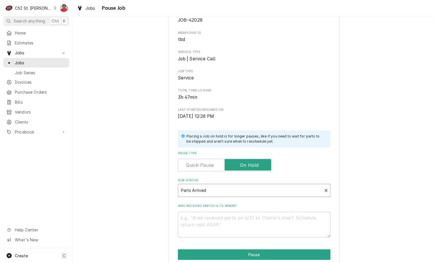
scroll to position [75, 0]
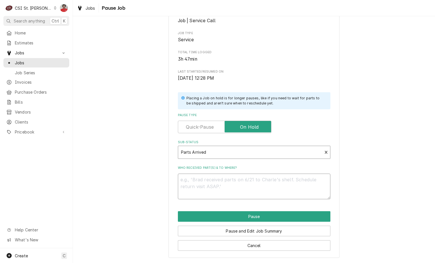
click at [280, 183] on textarea "Who received part(s) & to where?" at bounding box center [254, 187] width 153 height 26
type textarea "x"
type textarea "M"
type textarea "x"
type textarea "ME"
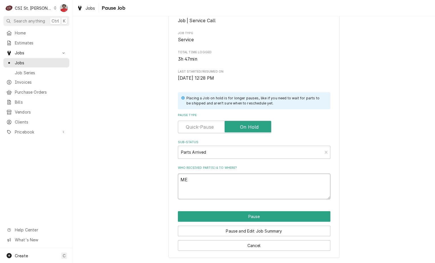
type textarea "x"
type textarea "MER"
type textarea "x"
type textarea "MER-"
type textarea "x"
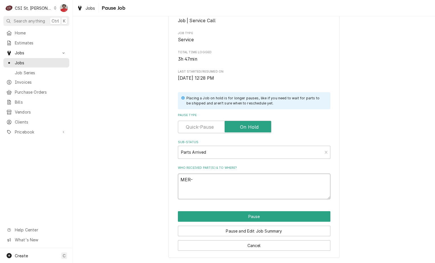
type textarea "MER-"
type textarea "x"
type textarea "MER-"
type textarea "x"
type textarea "MER-3"
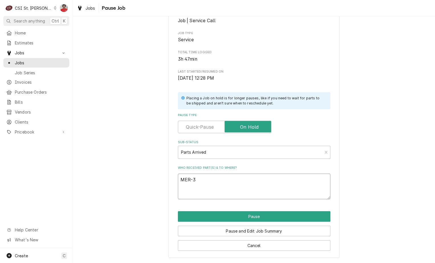
type textarea "x"
type textarea "MER-32"
type textarea "x"
type textarea "MER-32Z"
type textarea "x"
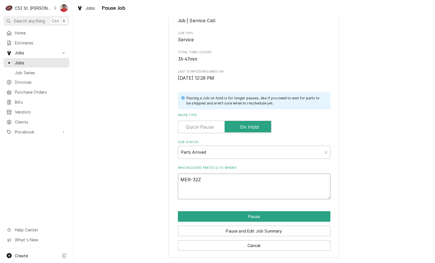
type textarea "MER-32Z7"
type textarea "x"
type textarea "MER-32Z70"
type textarea "x"
type textarea "MER-32Z709"
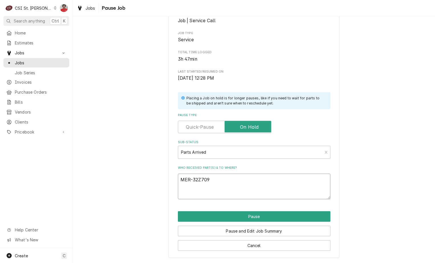
type textarea "x"
type textarea "MER-32Z7095"
type textarea "x"
type textarea "MER-32Z7095"
type textarea "x"
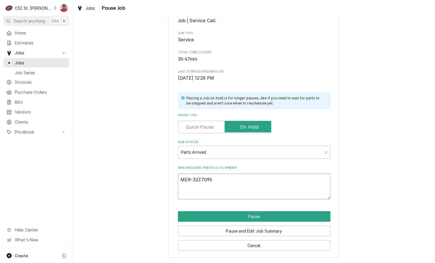
type textarea "MER-32Z7095 a"
type textarea "x"
type textarea "MER-32Z7095 an"
type textarea "x"
type textarea "MER-32Z7095 and"
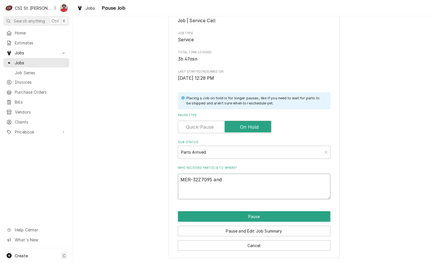
type textarea "x"
type textarea "MER-32Z7095 and"
type textarea "x"
type textarea "MER-32Z7095 and M"
type textarea "x"
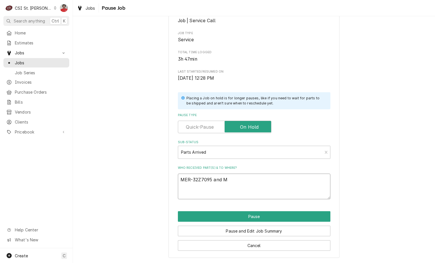
type textarea "MER-32Z7095 and ME"
type textarea "x"
type textarea "MER-32Z7095 and MER"
type textarea "x"
type textarea "MER-32Z7095 and MER-"
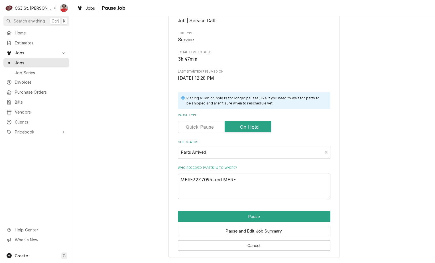
type textarea "x"
type textarea "MER-32Z7095 and MER-P"
type textarea "x"
type textarea "MER-32Z7095 and MER-P3"
type textarea "x"
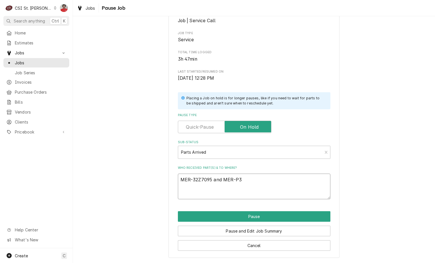
type textarea "MER-32Z7095 and MER-P30"
type textarea "x"
type textarea "MER-32Z7095 and MER-P30Z"
type textarea "x"
type textarea "MER-32Z7095 and MER-P30Z5"
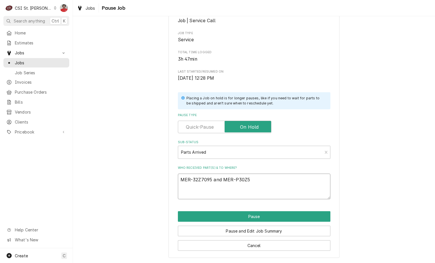
type textarea "x"
type textarea "MER-32Z7095 and MER-P30Z50"
type textarea "x"
type textarea "MER-32Z7095 and MER-P30Z504"
type textarea "x"
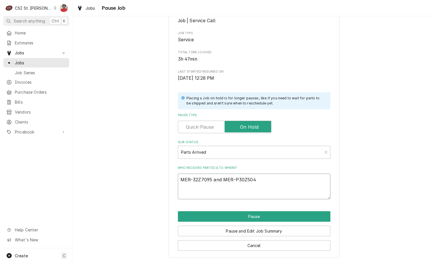
type textarea "MER-32Z7095 and MER-P30Z5048"
type textarea "x"
type textarea "MER-32Z7095 and MER-P30Z5048"
type textarea "x"
type textarea "MER-32Z7095 and MER-P30Z5048 r"
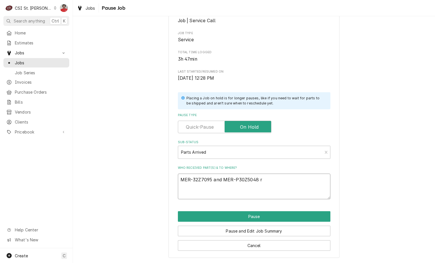
type textarea "x"
type textarea "MER-32Z7095 and MER-P30Z5048 re"
type textarea "x"
type textarea "MER-32Z7095 and MER-P30Z5048 rec"
type textarea "x"
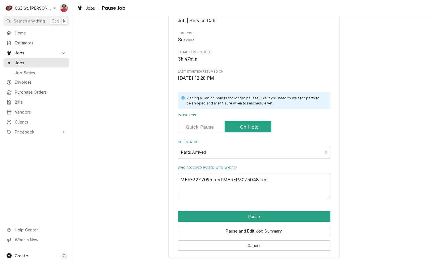
type textarea "MER-32Z7095 and MER-P30Z5048 rec"
type textarea "x"
type textarea "MER-32Z7095 and MER-P30Z5048 rec t"
type textarea "x"
type textarea "MER-32Z7095 and MER-P30Z5048 rec to"
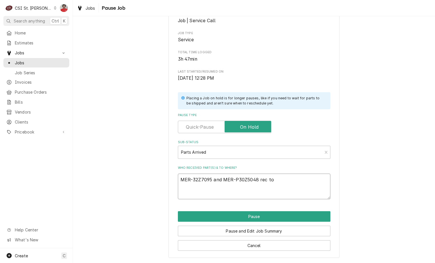
type textarea "x"
type textarea "MER-32Z7095 and MER-P30Z5048 rec to"
type textarea "x"
type textarea "MER-32Z7095 and MER-P30Z5048 rec to K"
type textarea "x"
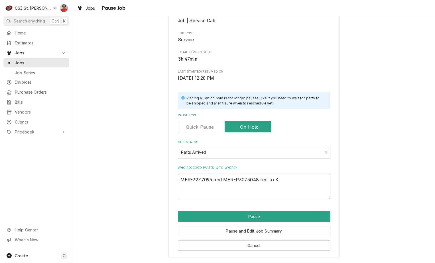
type textarea "MER-32Z7095 and MER-P30Z5048 rec to Ky"
type textarea "x"
type textarea "MER-32Z7095 and MER-P30Z5048 rec to Kye"
type textarea "x"
type textarea "MER-32Z7095 and MER-P30Z5048 rec to Kyel"
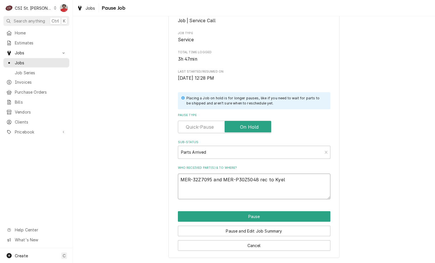
type textarea "x"
type textarea "MER-32Z7095 and MER-P30Z5048 rec to Kye"
type textarea "x"
type textarea "MER-32Z7095 and MER-P30Z5048 rec to Ky"
type textarea "x"
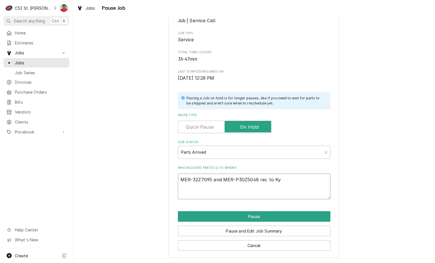
type textarea "MER-32Z7095 and MER-P30Z5048 rec to Kyl"
type textarea "x"
type textarea "MER-32Z7095 and MER-P30Z5048 rec to Kyle"
type textarea "x"
type textarea "MER-32Z7095 and MER-P30Z5048 rec to Kyle"
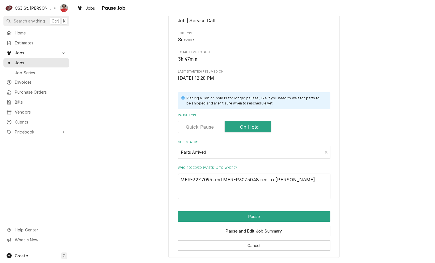
type textarea "x"
type textarea "MER-32Z7095 and MER-P30Z5048 rec to Kyle"
type textarea "x"
type textarea "MER-32Z7095 and MER-P30Z5048 rec to Kyle'"
type textarea "x"
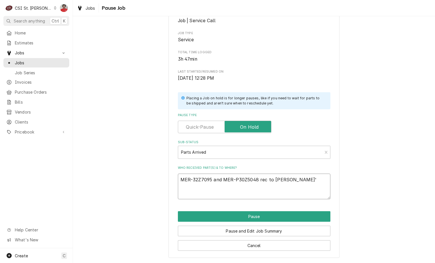
type textarea "MER-32Z7095 and MER-P30Z5048 rec to Kyle's"
type textarea "x"
type textarea "MER-32Z7095 and MER-P30Z5048 rec to Kyle's"
type textarea "x"
type textarea "MER-32Z7095 and MER-P30Z5048 rec to Kyle's s"
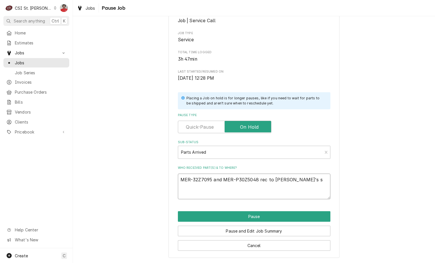
type textarea "x"
type textarea "MER-32Z7095 and MER-P30Z5048 rec to Kyle's sh"
type textarea "x"
type textarea "MER-32Z7095 and MER-P30Z5048 rec to Kyle's she"
type textarea "x"
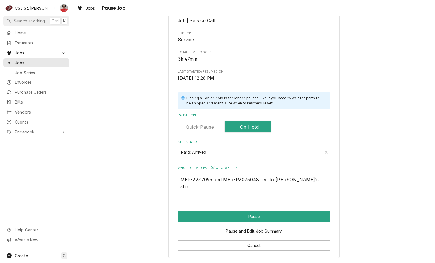
type textarea "MER-32Z7095 and MER-P30Z5048 rec to Kyle's shel"
type textarea "x"
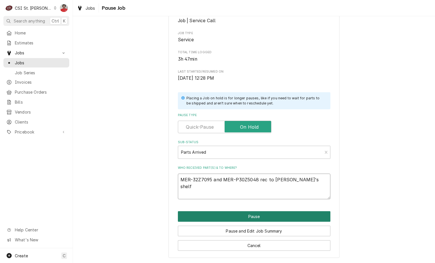
type textarea "MER-32Z7095 and MER-P30Z5048 rec to Kyle's shelf"
click at [241, 216] on button "Pause" at bounding box center [254, 217] width 153 height 11
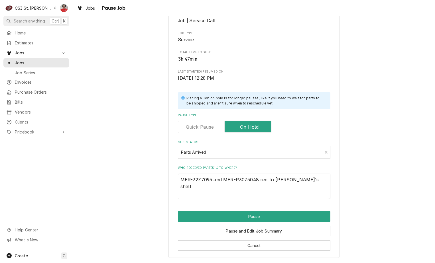
type textarea "x"
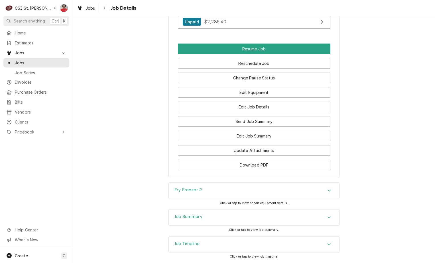
scroll to position [884, 0]
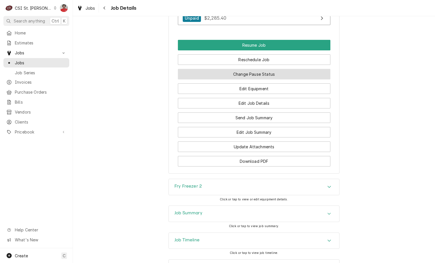
click at [263, 76] on button "Change Pause Status" at bounding box center [254, 74] width 153 height 11
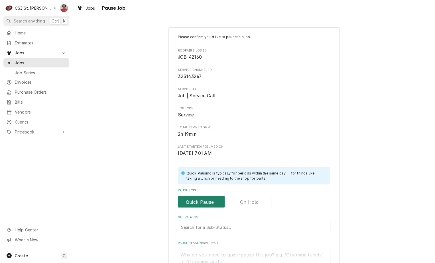
click at [258, 202] on input "Pause Type" at bounding box center [224, 202] width 88 height 13
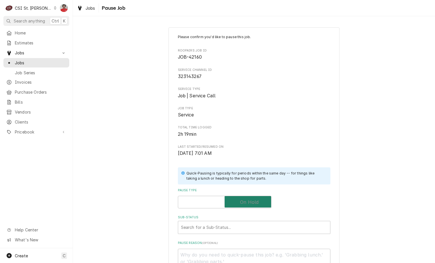
checkbox input "true"
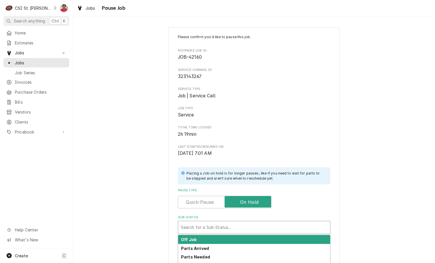
click at [253, 227] on div "Sub-Status" at bounding box center [254, 228] width 146 height 10
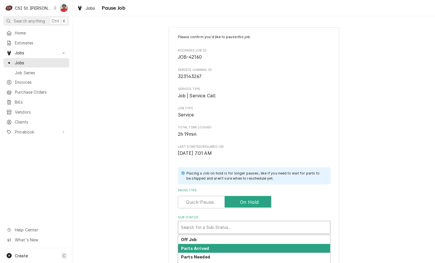
click at [246, 245] on div "Parts Arrived" at bounding box center [254, 248] width 152 height 9
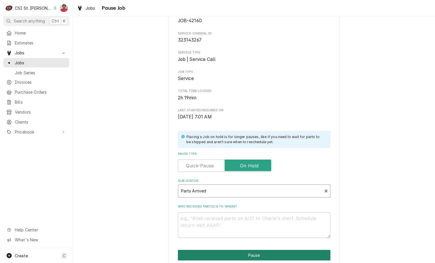
scroll to position [75, 0]
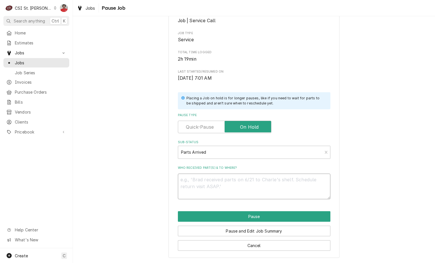
click at [234, 178] on textarea "Who received part(s) & to where?" at bounding box center [254, 187] width 153 height 26
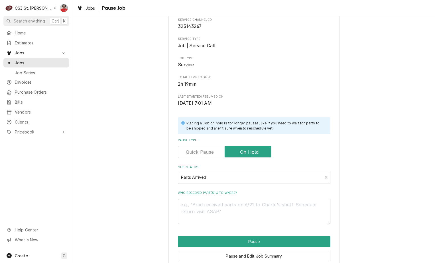
scroll to position [0, 0]
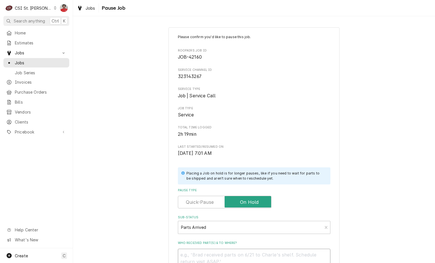
type textarea "x"
type textarea "B"
type textarea "x"
type textarea "Be"
type textarea "x"
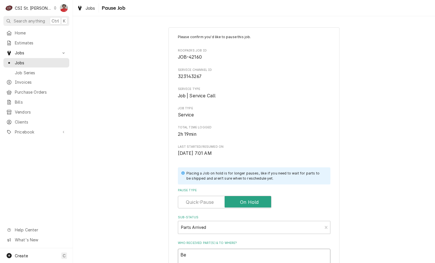
type textarea "Bev"
type textarea "x"
type textarea "Bev-"
type textarea "x"
type textarea "Bev-5"
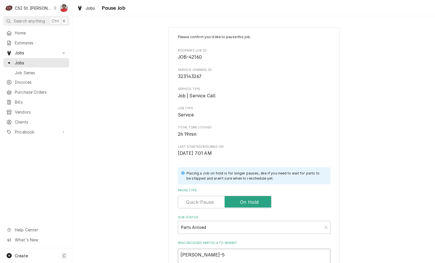
type textarea "x"
type textarea "Bev-50"
type textarea "x"
type textarea "Bev-504"
type textarea "x"
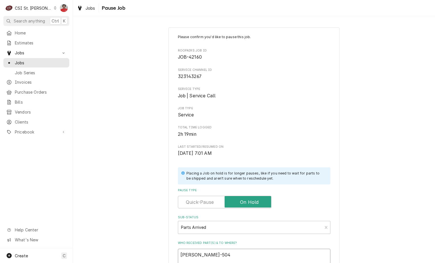
type textarea "Bev-504-"
type textarea "x"
type textarea "Bev-504-5"
type textarea "x"
type textarea "Bev-504-53"
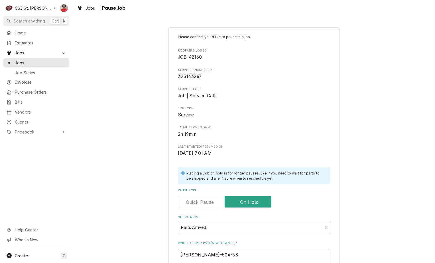
type textarea "x"
type textarea "Bev-504-539"
type textarea "x"
type textarea "Bev-504-539B"
type textarea "x"
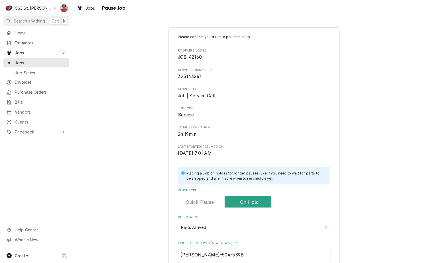
type textarea "Bev-504-539B"
type textarea "x"
type textarea "Bev-504-539B r"
type textarea "x"
type textarea "Bev-504-539B re"
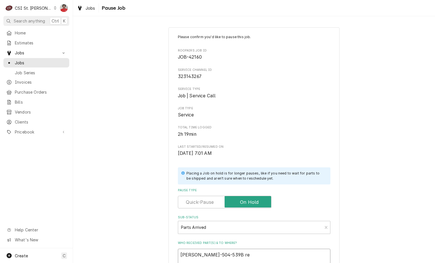
type textarea "x"
type textarea "Bev-504-539B rec"
type textarea "x"
type textarea "Bev-504-539B rec"
type textarea "x"
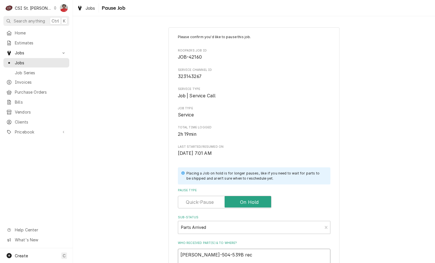
type textarea "Bev-504-539B rec t"
type textarea "x"
type textarea "Bev-504-539B rec to"
type textarea "x"
type textarea "Bev-504-539B rec to"
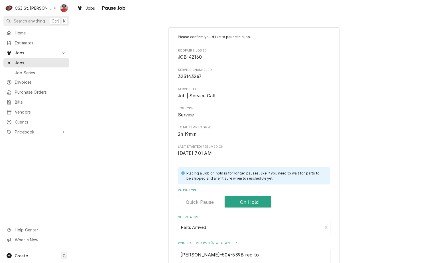
type textarea "x"
type textarea "Bev-504-539B rec to C"
type textarea "x"
type textarea "Bev-504-539B rec to CD"
type textarea "x"
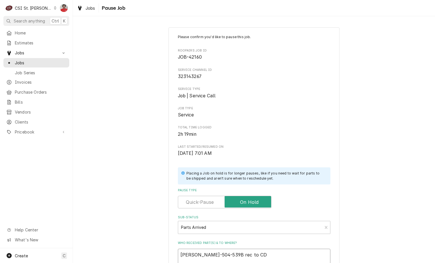
type textarea "Bev-504-539B rec to CDo"
type textarea "x"
type textarea "Bev-504-539B rec to CDou"
type textarea "x"
type textarea "Bev-504-539B rec to CDour"
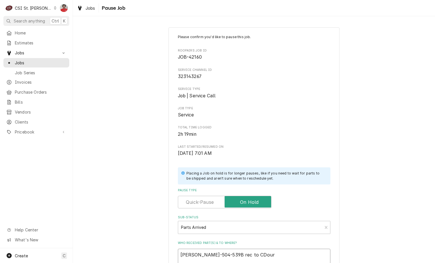
type textarea "x"
type textarea "Bev-504-539B rec to CDourt"
type textarea "x"
type textarea "Bev-504-539B rec to CDourtn"
type textarea "x"
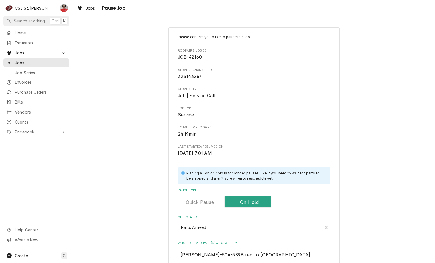
type textarea "Bev-504-539B rec to CDourtne"
type textarea "x"
type textarea "Bev-504-539B rec to CDourtn"
type textarea "x"
type textarea "Bev-504-539B rec to CDourt"
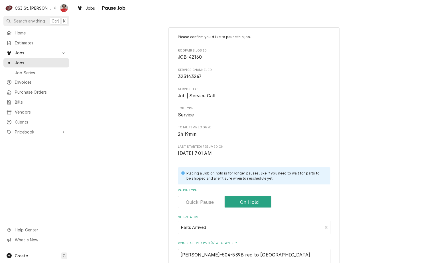
type textarea "x"
type textarea "Bev-504-539B rec to CDour"
type textarea "x"
type textarea "Bev-504-539B rec to CDou"
type textarea "x"
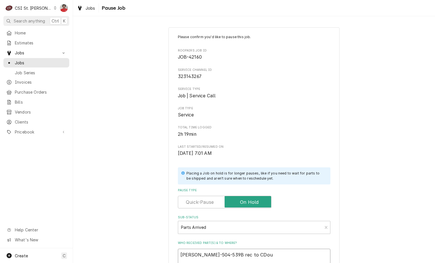
type textarea "Bev-504-539B rec to CDo"
type textarea "x"
type textarea "Bev-504-539B rec to CD"
type textarea "x"
type textarea "Bev-504-539B rec to C"
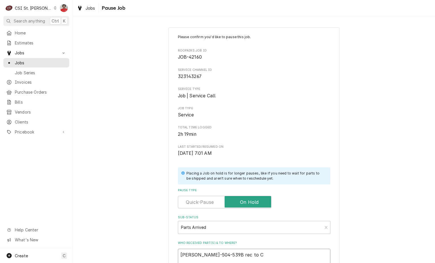
type textarea "x"
type textarea "Bev-504-539B rec to Co"
type textarea "x"
type textarea "Bev-504-539B rec to Cou"
type textarea "x"
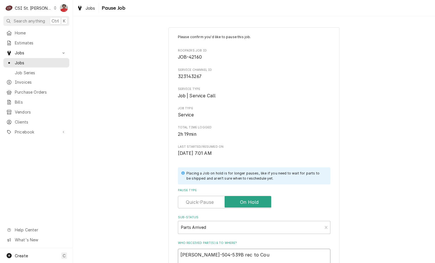
type textarea "Bev-504-539B rec to Cour"
type textarea "x"
type textarea "Bev-504-539B rec to Court"
type textarea "x"
type textarea "Bev-504-539B rec to Courtn"
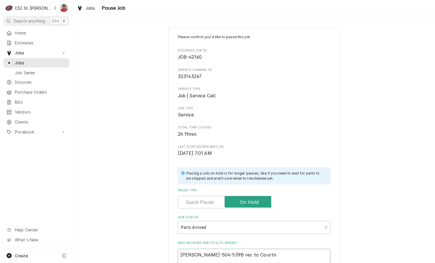
type textarea "x"
type textarea "Bev-504-539B rec to Courtne"
type textarea "x"
type textarea "Bev-504-539B rec to Courtney"
type textarea "x"
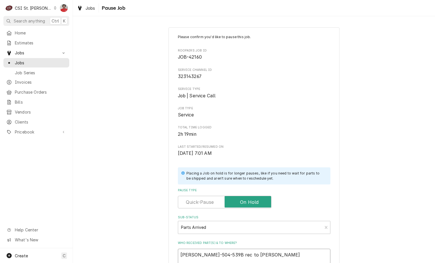
type textarea "Bev-504-539B rec to Courtney'"
type textarea "x"
type textarea "Bev-504-539B rec to Courtney's"
type textarea "x"
type textarea "Bev-504-539B rec to Courtney's s"
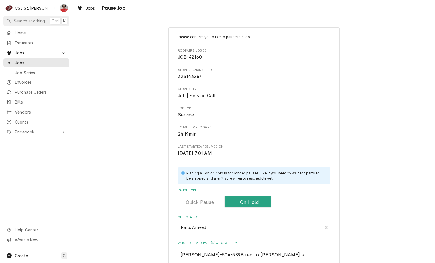
type textarea "x"
type textarea "Bev-504-539B rec to Courtney's sh"
type textarea "x"
type textarea "Bev-504-539B rec to Courtney's she"
type textarea "x"
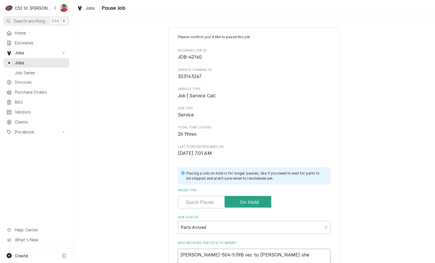
type textarea "Bev-504-539B rec to Courtney's shel"
type textarea "x"
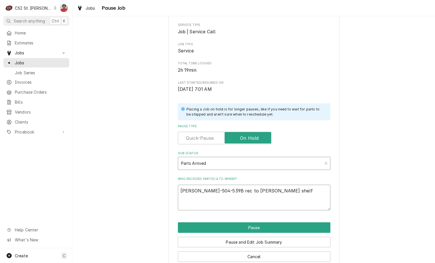
scroll to position [75, 0]
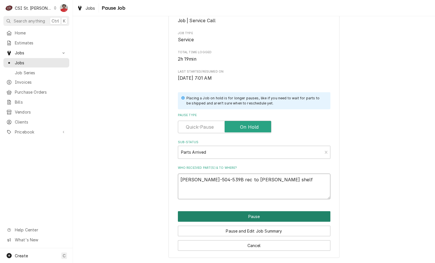
type textarea "Bev-504-539B rec to Courtney's shelf"
click at [246, 214] on button "Pause" at bounding box center [254, 217] width 153 height 11
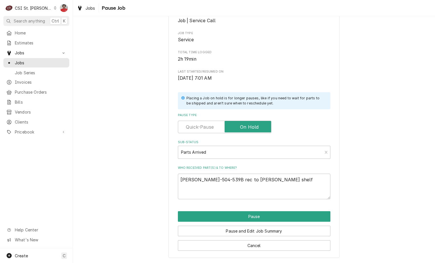
type textarea "x"
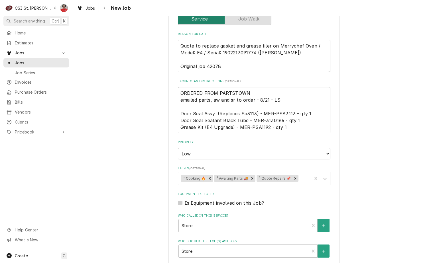
scroll to position [200, 0]
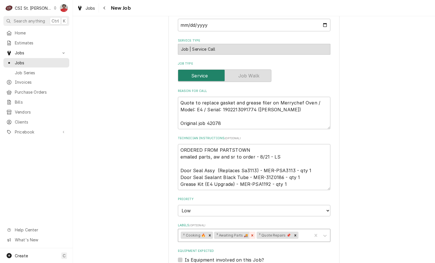
click at [250, 234] on icon "Remove ³ Awaiting Parts 🚚" at bounding box center [252, 236] width 4 height 4
click at [265, 238] on div "Labels" at bounding box center [283, 236] width 52 height 10
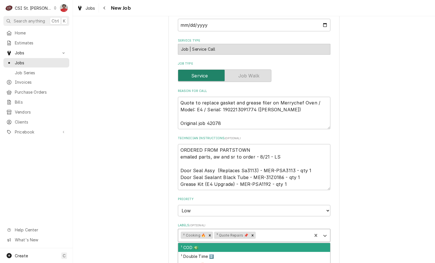
scroll to position [342, 0]
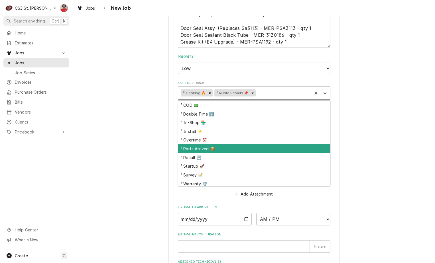
click at [229, 145] on div "¹ Parts Arrived 📦" at bounding box center [254, 149] width 152 height 9
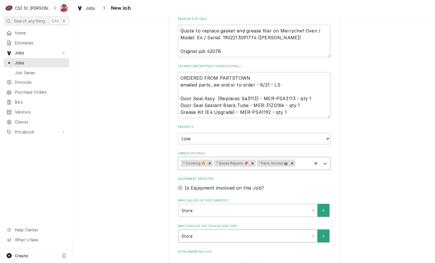
scroll to position [228, 0]
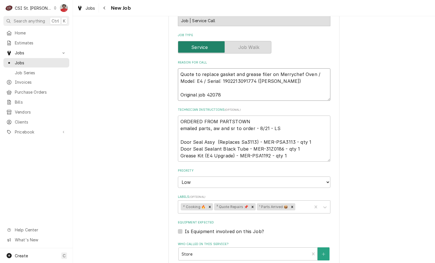
click at [179, 75] on textarea "Quote to replace gasket and grease filer on Merrychef Oven / Model: E4 / Serial…" at bounding box center [254, 84] width 153 height 33
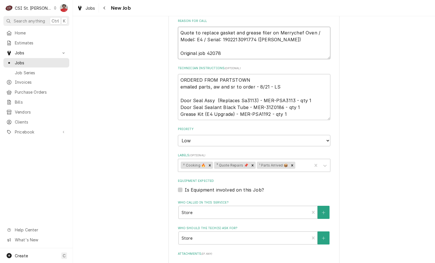
scroll to position [257, 0]
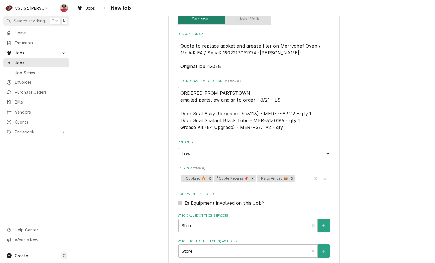
click at [187, 49] on textarea "Quote to replace gasket and grease filer on Merrychef Oven / Model: E4 / Serial…" at bounding box center [254, 56] width 153 height 33
type textarea "x"
type textarea "Quote to replace gasket and grease filer on Merrychef Oven / Model: E4 / Serial…"
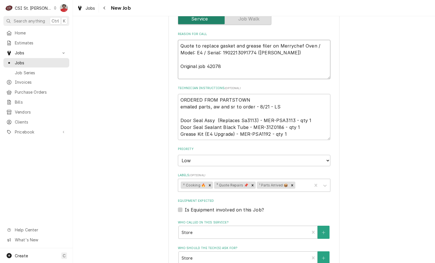
type textarea "x"
type textarea "Quote to replace gasket and grease filer on Merrychef Oven / Model: E4 / Serial…"
drag, startPoint x: 289, startPoint y: 119, endPoint x: 260, endPoint y: 121, distance: 28.6
click at [260, 121] on textarea "ORDERED FROM PARTSTOWN emailed parts, aw and sr to order - 8/21 - LS Door Seal …" at bounding box center [254, 117] width 153 height 46
click at [182, 45] on textarea "Quote to replace gasket and grease filer on Merrychef Oven / Model: E4 / Serial…" at bounding box center [254, 59] width 153 height 39
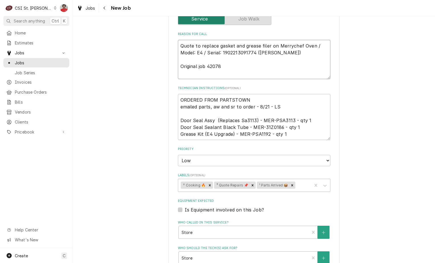
paste textarea "MER-PSA3113"
type textarea "x"
type textarea "MER-PSA3113 Quote to replace gasket and grease filer on Merrychef Oven / Model:…"
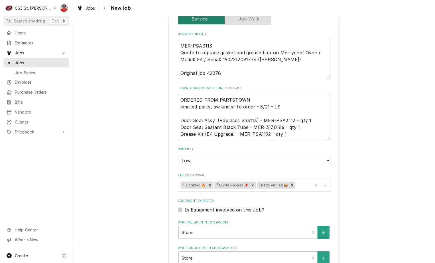
type textarea "x"
type textarea "MER-PSA3113 Quote to replace gasket and grease filer on Merrychef Oven / Model:…"
type textarea "x"
type textarea "MER-PSA3113 a Quote to replace gasket and grease filer on Merrychef Oven / Mode…"
type textarea "x"
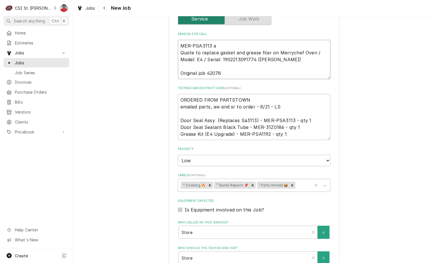
type textarea "MER-PSA3113 an Quote to replace gasket and grease filer on Merrychef Oven / Mod…"
type textarea "x"
type textarea "MER-PSA3113 a Quote to replace gasket and grease filer on Merrychef Oven / Mode…"
type textarea "x"
type textarea "MER-PSA3113 Quote to replace gasket and grease filer on Merrychef Oven / Model:…"
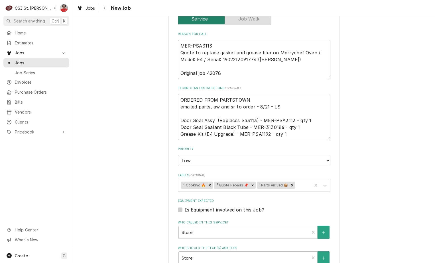
type textarea "x"
type textarea "MER-PSA3113 Quote to replace gasket and grease filer on Merrychef Oven / Model:…"
type textarea "x"
type textarea "MER-PSA3113, Quote to replace gasket and grease filer on Merrychef Oven / Model…"
type textarea "x"
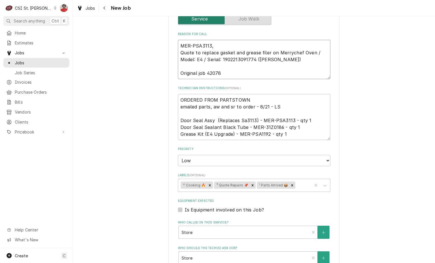
type textarea "MER-PSA3113, Quote to replace gasket and grease filer on Merrychef Oven / Model…"
type textarea "x"
type textarea "MER-PSA3113, Quote to replace gasket and grease filer on Merrychef Oven / Model…"
drag, startPoint x: 277, startPoint y: 127, endPoint x: 249, endPoint y: 128, distance: 27.9
click at [249, 128] on textarea "ORDERED FROM PARTSTOWN emailed parts, aw and sr to order - 8/21 - LS Door Seal …" at bounding box center [254, 117] width 153 height 46
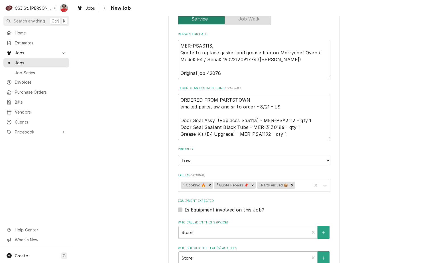
click at [214, 48] on textarea "MER-PSA3113, Quote to replace gasket and grease filer on Merrychef Oven / Model…" at bounding box center [254, 59] width 153 height 39
paste textarea "MER-31Z0186"
type textarea "x"
type textarea "MER-PSA3113, MER-31Z0186 Quote to replace gasket and grease filer on Merrychef …"
type textarea "x"
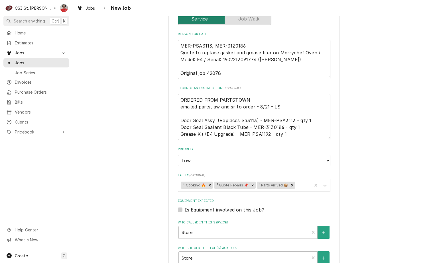
type textarea "MER-PSA3113, MER-31Z0186, Quote to replace gasket and grease filer on Merrychef…"
type textarea "x"
type textarea "MER-PSA3113, MER-31Z0186, Quote to replace gasket and grease filer on Merrychef…"
type textarea "x"
type textarea "MER-PSA3113, MER-31Z0186, a Quote to replace gasket and grease filer on Merrych…"
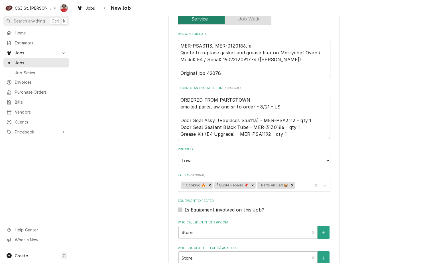
type textarea "x"
type textarea "MER-PSA3113, MER-31Z0186, an Quote to replace gasket and grease filer on Merryc…"
type textarea "x"
type textarea "MER-PSA3113, MER-31Z0186, and Quote to replace gasket and grease filer on Merry…"
type textarea "x"
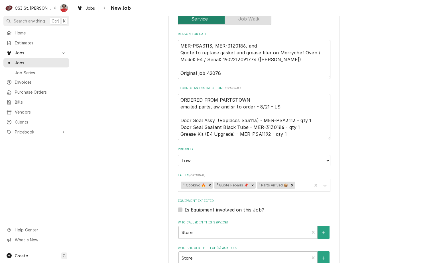
type textarea "MER-PSA3113, MER-31Z0186, and Quote to replace gasket and grease filer on Merry…"
type textarea "x"
type textarea "MER-PSA3113, MER-31Z0186, and Quote to replace gasket and grease filer on Merry…"
drag, startPoint x: 266, startPoint y: 135, endPoint x: 238, endPoint y: 136, distance: 27.4
click at [238, 136] on textarea "ORDERED FROM PARTSTOWN emailed parts, aw and sr to order - 8/21 - LS Door Seal …" at bounding box center [254, 117] width 153 height 46
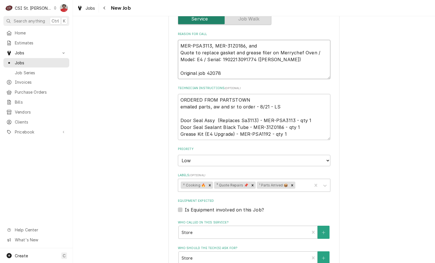
click at [263, 45] on textarea "MER-PSA3113, MER-31Z0186, and Quote to replace gasket and grease filer on Merry…" at bounding box center [254, 59] width 153 height 39
paste textarea "MER-PSA1192"
type textarea "x"
type textarea "MER-PSA3113, MER-31Z0186, and MER-PSA1192 Quote to replace gasket and grease fi…"
type textarea "x"
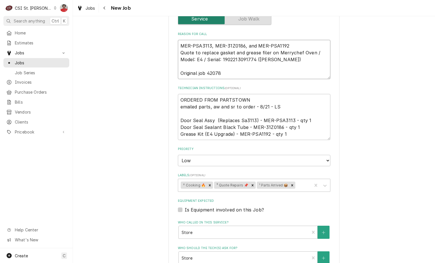
type textarea "MER-PSA3113, MER-31Z0186, and MER-PSA1192 Quote to replace gasket and grease fi…"
type textarea "x"
type textarea "MER-PSA3113, MER-31Z0186, and MER-PSA1192 r Quote to replace gasket and grease …"
type textarea "x"
type textarea "MER-PSA3113, MER-31Z0186, and MER-PSA1192 re Quote to replace gasket and grease…"
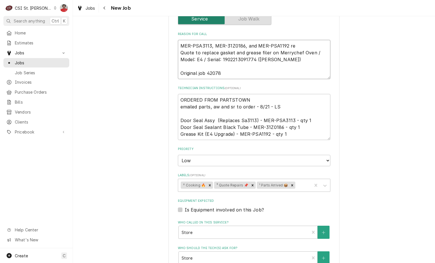
type textarea "x"
type textarea "MER-PSA3113, MER-31Z0186, and MER-PSA1192 rec Quote to replace gasket and greas…"
type textarea "x"
type textarea "MER-PSA3113, MER-31Z0186, and MER-PSA1192 rec Quote to replace gasket and greas…"
type textarea "x"
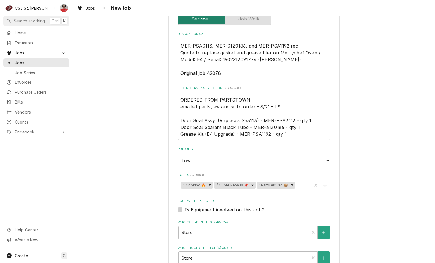
type textarea "MER-PSA3113, MER-31Z0186, and MER-PSA1192 rec t Quote to replace gasket and gre…"
type textarea "x"
type textarea "MER-PSA3113, MER-31Z0186, and MER-PSA1192 rec to Quote to replace gasket and gr…"
type textarea "x"
type textarea "MER-PSA3113, MER-31Z0186, and MER-PSA1192 rec to Quote to replace gasket and gr…"
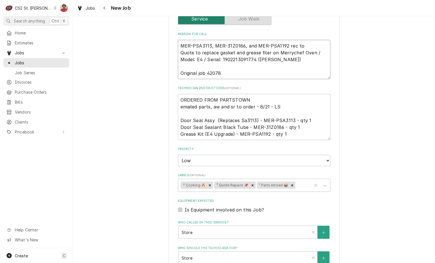
type textarea "x"
type textarea "MER-PSA3113, MER-31Z0186, and MER-PSA1192 rec to C Quote to replace gasket and …"
type textarea "x"
type textarea "MER-PSA3113, MER-31Z0186, and MER-PSA1192 rec to CH Quote to replace gasket and…"
type textarea "x"
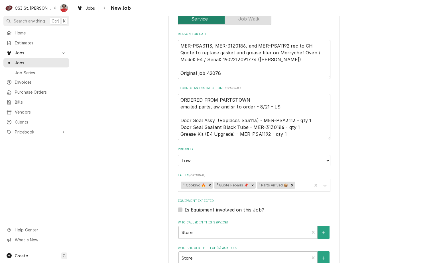
type textarea "MER-PSA3113, MER-31Z0186, and MER-PSA1192 rec to CHu Quote to replace gasket an…"
type textarea "x"
type textarea "MER-PSA3113, MER-31Z0186, and MER-PSA1192 rec to CHuc Quote to replace gasket a…"
type textarea "x"
type textarea "MER-PSA3113, MER-31Z0186, and MER-PSA1192 rec to CHuck Quote to replace gasket …"
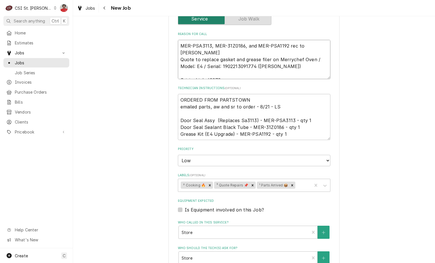
type textarea "x"
type textarea "MER-PSA3113, MER-31Z0186, and MER-PSA1192 rec to CHuck' Quote to replace gasket…"
type textarea "x"
type textarea "MER-PSA3113, MER-31Z0186, and MER-PSA1192 rec to CHuck's Quote to replace gaske…"
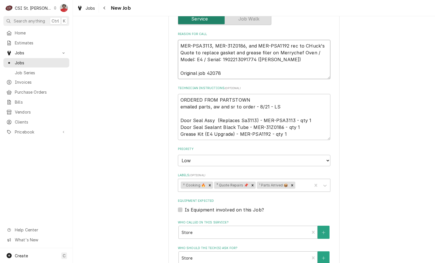
type textarea "x"
type textarea "MER-PSA3113, MER-31Z0186, and MER-PSA1192 rec to CHuck's Quote to replace gaske…"
type textarea "x"
type textarea "MER-PSA3113, MER-31Z0186, and MER-PSA1192 rec to CHuck's s Quote to replace gas…"
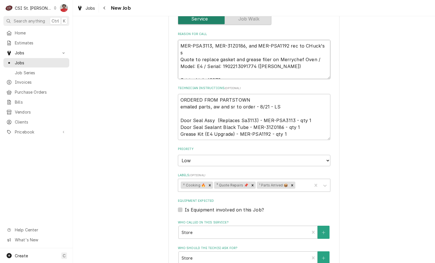
type textarea "x"
type textarea "MER-PSA3113, MER-31Z0186, and MER-PSA1192 rec to CHuck's sh Quote to replace ga…"
type textarea "x"
type textarea "MER-PSA3113, MER-31Z0186, and MER-PSA1192 rec to CHuck's she Quote to replace g…"
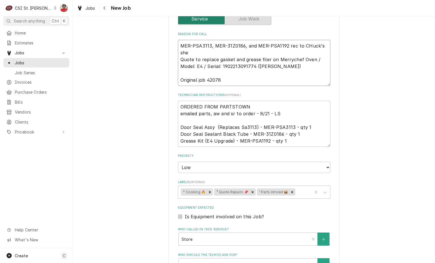
type textarea "x"
type textarea "MER-PSA3113, MER-31Z0186, and MER-PSA1192 rec to CHuck's shel Quote to replace …"
type textarea "x"
type textarea "MER-PSA3113, MER-31Z0186, and MER-PSA1192 rec to CHuck's shelf Quote to replace…"
type textarea "x"
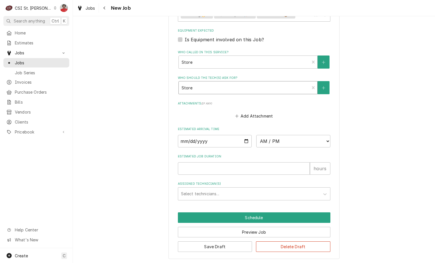
scroll to position [435, 0]
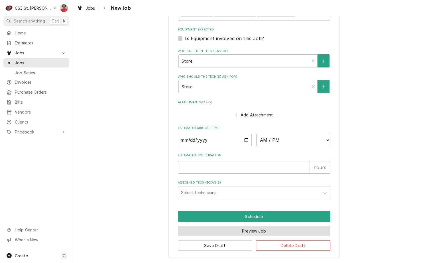
type textarea "MER-PSA3113, MER-31Z0186, and MER-PSA1192 rec to CHuck's shelf Quote to replace…"
click at [232, 233] on button "Preview Job" at bounding box center [254, 231] width 153 height 11
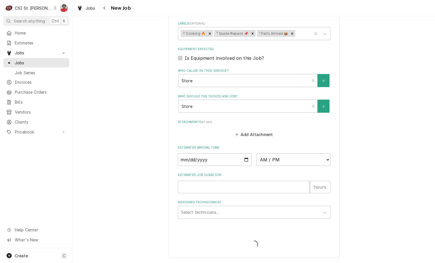
type textarea "x"
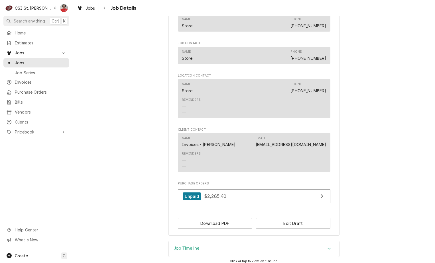
scroll to position [451, 0]
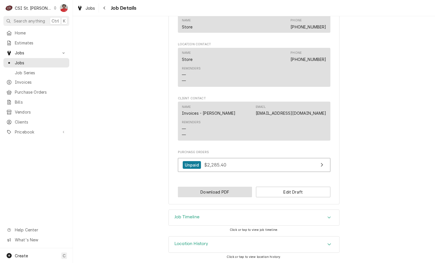
click at [232, 193] on button "Download PDF" at bounding box center [215, 192] width 74 height 11
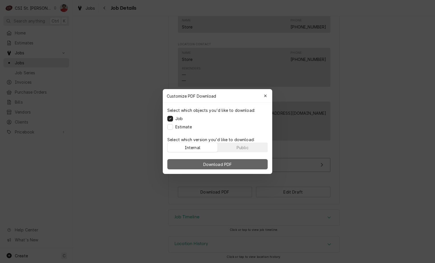
click at [224, 165] on span "Download PDF" at bounding box center [217, 165] width 31 height 6
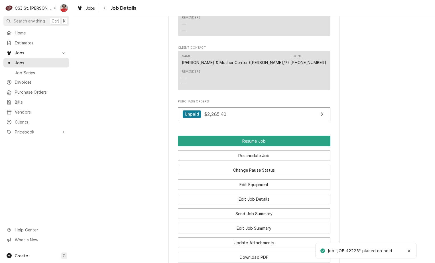
scroll to position [682, 0]
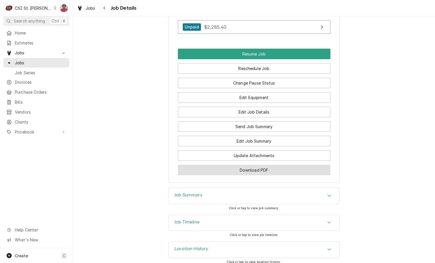
click at [241, 165] on button "Download PDF" at bounding box center [254, 170] width 153 height 11
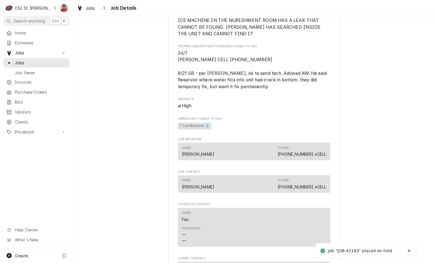
scroll to position [902, 0]
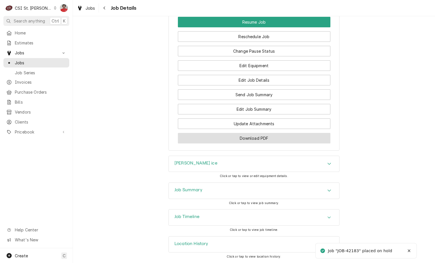
click at [239, 140] on button "Download PDF" at bounding box center [254, 138] width 153 height 11
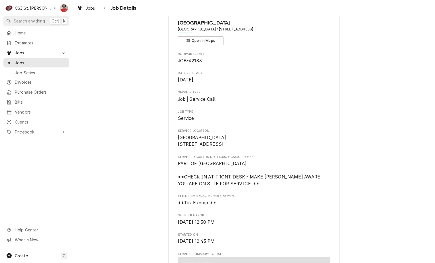
scroll to position [0, 0]
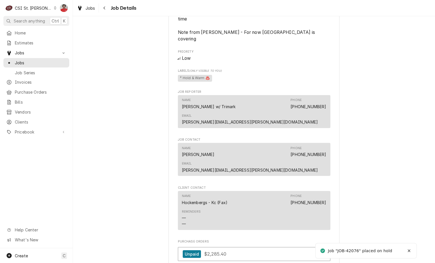
scroll to position [701, 0]
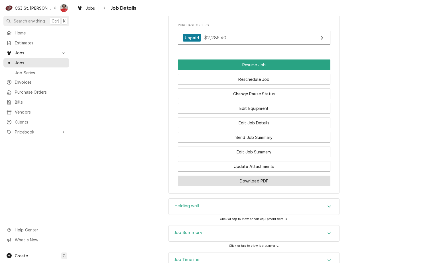
click at [233, 176] on button "Download PDF" at bounding box center [254, 181] width 153 height 11
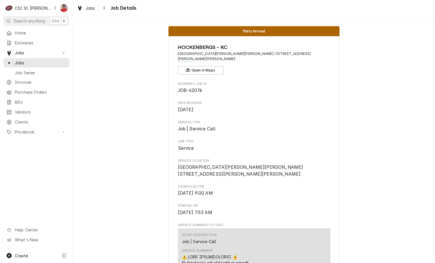
scroll to position [0, 0]
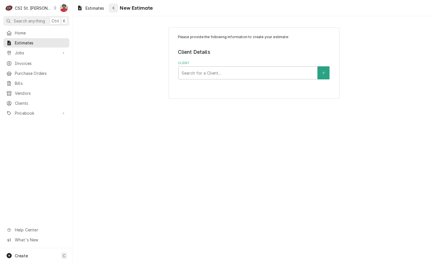
click at [115, 7] on icon "Navigate back" at bounding box center [113, 8] width 3 height 4
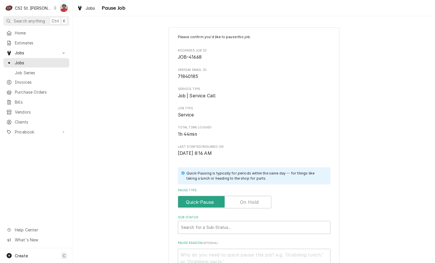
click at [246, 201] on label "Pause Type" at bounding box center [225, 202] width 94 height 13
click at [246, 201] on input "Pause Type" at bounding box center [224, 202] width 88 height 13
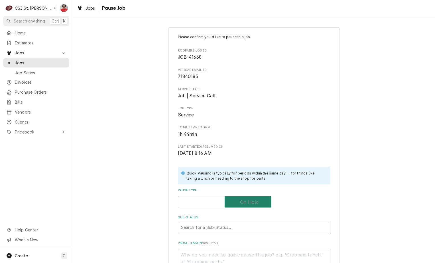
checkbox input "true"
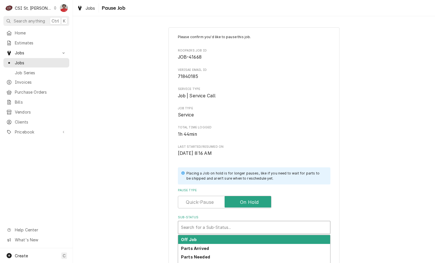
click at [240, 232] on div "Sub-Status" at bounding box center [254, 228] width 146 height 10
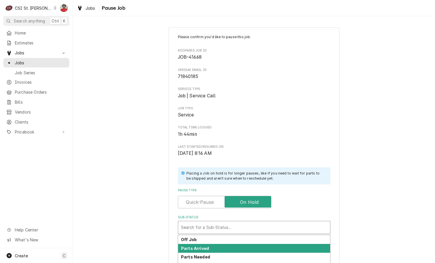
click at [235, 246] on div "Parts Arrived" at bounding box center [254, 248] width 152 height 9
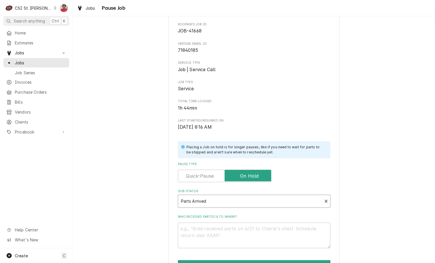
scroll to position [57, 0]
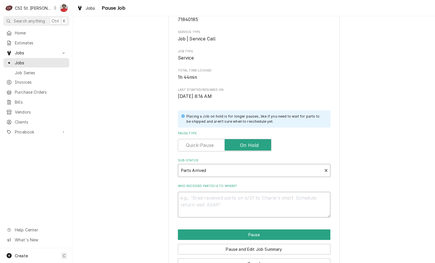
click at [226, 200] on textarea "Who received part(s) & to where?" at bounding box center [254, 205] width 153 height 26
type textarea "x"
type textarea "R"
type textarea "x"
type textarea "RE"
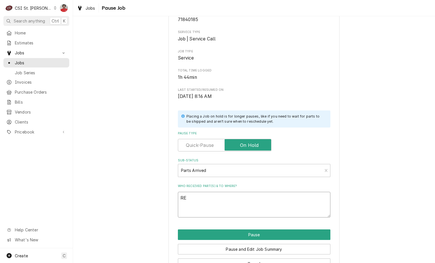
type textarea "x"
type textarea "REc"
type textarea "x"
type textarea "REc"
type textarea "x"
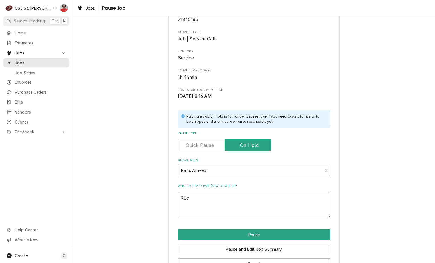
type textarea "REc"
type textarea "x"
type textarea "RE"
type textarea "x"
type textarea "R"
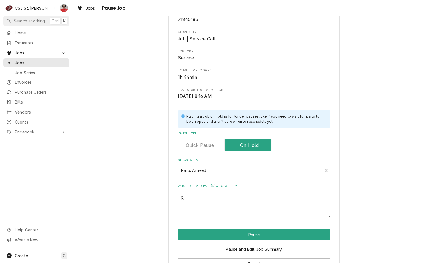
type textarea "x"
type textarea "Re"
type textarea "x"
type textarea "Rec"
type textarea "x"
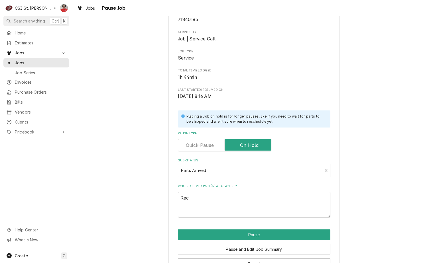
type textarea "Rec"
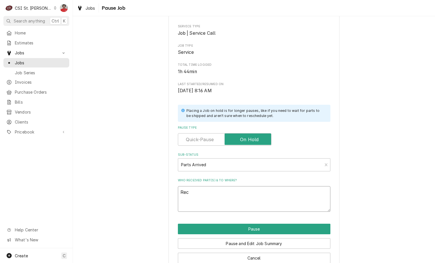
scroll to position [75, 0]
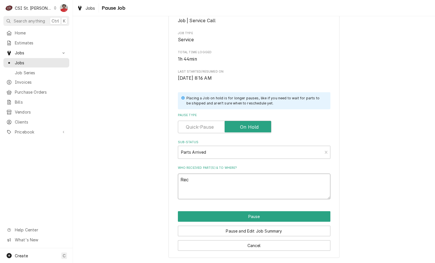
type textarea "x"
type textarea "Rec s"
type textarea "x"
type textarea "Rec se"
type textarea "x"
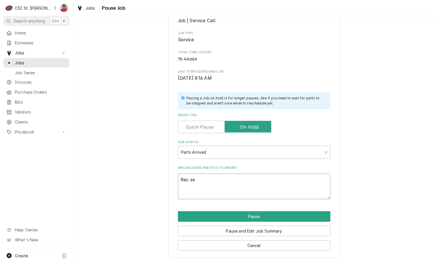
type textarea "Rec sev"
type textarea "x"
type textarea "Rec seve"
type textarea "x"
type textarea "Rec seven"
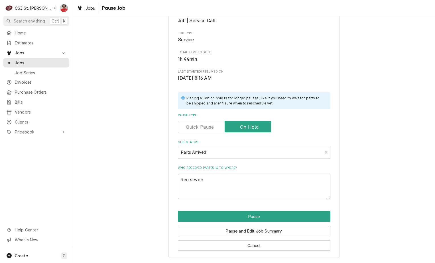
type textarea "x"
type textarea "Rec seven"
type textarea "x"
type textarea "Rec seven B"
type textarea "x"
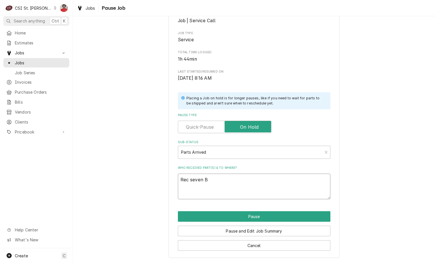
type textarea "Rec seven BA"
type textarea "x"
type textarea "Rec seven BAX"
type textarea "x"
type textarea "Rec seven BAX-"
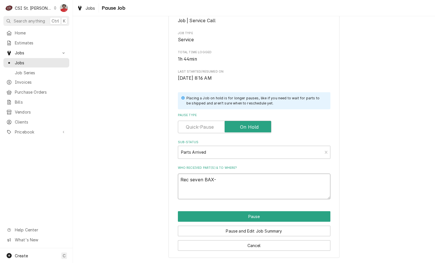
type textarea "x"
type textarea "Rec seven BAX-0"
type textarea "x"
type textarea "Rec seven BAX-01"
type textarea "x"
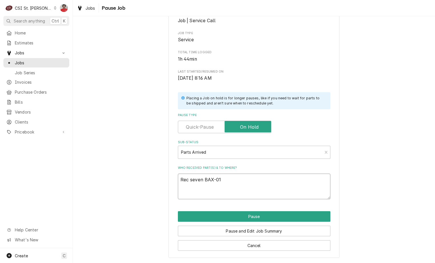
type textarea "Rec seven BAX-01-"
type textarea "x"
type textarea "Rec seven BAX-01-1"
type textarea "x"
type textarea "Rec seven BAX-01-10"
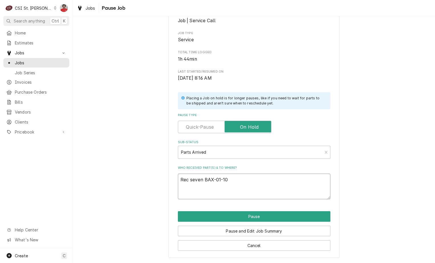
type textarea "x"
type textarea "Rec seven BAX-01-100"
type textarea "x"
type textarea "Rec seven BAX-01-1000"
type textarea "x"
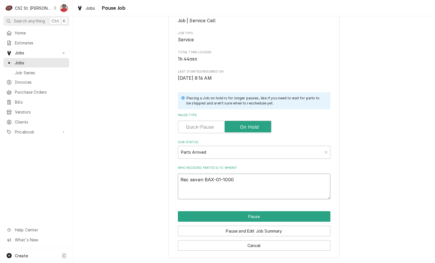
type textarea "Rec seven BAX-01-1000V"
type textarea "x"
type textarea "Rec seven BAX-01-1000V7"
type textarea "x"
type textarea "Rec seven BAX-01-1000V7-"
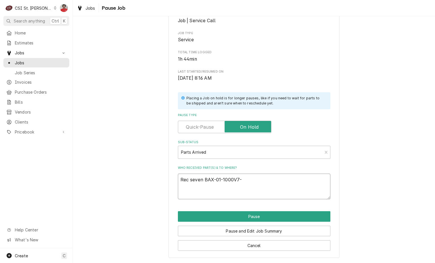
type textarea "x"
type textarea "Rec seven BAX-01-1000V7-0"
type textarea "x"
type textarea "Rec seven BAX-01-1000V7-00"
type textarea "x"
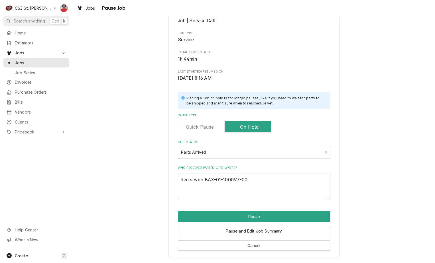
type textarea "Rec seven BAX-01-1000V7-000"
type textarea "x"
type textarea "Rec seven BAX-01-1000V7-0005"
type textarea "x"
type textarea "Rec seven BAX-01-1000V7-00054"
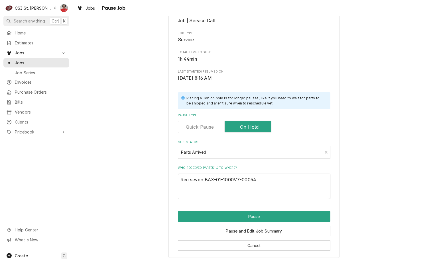
type textarea "x"
type textarea "Rec seven BAX-01-1000V7-00054"
type textarea "x"
type textarea "Rec seven BAX-01-1000V7-00054 t"
type textarea "x"
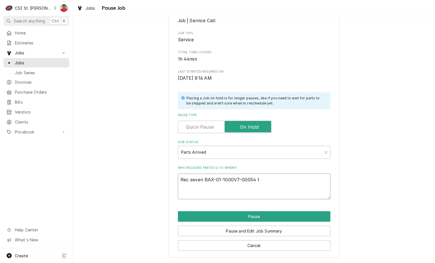
type textarea "Rec seven BAX-01-1000V7-00054 to"
type textarea "x"
type textarea "Rec seven BAX-01-1000V7-00054 to"
type textarea "x"
type textarea "Rec seven BAX-01-1000V7-00054 to R"
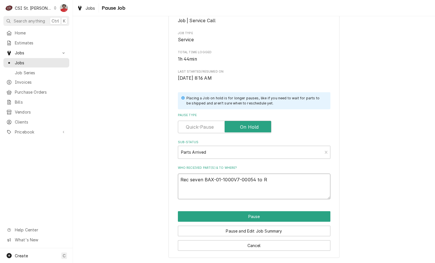
type textarea "x"
type textarea "Rec seven BAX-01-1000V7-00054 to Ry"
type textarea "x"
type textarea "Rec seven BAX-01-1000V7-00054 to Rya"
type textarea "x"
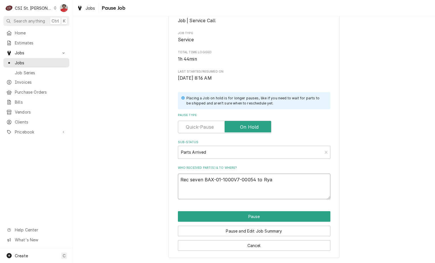
type textarea "Rec seven BAX-01-1000V7-00054 to Ryan"
type textarea "x"
type textarea "Rec seven BAX-01-1000V7-00054 to Ryan"
type textarea "x"
type textarea "Rec seven BAX-01-1000V7-00054 to Ryan B"
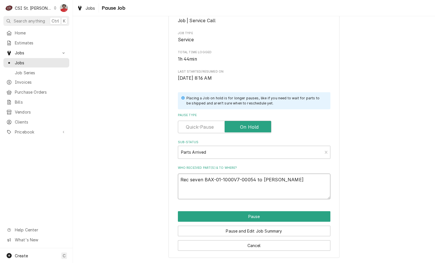
type textarea "x"
type textarea "Rec seven BAX-01-1000V7-00054 to Ryan B'"
type textarea "x"
type textarea "Rec seven BAX-01-1000V7-00054 to Ryan B's"
type textarea "x"
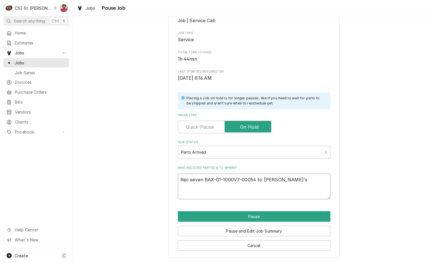
type textarea "Rec seven BAX-01-1000V7-00054 to Ryan B's"
type textarea "x"
type textarea "Rec seven BAX-01-1000V7-00054 to Ryan B's s"
type textarea "x"
type textarea "Rec seven BAX-01-1000V7-00054 to Ryan B's sh"
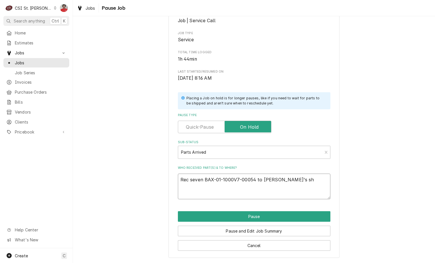
type textarea "x"
type textarea "Rec seven BAX-01-1000V7-00054 to Ryan B's she"
type textarea "x"
type textarea "Rec seven BAX-01-1000V7-00054 to Ryan B's shel"
type textarea "x"
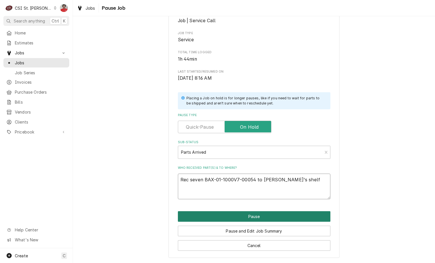
type textarea "Rec seven BAX-01-1000V7-00054 to Ryan B's shelf"
click at [242, 218] on button "Pause" at bounding box center [254, 217] width 153 height 11
type textarea "x"
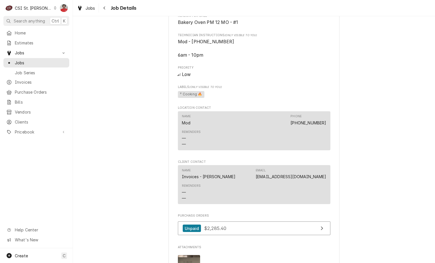
scroll to position [673, 0]
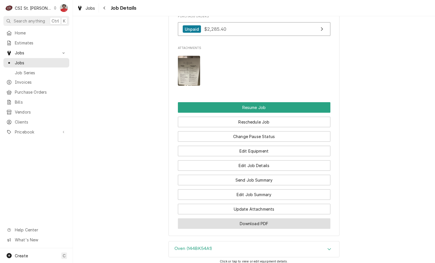
click at [267, 228] on button "Download PDF" at bounding box center [254, 224] width 153 height 11
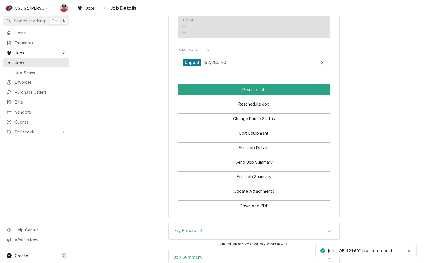
scroll to position [884, 0]
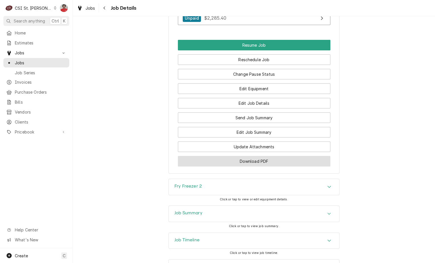
click at [265, 163] on button "Download PDF" at bounding box center [254, 161] width 153 height 11
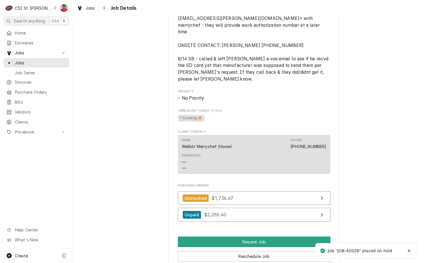
scroll to position [705, 0]
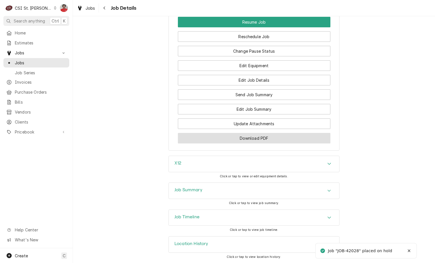
click at [253, 141] on button "Download PDF" at bounding box center [254, 138] width 153 height 11
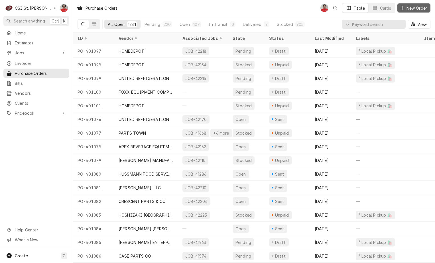
click at [407, 7] on span "New Order" at bounding box center [416, 8] width 23 height 6
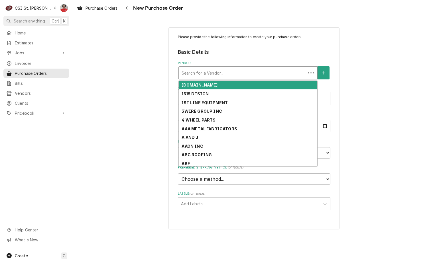
click at [265, 70] on div "Vendor" at bounding box center [242, 73] width 121 height 10
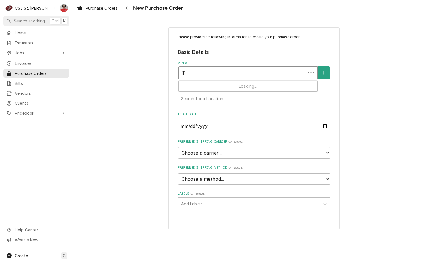
type input "uline"
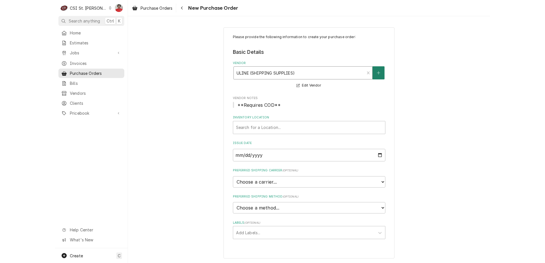
scroll to position [0, 0]
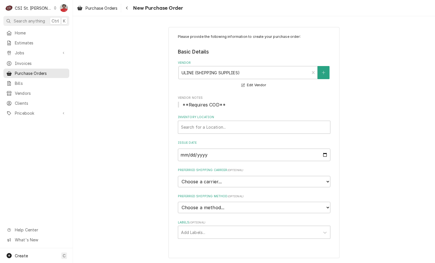
click at [349, 59] on div "Please provide the following information to create your purchase order: Basic D…" at bounding box center [254, 142] width 362 height 241
click at [342, 79] on div "Please provide the following information to create your purchase order: Basic D…" at bounding box center [254, 142] width 362 height 241
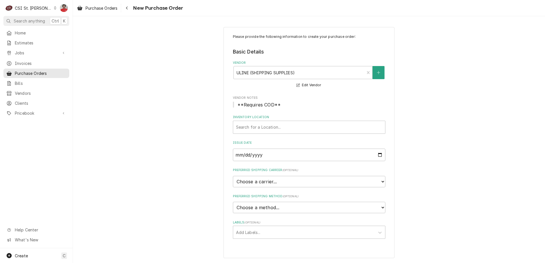
click at [409, 74] on div "Please provide the following information to create your purchase order: Basic D…" at bounding box center [309, 142] width 472 height 241
click at [277, 127] on div "Inventory Location" at bounding box center [309, 127] width 146 height 10
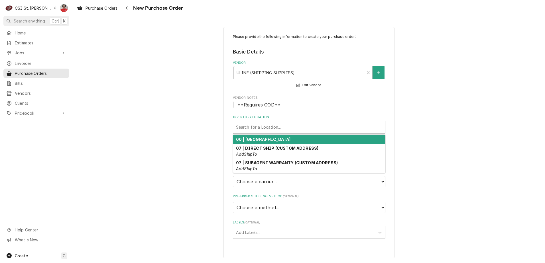
click at [273, 138] on strong "00 | STL WAREHOUSE" at bounding box center [263, 139] width 55 height 5
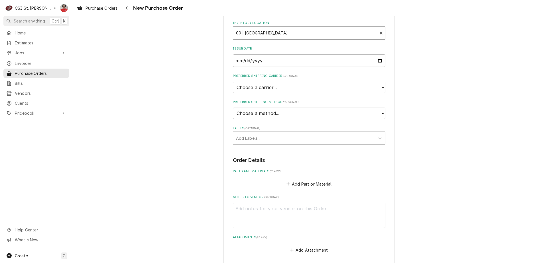
scroll to position [143, 0]
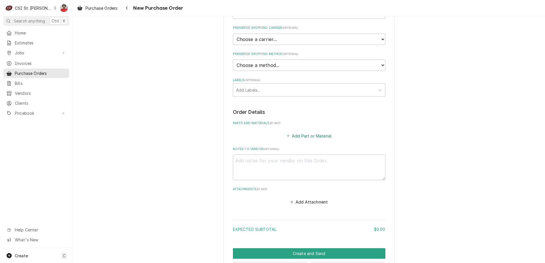
click at [288, 136] on icon "Parts and Materials" at bounding box center [288, 136] width 3 height 4
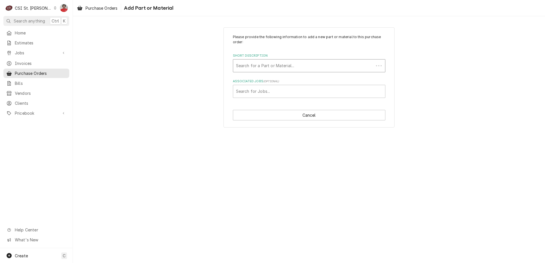
click at [282, 66] on div "Short Description" at bounding box center [303, 66] width 135 height 10
type input "misc supply"
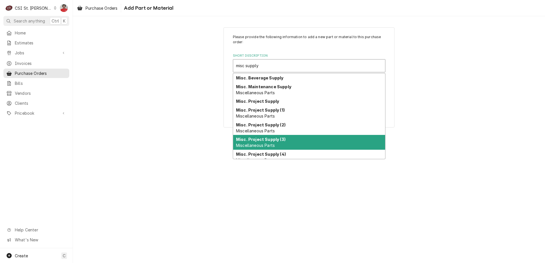
scroll to position [50, 0]
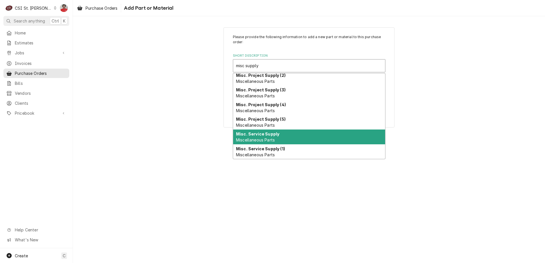
click at [279, 139] on div "Misc. Service Supply Miscellaneous Parts" at bounding box center [309, 137] width 152 height 15
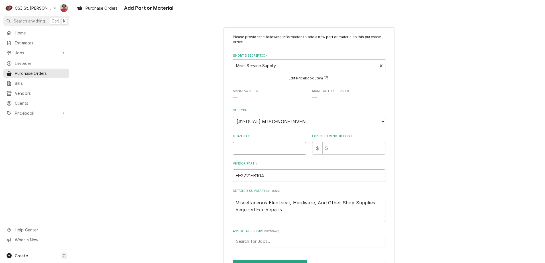
click at [268, 154] on input "Quantity" at bounding box center [269, 148] width 73 height 13
type textarea "x"
type input "1"
click at [342, 150] on input "5" at bounding box center [354, 148] width 63 height 13
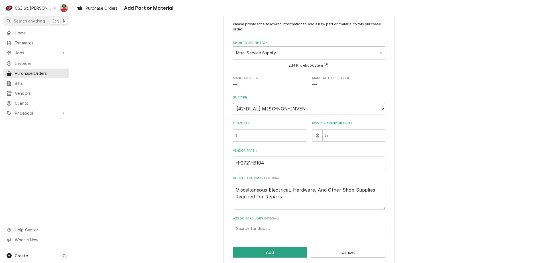
scroll to position [20, 0]
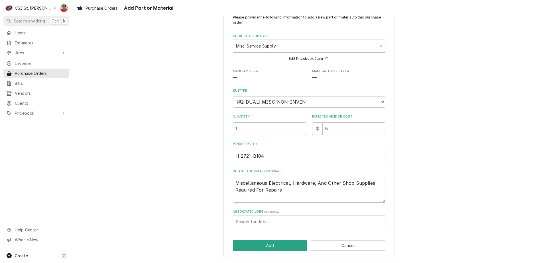
click at [265, 153] on input "H-2721-B104" at bounding box center [309, 156] width 153 height 13
type textarea "x"
type input "H-2721-B10"
type textarea "x"
type input "H-2721-B105"
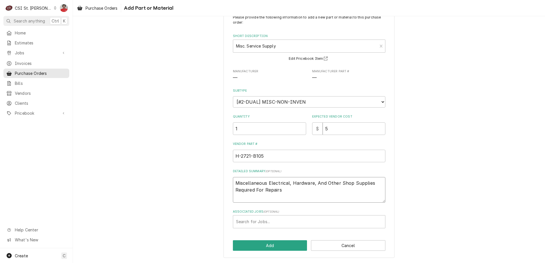
drag, startPoint x: 294, startPoint y: 190, endPoint x: 231, endPoint y: 180, distance: 64.0
click at [233, 180] on textarea "Miscellaneous Electrical, Hardware, And Other Shop Supplies Required For Repairs" at bounding box center [309, 190] width 153 height 26
type textarea "x"
type textarea "F"
type textarea "x"
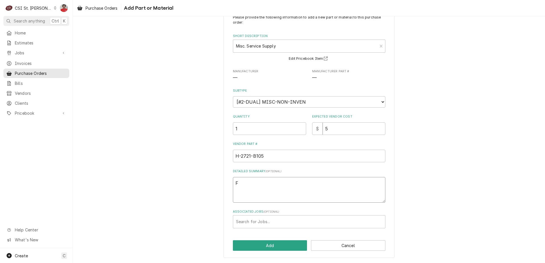
type textarea "Fi"
type textarea "x"
type textarea "F"
type textarea "x"
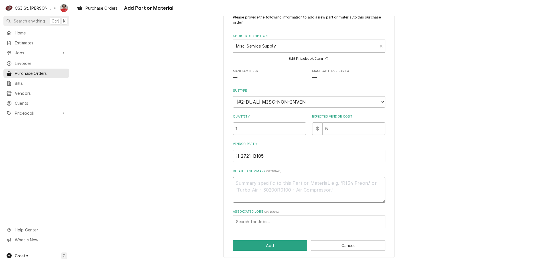
type textarea "P"
type textarea "x"
type textarea "Pa"
type textarea "x"
type textarea "Par"
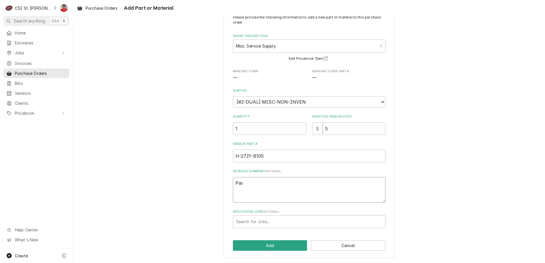
type textarea "x"
type textarea "Part"
type textarea "x"
type textarea "Part"
type textarea "x"
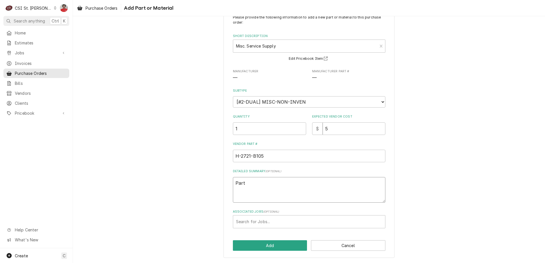
type textarea "Part f"
type textarea "x"
type textarea "Part fo"
type textarea "x"
type textarea "Part for"
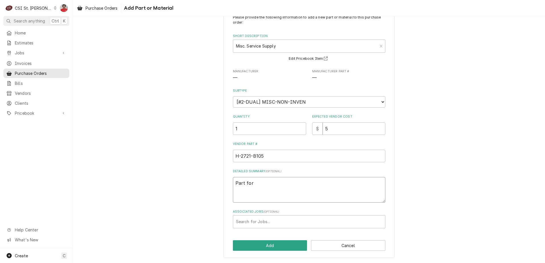
type textarea "x"
type textarea "Part for"
type textarea "x"
type textarea "Part for P"
type textarea "x"
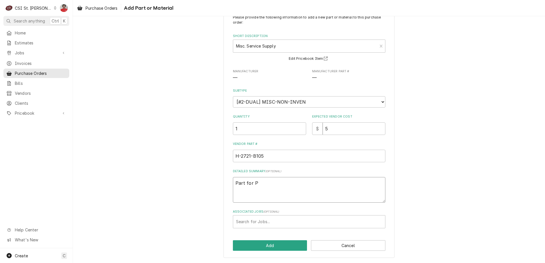
type textarea "Part for Pa"
type textarea "x"
type textarea "Part for Pal"
type textarea "x"
type textarea "Part for Pall"
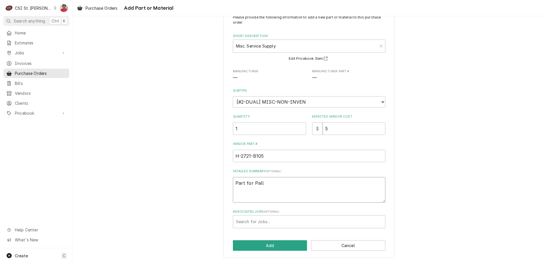
type textarea "x"
type textarea "Part for Palle"
type textarea "x"
type textarea "Part for Pallet"
type textarea "x"
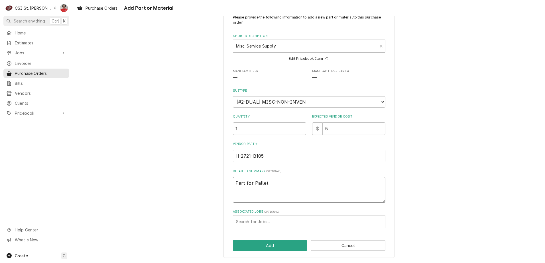
type textarea "Part for Pallet"
type textarea "x"
type textarea "Part for Pallet j"
type textarea "x"
type textarea "Part for Pallet ja"
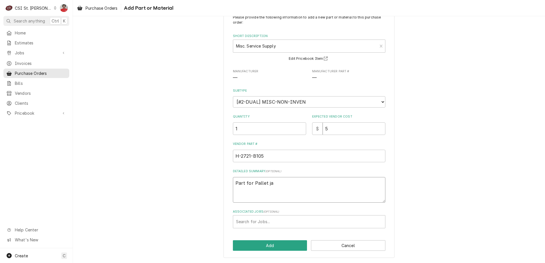
type textarea "x"
type textarea "Part for Pallet jac"
type textarea "x"
type textarea "Part for Pallet jack"
type textarea "x"
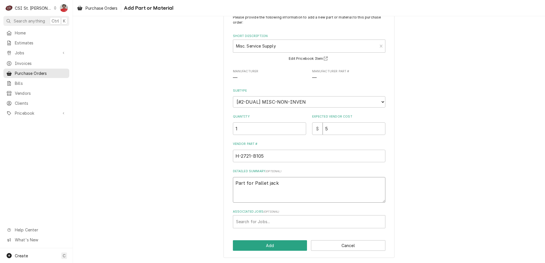
type textarea "Part for Pallet jack"
type textarea "x"
type textarea "Part for Pallet jack i"
type textarea "x"
type textarea "Part for Pallet jack in"
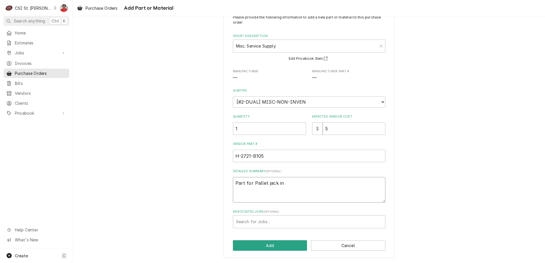
type textarea "x"
type textarea "Part for Pallet jack in"
type textarea "x"
type textarea "Part for Pallet jack in w"
type textarea "x"
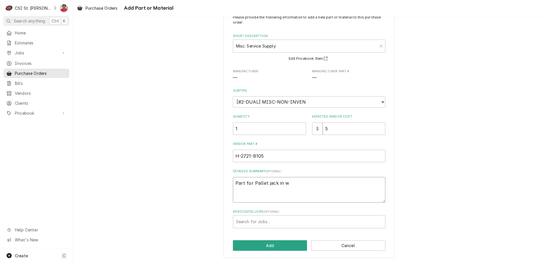
type textarea "Part for Pallet jack in wa"
type textarea "x"
type textarea "Part for Pallet jack in war"
type textarea "x"
type textarea "Part for Pallet jack in ware"
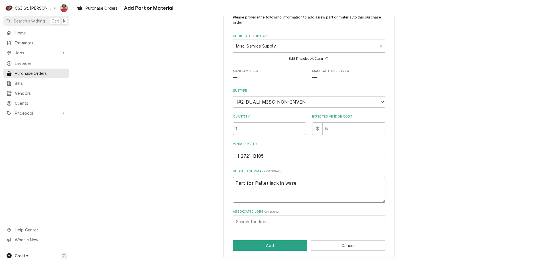
type textarea "x"
type textarea "Part for Pallet jack in wareh"
type textarea "x"
type textarea "Part for Pallet jack in wareho"
type textarea "x"
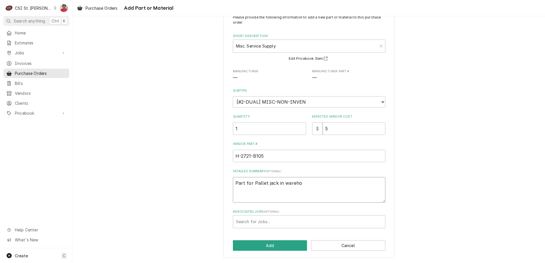
type textarea "Part for Pallet jack in warehou"
type textarea "x"
type textarea "Part for Pallet jack in warehous"
type textarea "x"
type textarea "Part for Pallet jack in warehouse"
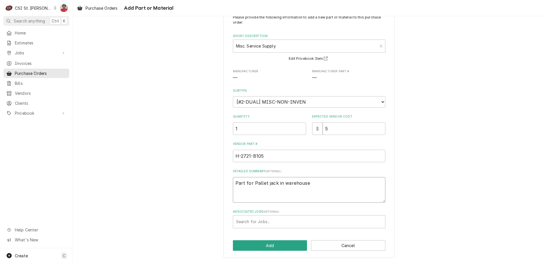
type textarea "x"
type textarea "Part for Pallet jack in warehouse."
click at [248, 181] on textarea "Part for Pallet jack in warehouse." at bounding box center [309, 190] width 153 height 26
type textarea "x"
type textarea "Part fo Pallet jack in warehouse."
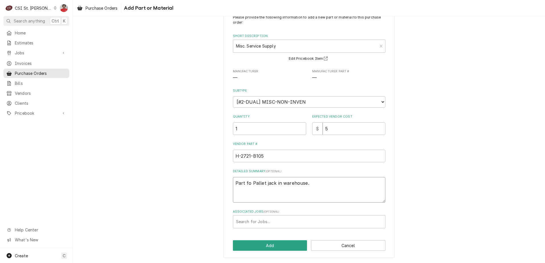
type textarea "x"
type textarea "Part f Pallet jack in warehouse."
type textarea "x"
type textarea "Part Pallet jack in warehouse."
type textarea "x"
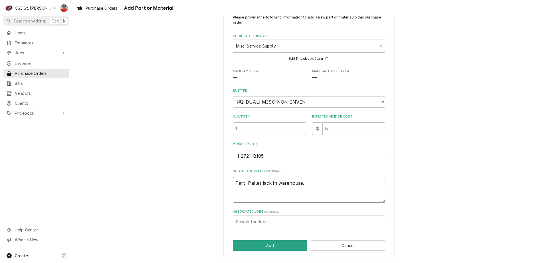
type textarea "Part t Pallet jack in warehouse."
type textarea "x"
type textarea "Part tp Pallet jack in warehouse."
type textarea "x"
type textarea "Part t Pallet jack in warehouse."
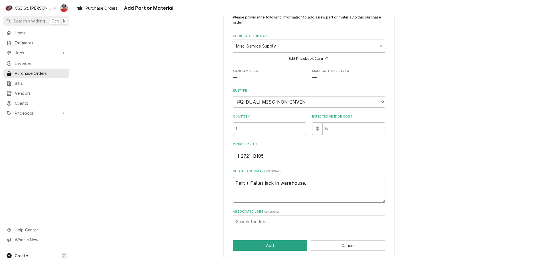
type textarea "x"
type textarea "Part to Pallet jack in warehouse."
type textarea "x"
type textarea "Part to Pallet jack in warehouse."
type textarea "x"
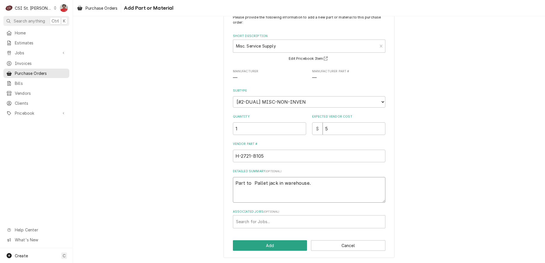
type textarea "Part to f Pallet jack in warehouse."
type textarea "x"
type textarea "Part to fi Pallet jack in warehouse."
type textarea "x"
type textarea "Part to fix Pallet jack in warehouse."
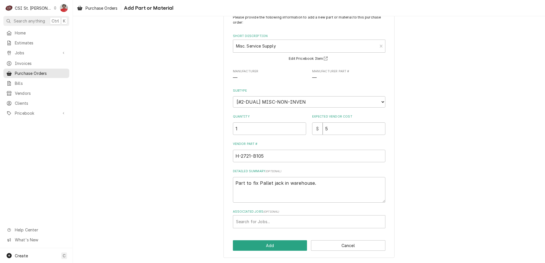
click at [274, 255] on div "Please provide the following information to add a new part or material to this …" at bounding box center [309, 133] width 171 height 251
click at [271, 248] on button "Add" at bounding box center [270, 246] width 74 height 11
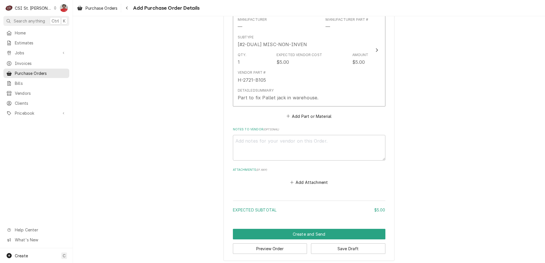
scroll to position [281, 0]
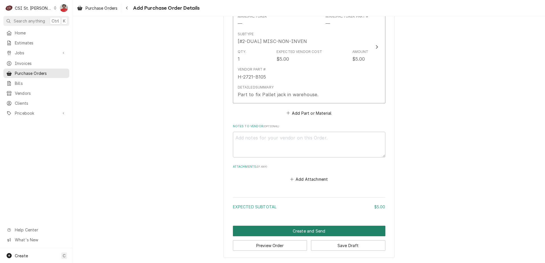
click at [284, 231] on button "Create and Send" at bounding box center [309, 231] width 153 height 11
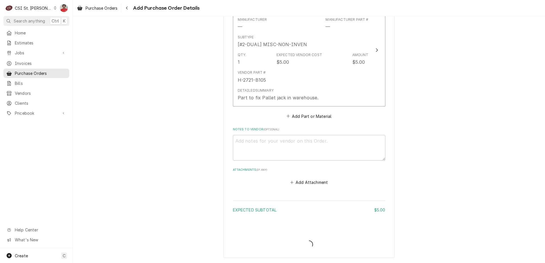
type textarea "x"
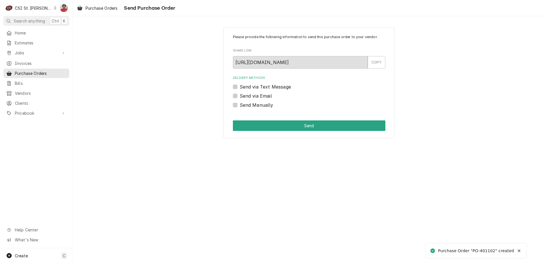
click at [259, 101] on div "Delivery Methods Send via Text Message Send via Email Send Manually" at bounding box center [309, 92] width 153 height 33
click at [258, 104] on label "Send Manually" at bounding box center [257, 105] width 34 height 7
click at [258, 104] on input "Send Manually" at bounding box center [316, 108] width 153 height 13
checkbox input "true"
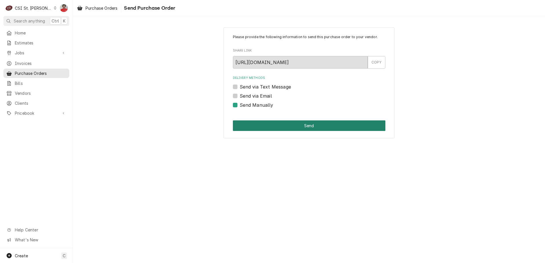
click at [264, 124] on button "Send" at bounding box center [309, 126] width 153 height 11
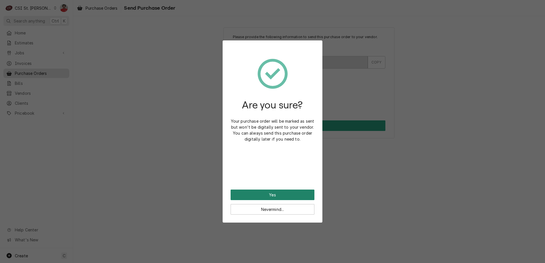
click at [293, 192] on button "Yes" at bounding box center [273, 195] width 84 height 11
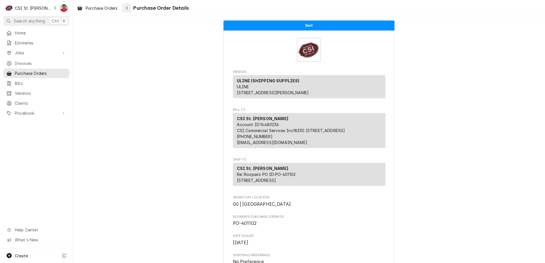
click at [129, 10] on div "Navigate back" at bounding box center [127, 8] width 6 height 6
